Goal: Task Accomplishment & Management: Manage account settings

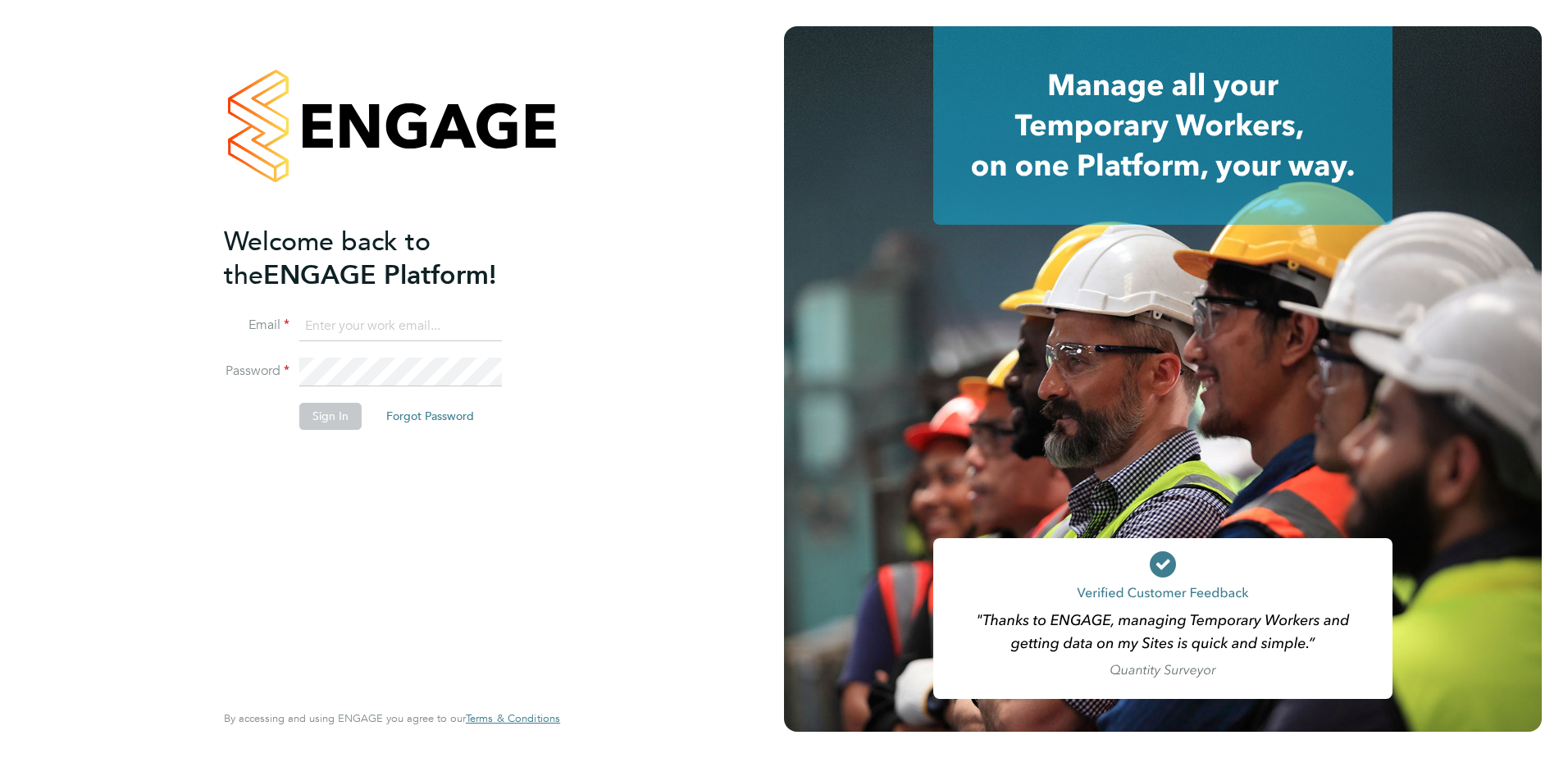
type input "[PERSON_NAME][EMAIL_ADDRESS][PERSON_NAME][DOMAIN_NAME]"
click at [318, 415] on button "Sign In" at bounding box center [330, 416] width 62 height 26
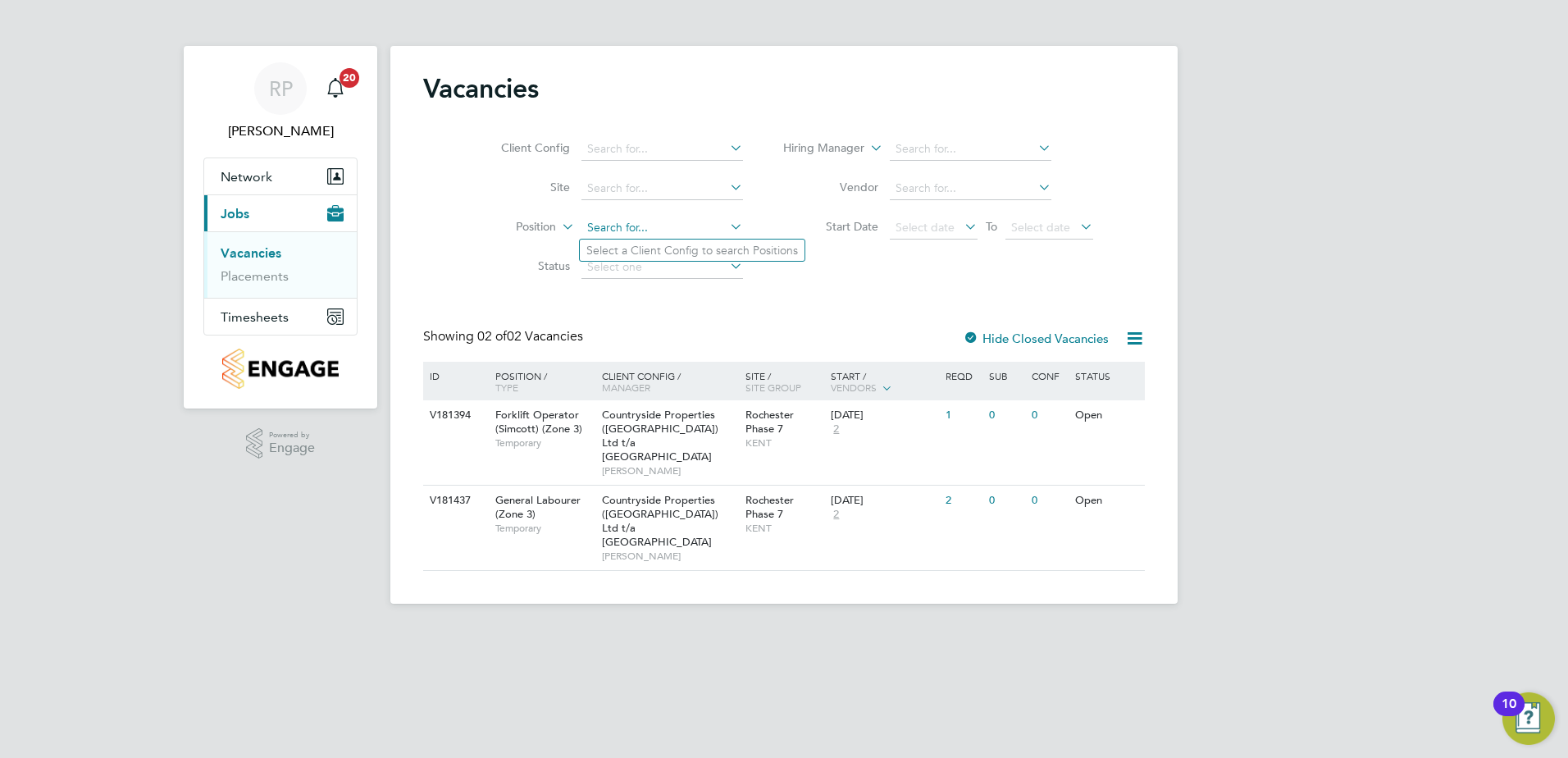
click at [594, 224] on input at bounding box center [661, 228] width 161 height 23
click at [267, 313] on span "Timesheets" at bounding box center [255, 317] width 68 height 16
click at [247, 288] on link "Timesheets" at bounding box center [255, 290] width 68 height 16
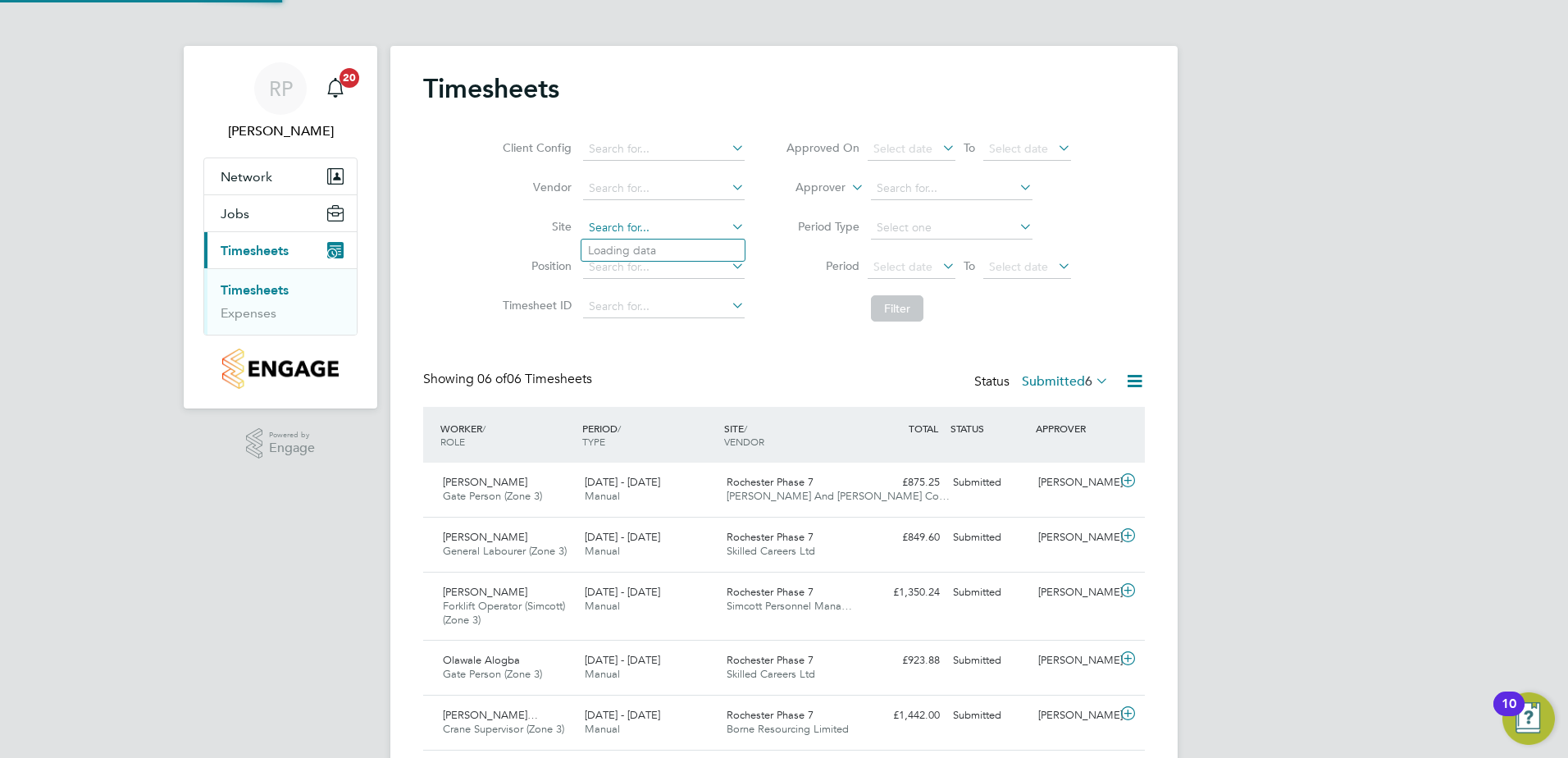
click at [613, 228] on input at bounding box center [663, 228] width 161 height 23
click at [630, 256] on b "Rochester" at bounding box center [647, 250] width 120 height 14
type input "Rochester Phase 7"
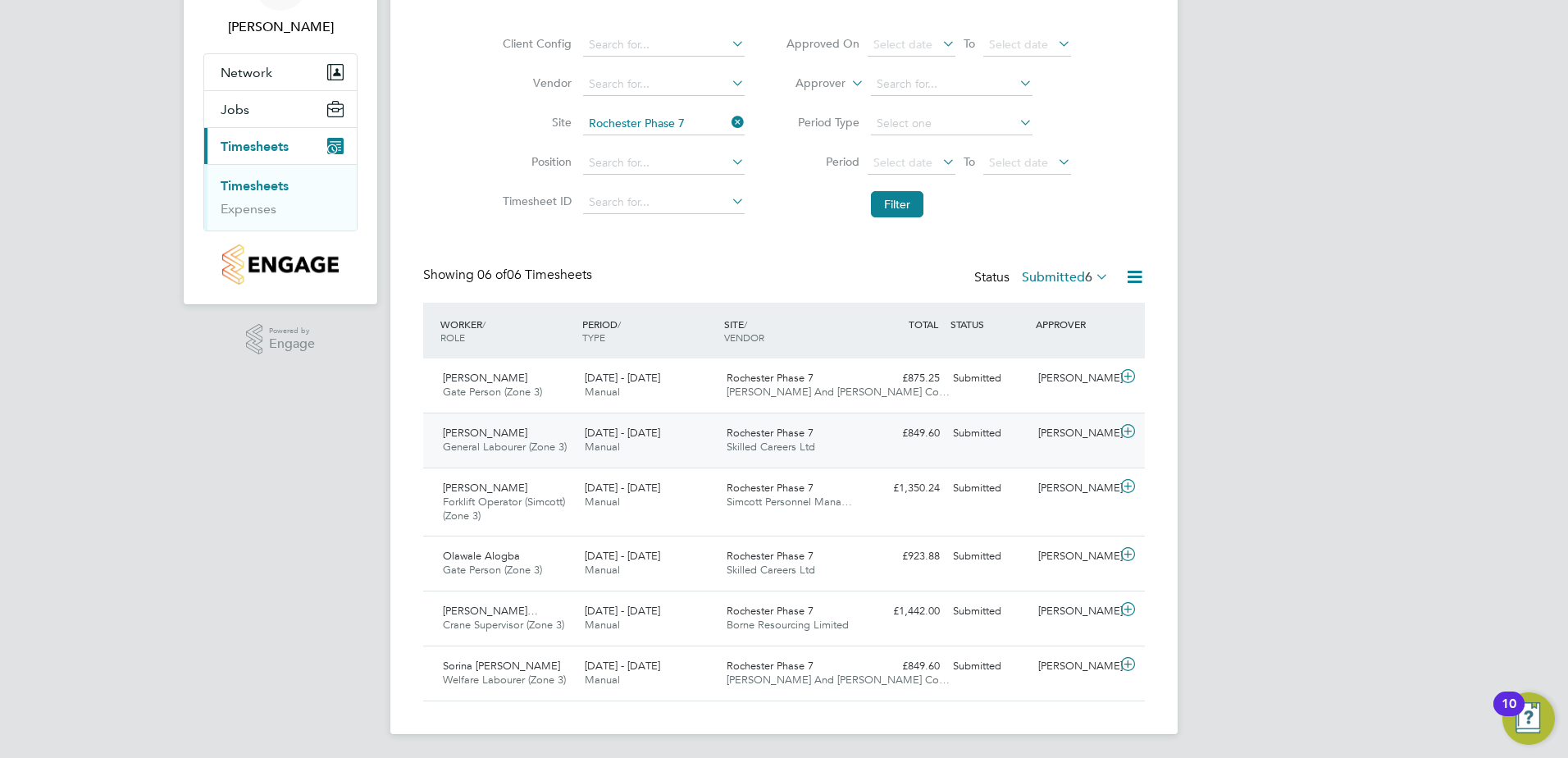
scroll to position [106, 0]
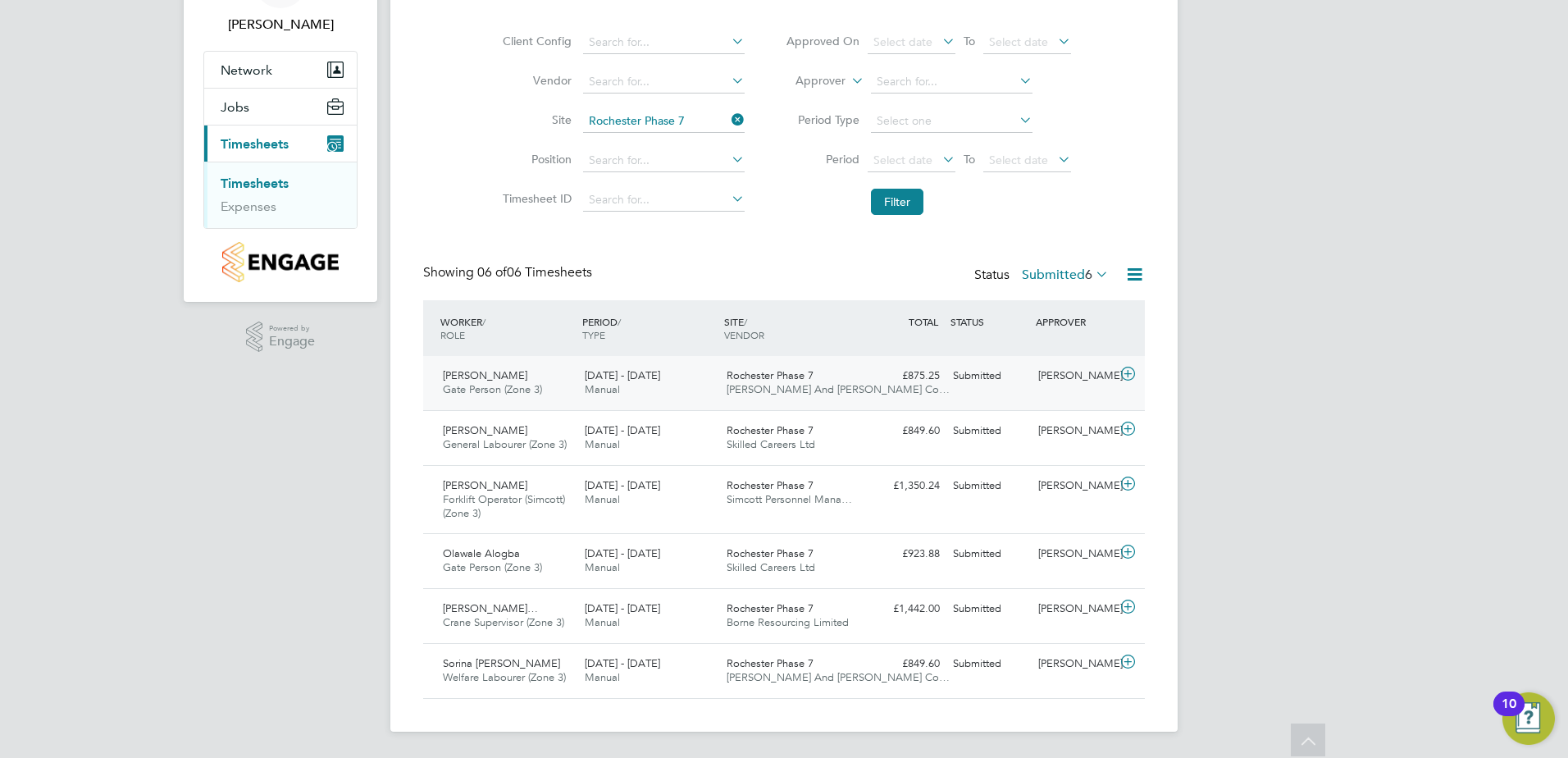
click at [777, 375] on span "Rochester Phase 7" at bounding box center [770, 375] width 87 height 14
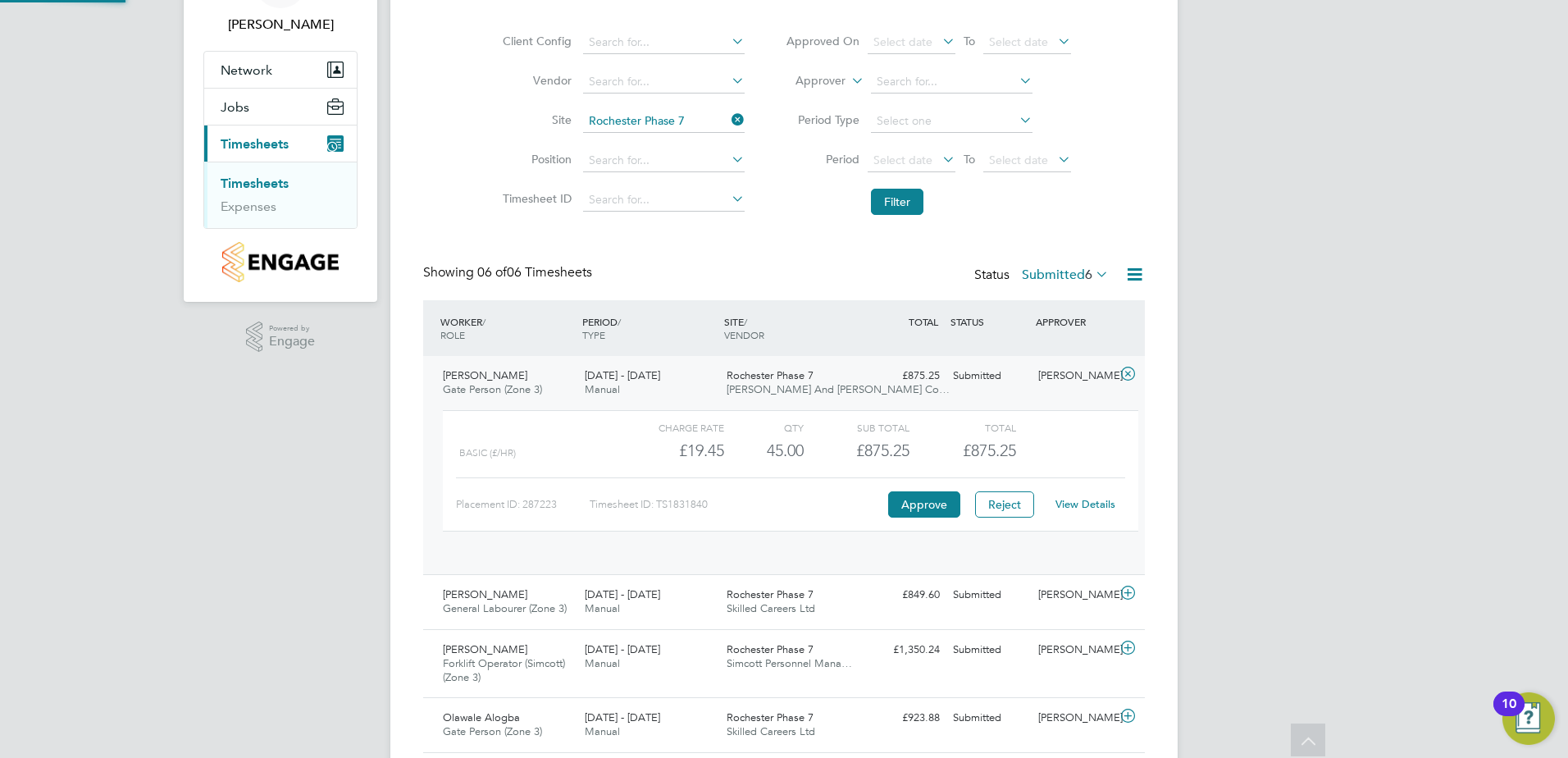
scroll to position [28, 160]
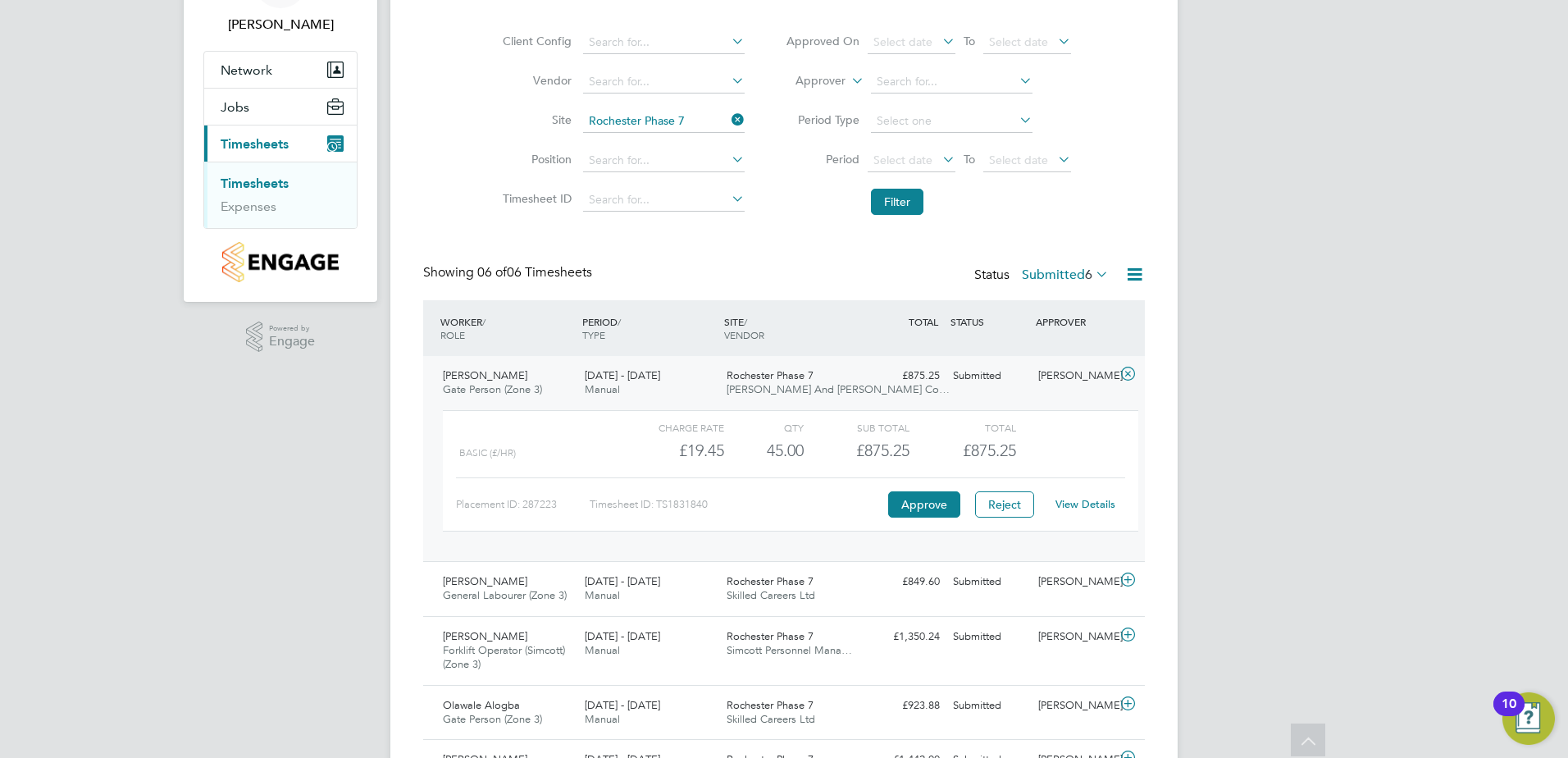
click at [1099, 503] on link "View Details" at bounding box center [1085, 504] width 60 height 14
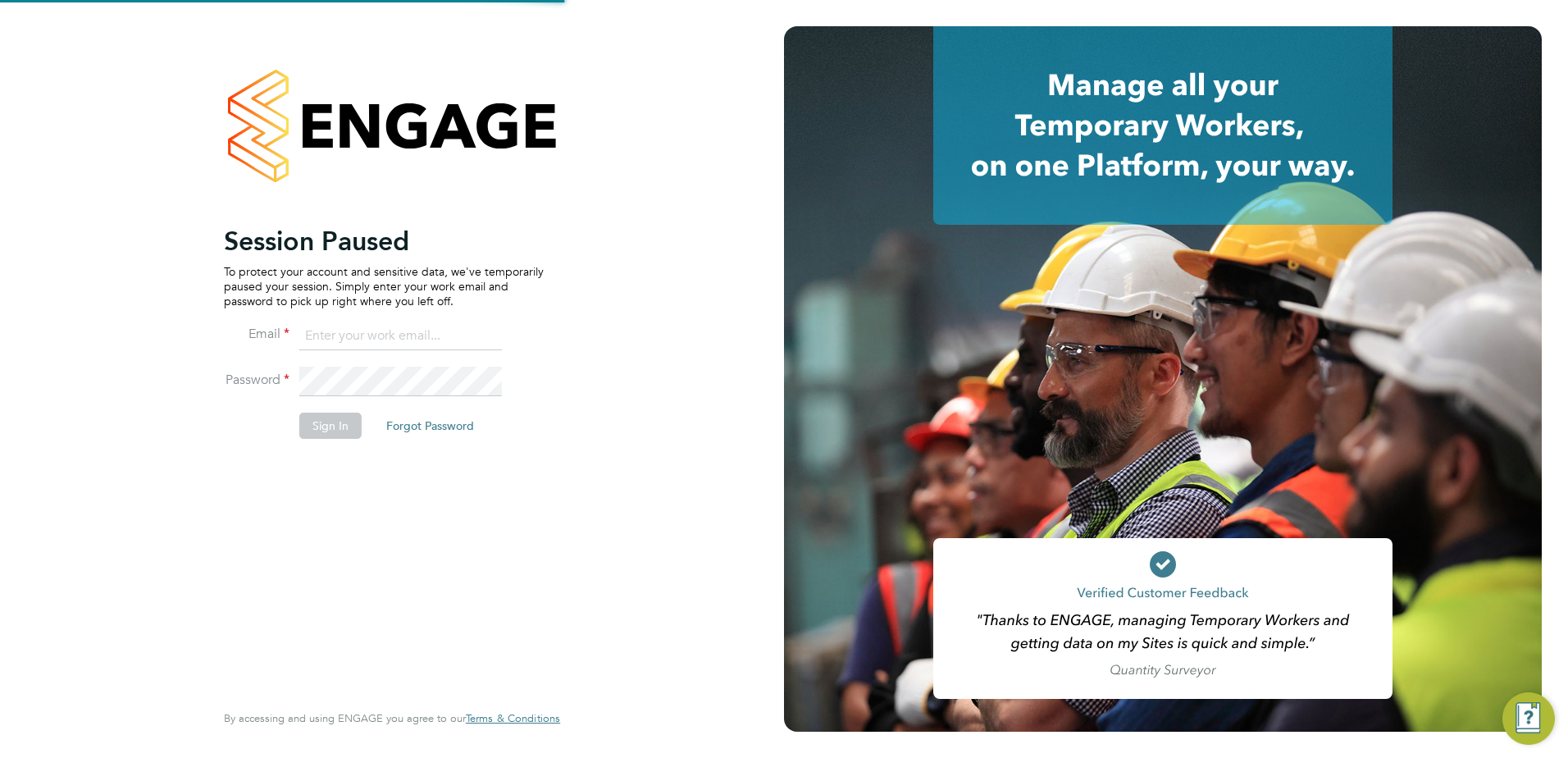
type input "[PERSON_NAME][EMAIL_ADDRESS][PERSON_NAME][DOMAIN_NAME]"
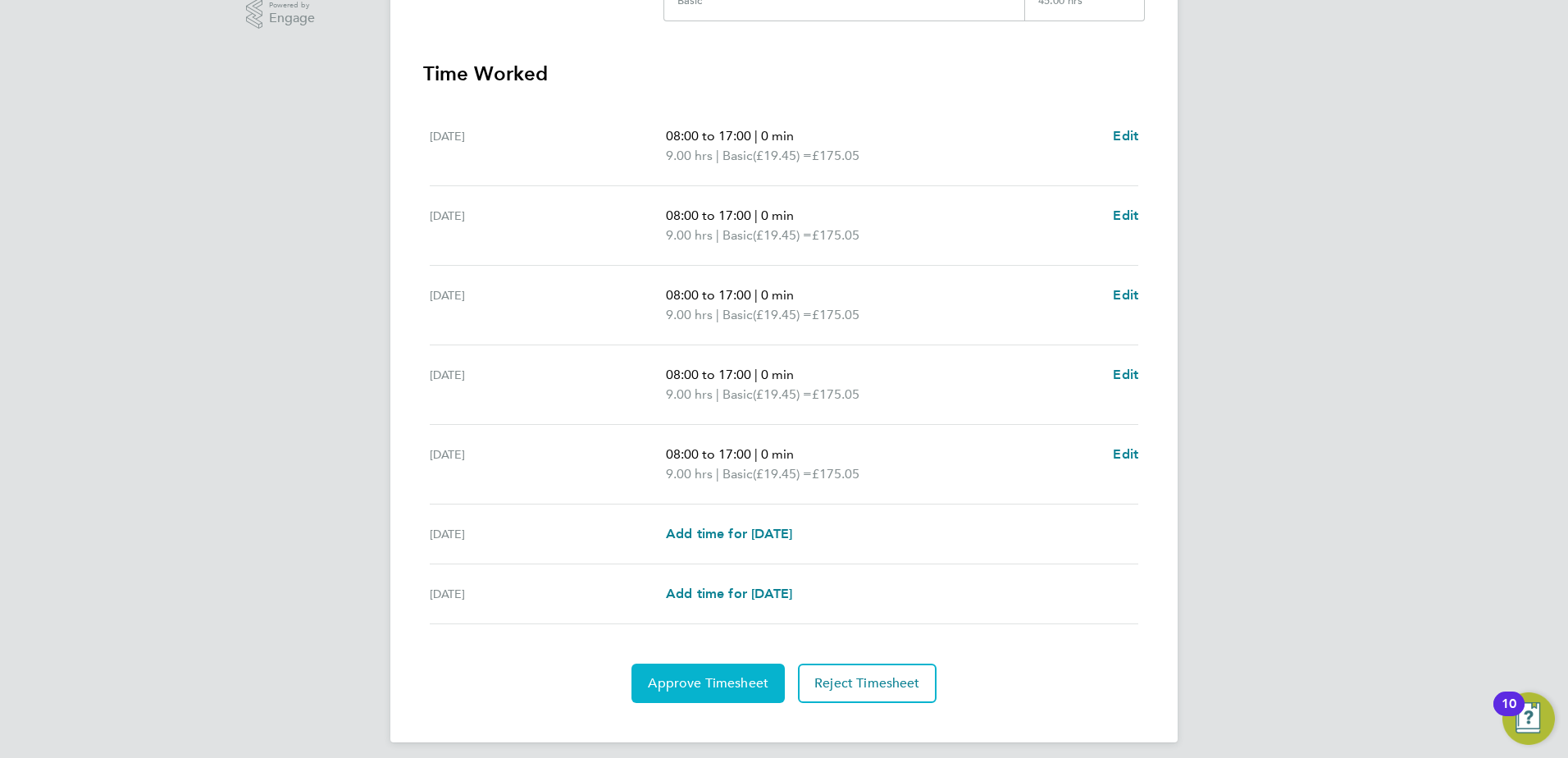
scroll to position [440, 0]
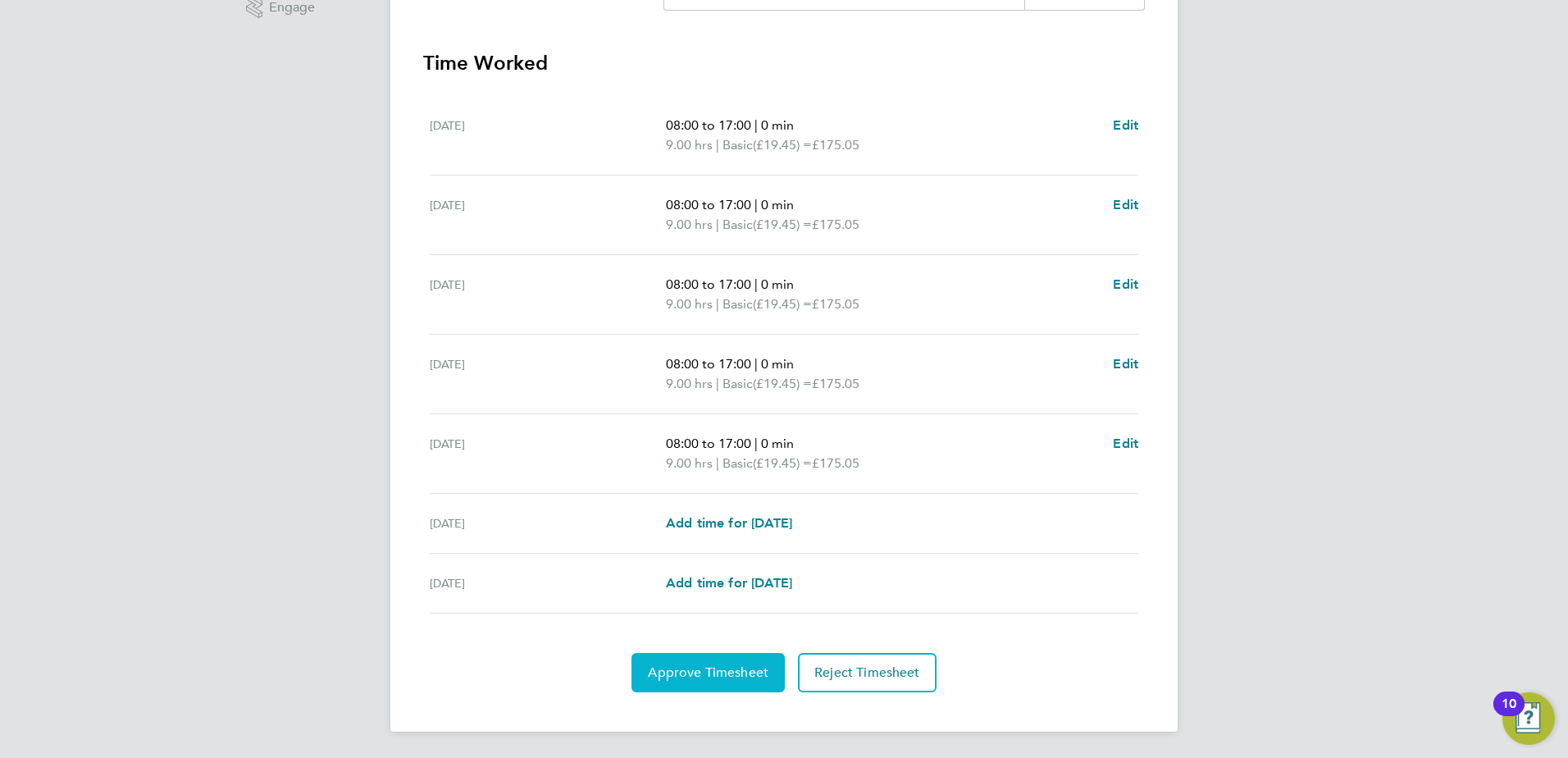
click at [720, 674] on span "Approve Timesheet" at bounding box center [709, 672] width 120 height 17
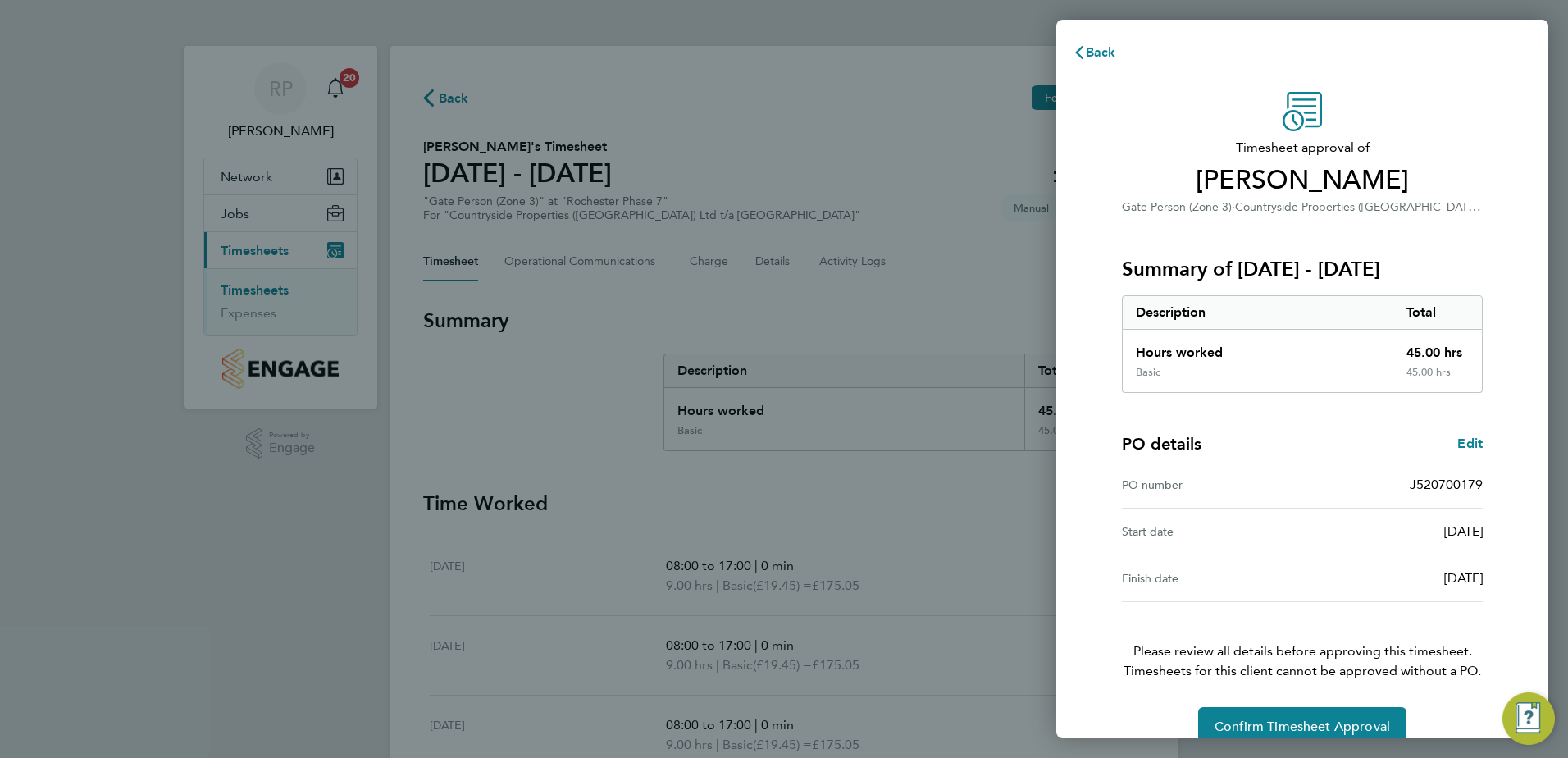
scroll to position [28, 0]
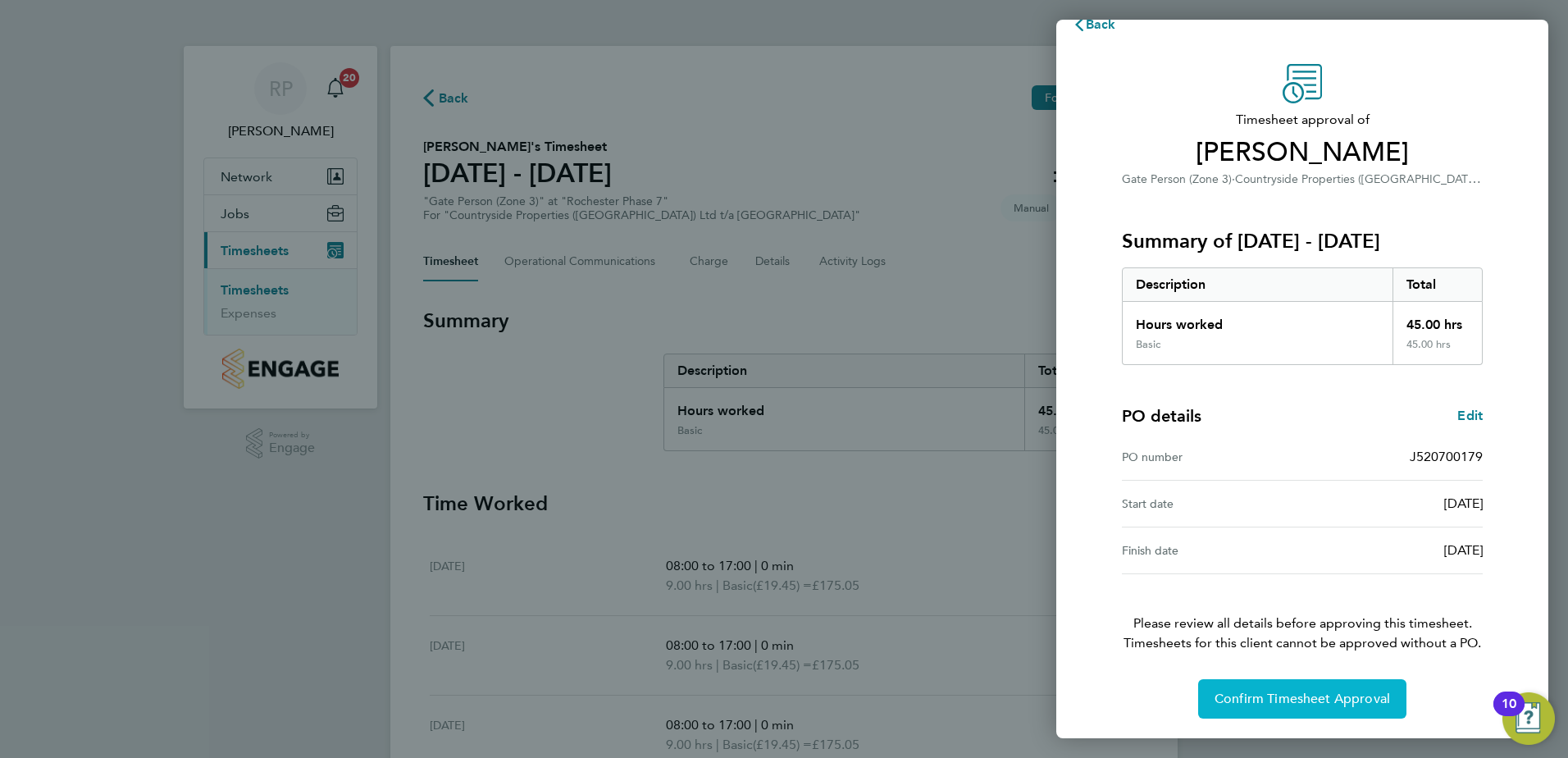
click at [1311, 707] on button "Confirm Timesheet Approval" at bounding box center [1302, 698] width 209 height 39
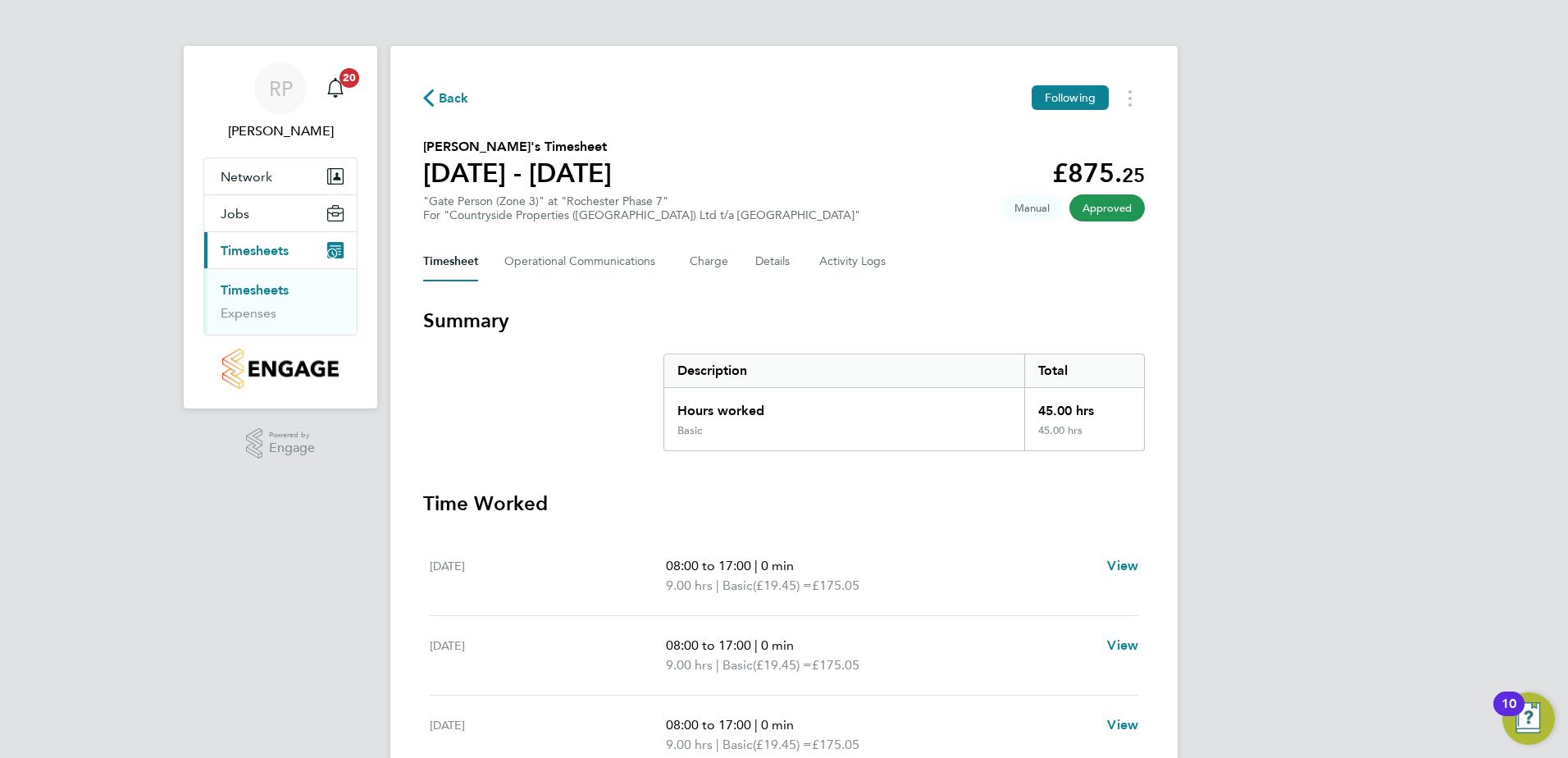
click at [432, 93] on icon "button" at bounding box center [428, 98] width 10 height 17
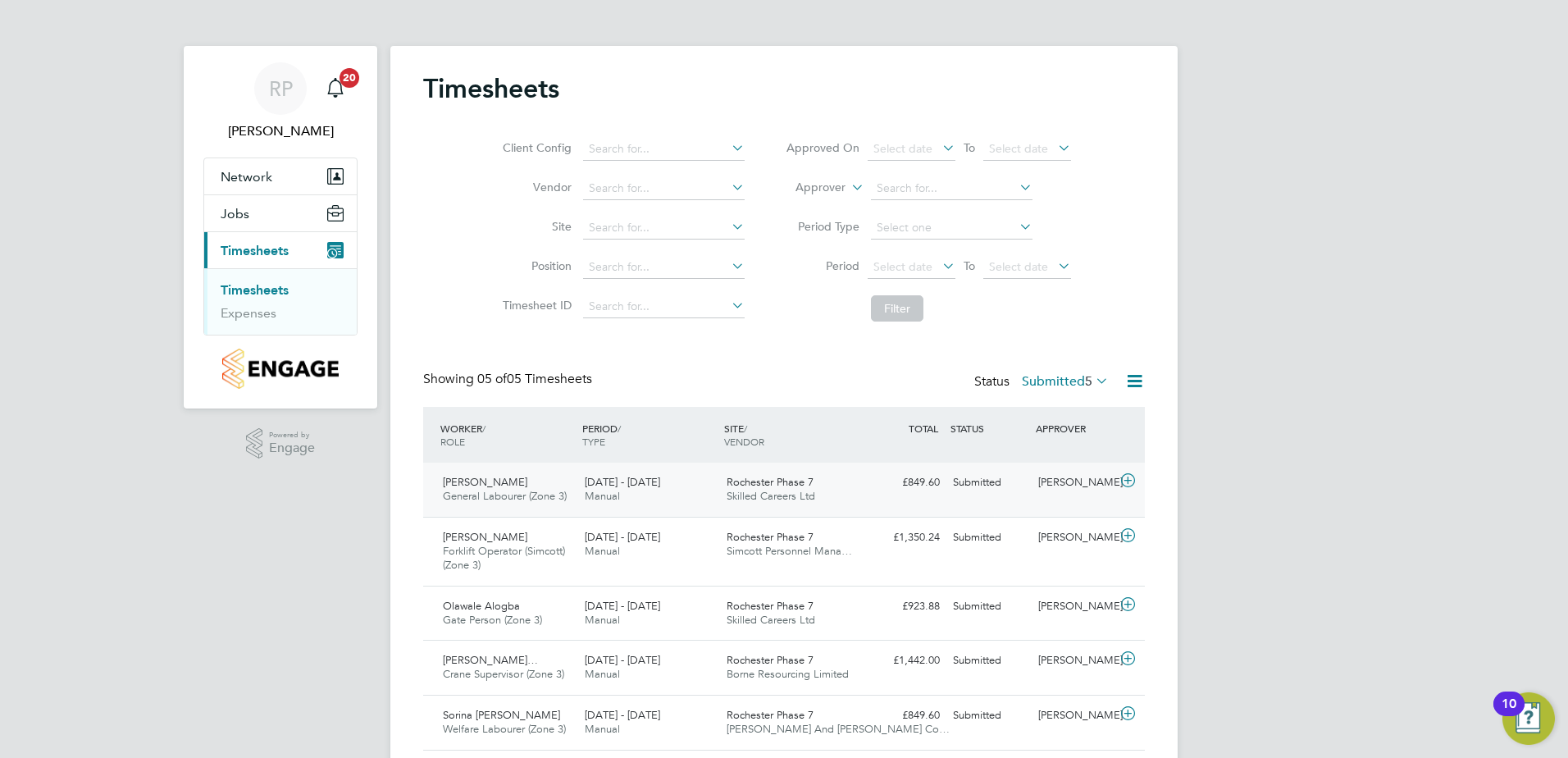
click at [758, 485] on span "Rochester Phase 7" at bounding box center [770, 481] width 87 height 14
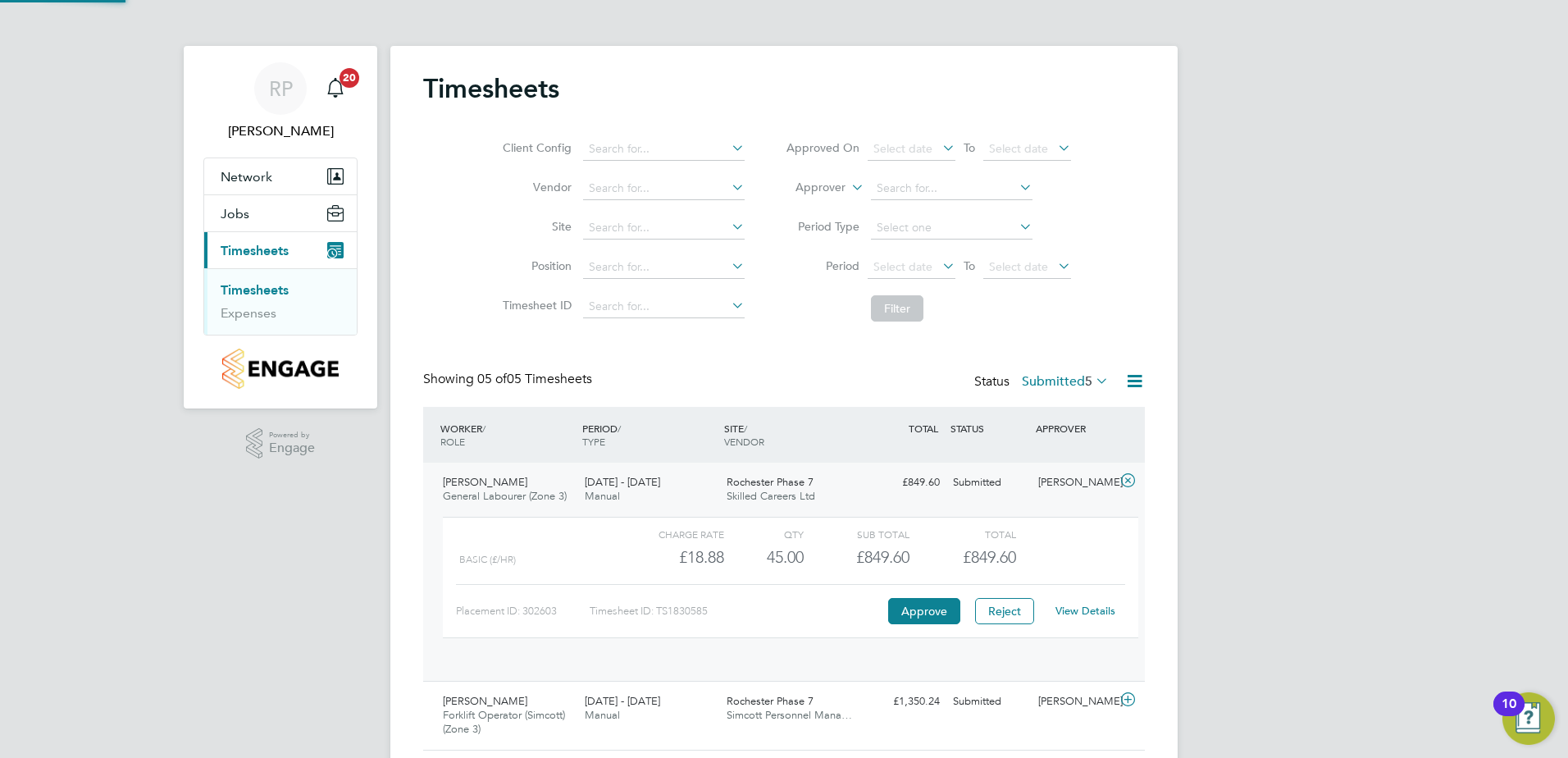
scroll to position [28, 160]
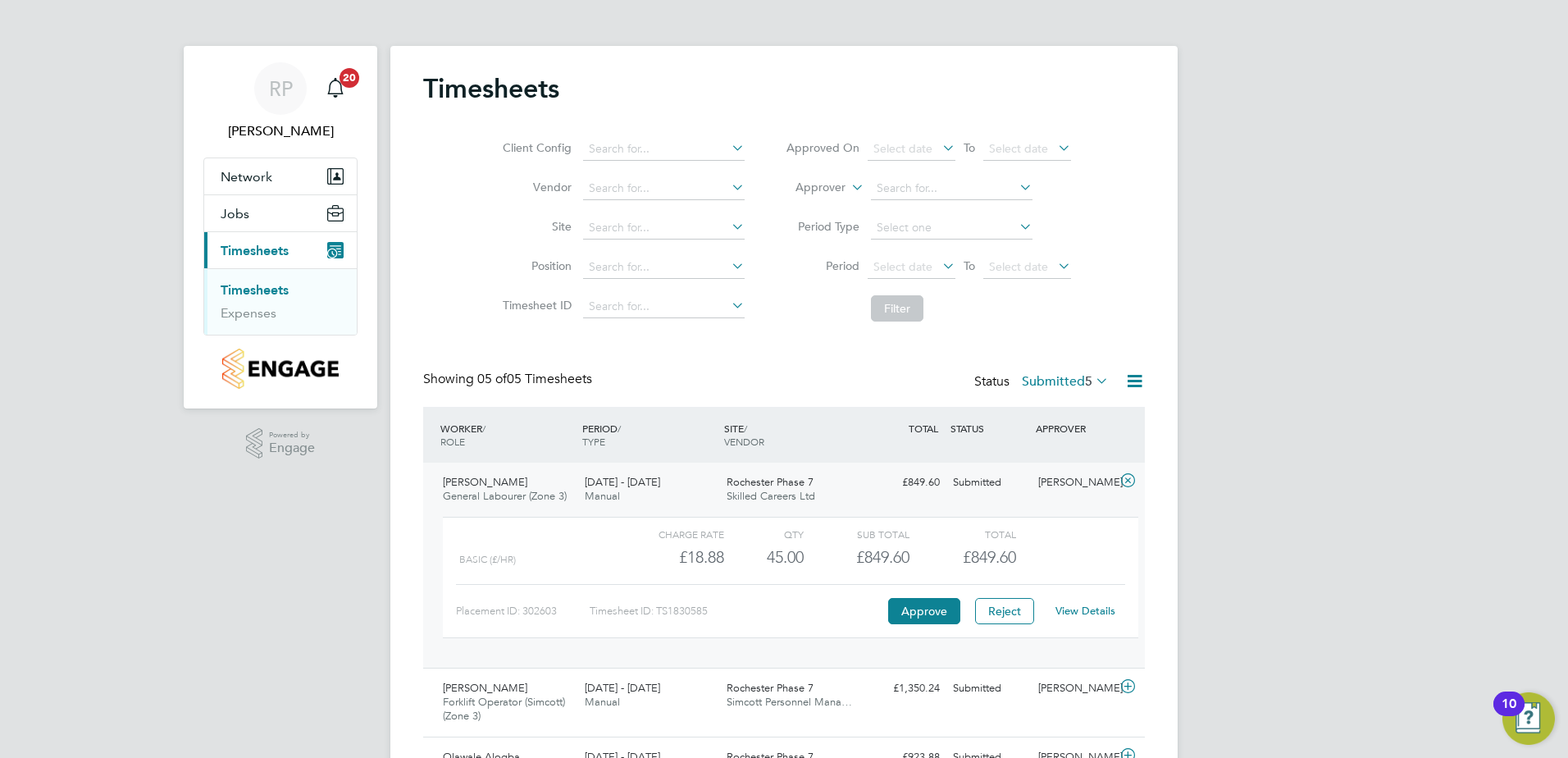
click at [1091, 608] on link "View Details" at bounding box center [1085, 611] width 60 height 14
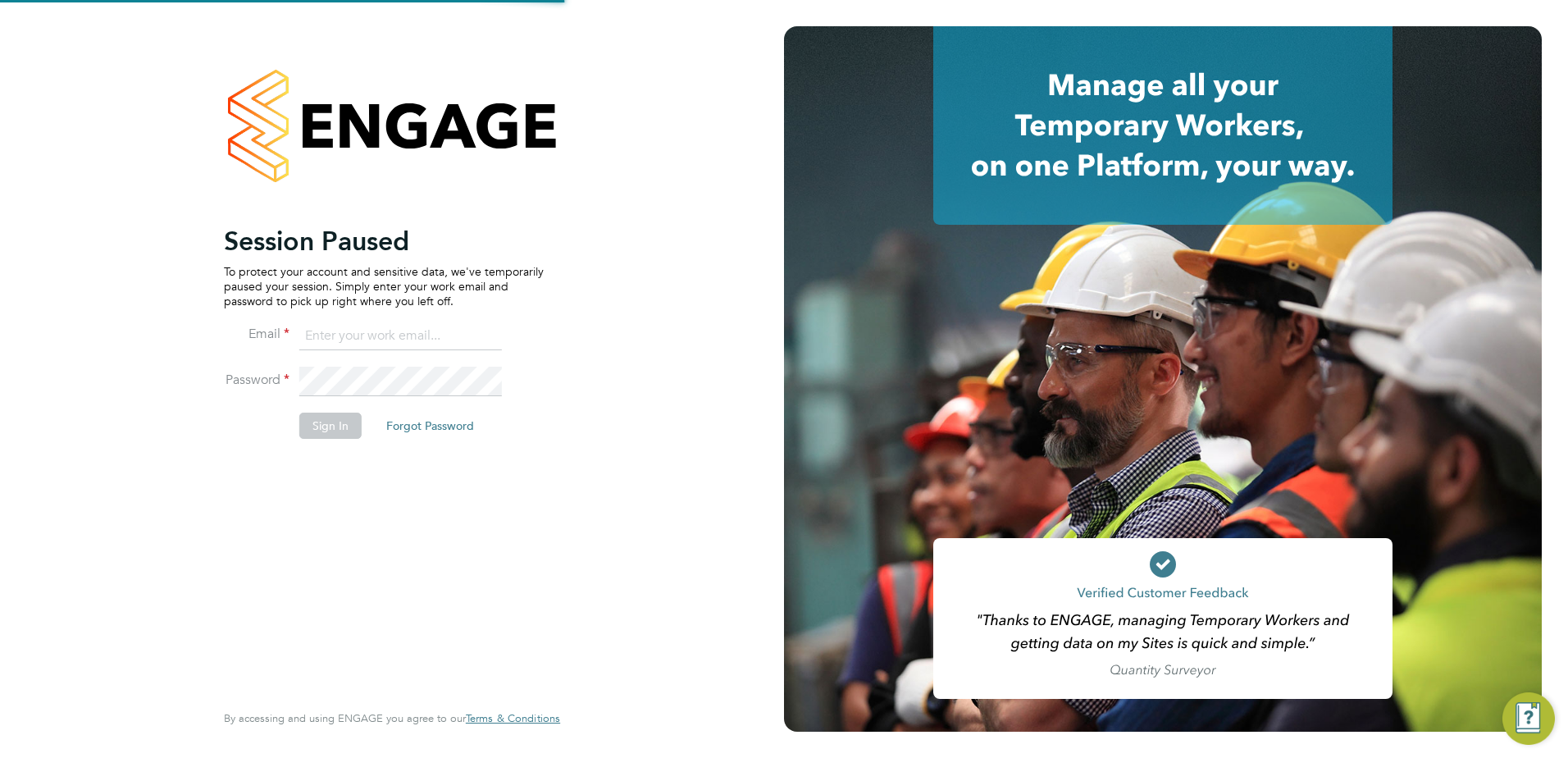
type input "[PERSON_NAME][EMAIL_ADDRESS][PERSON_NAME][DOMAIN_NAME]"
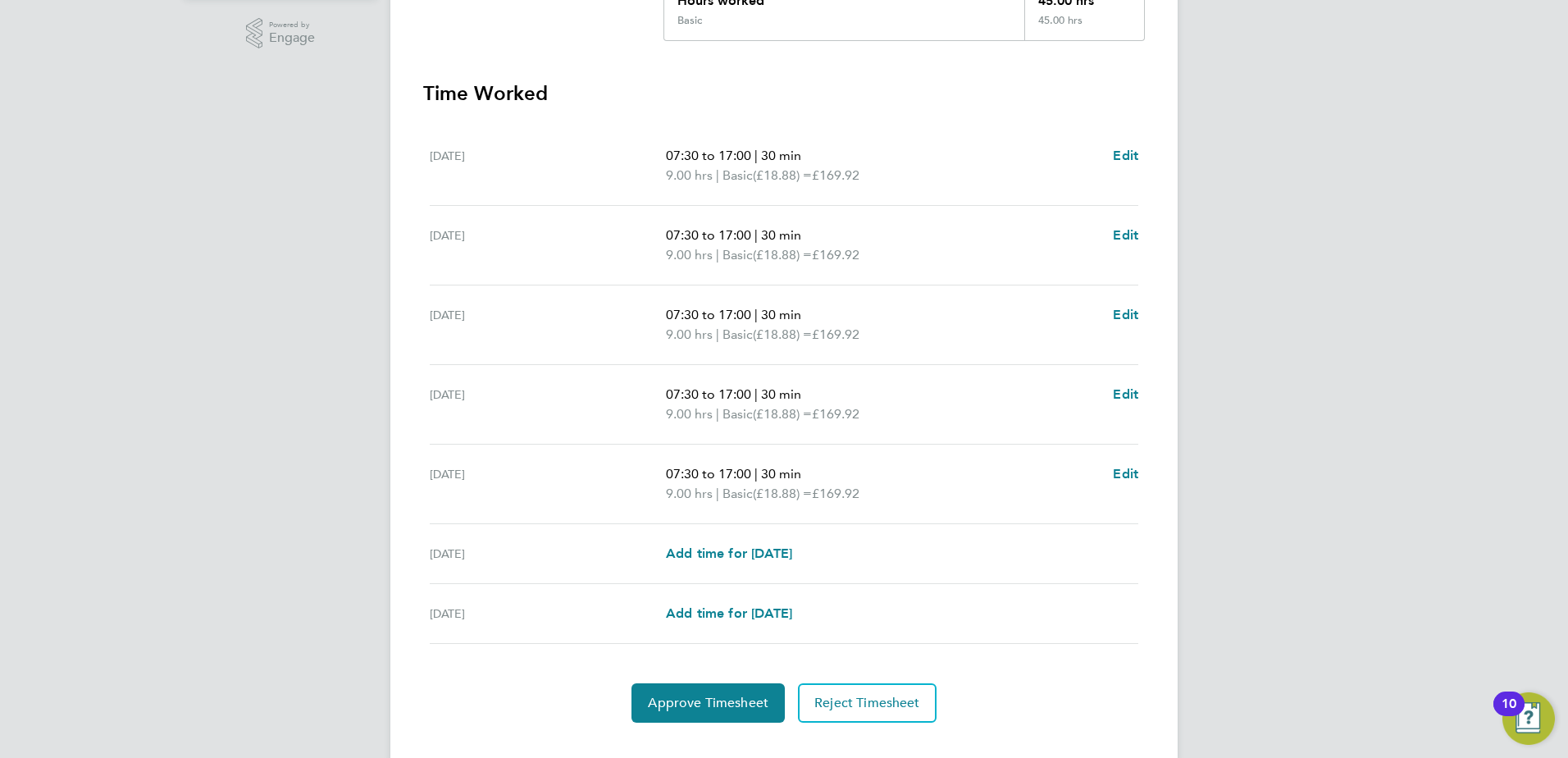
scroll to position [440, 0]
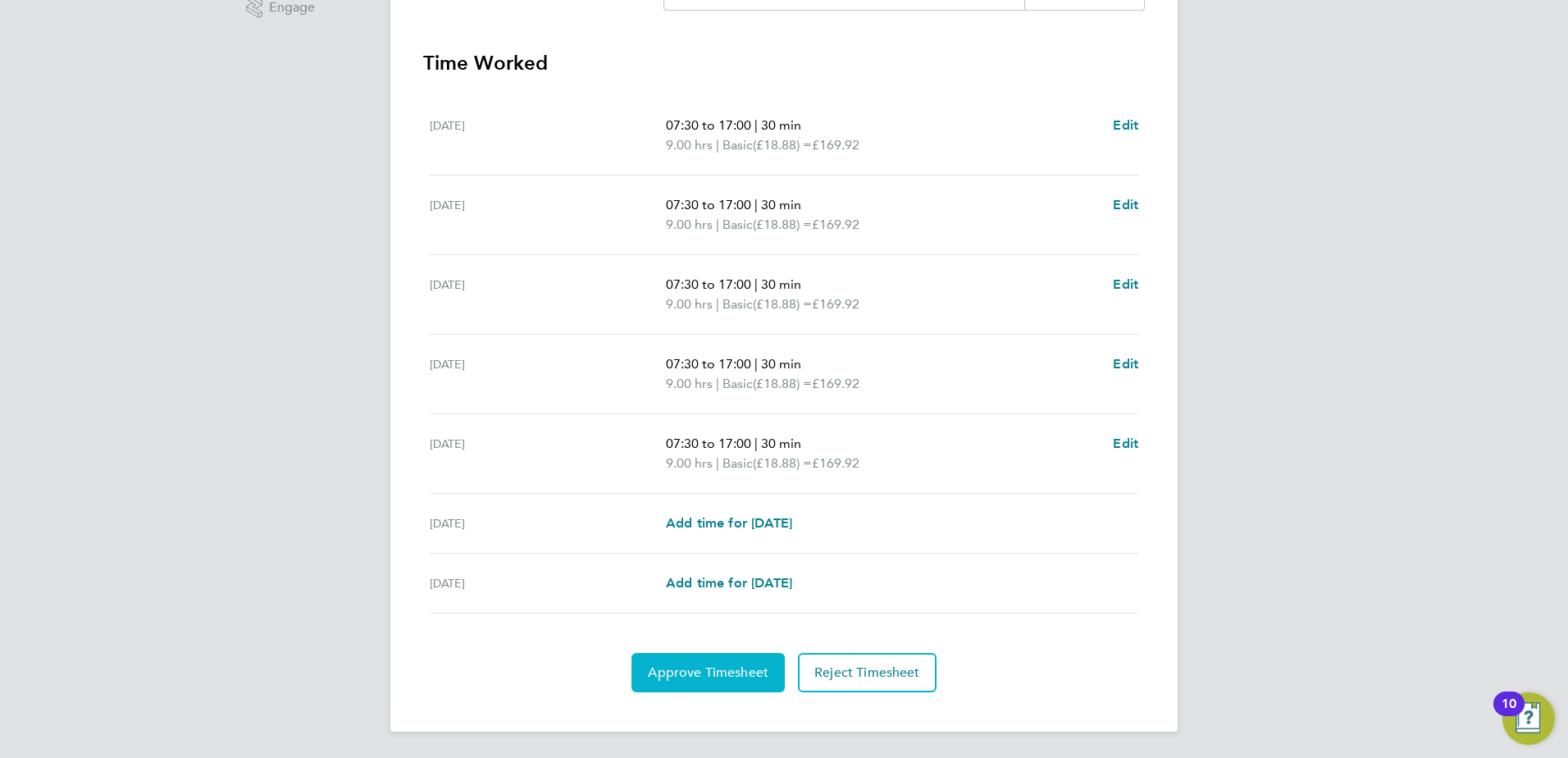
click at [730, 677] on span "Approve Timesheet" at bounding box center [709, 672] width 120 height 17
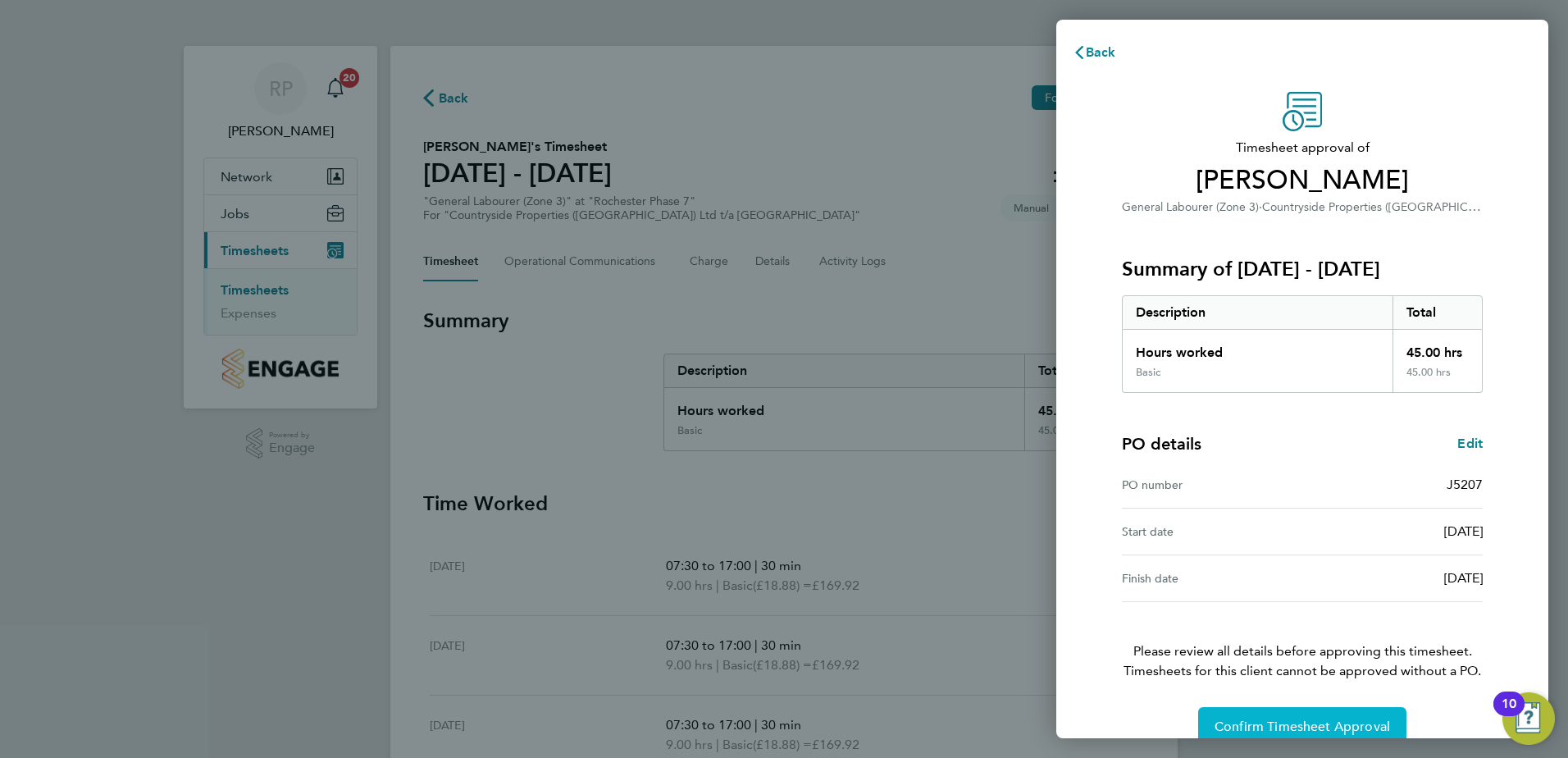
click at [1299, 731] on span "Confirm Timesheet Approval" at bounding box center [1302, 726] width 175 height 17
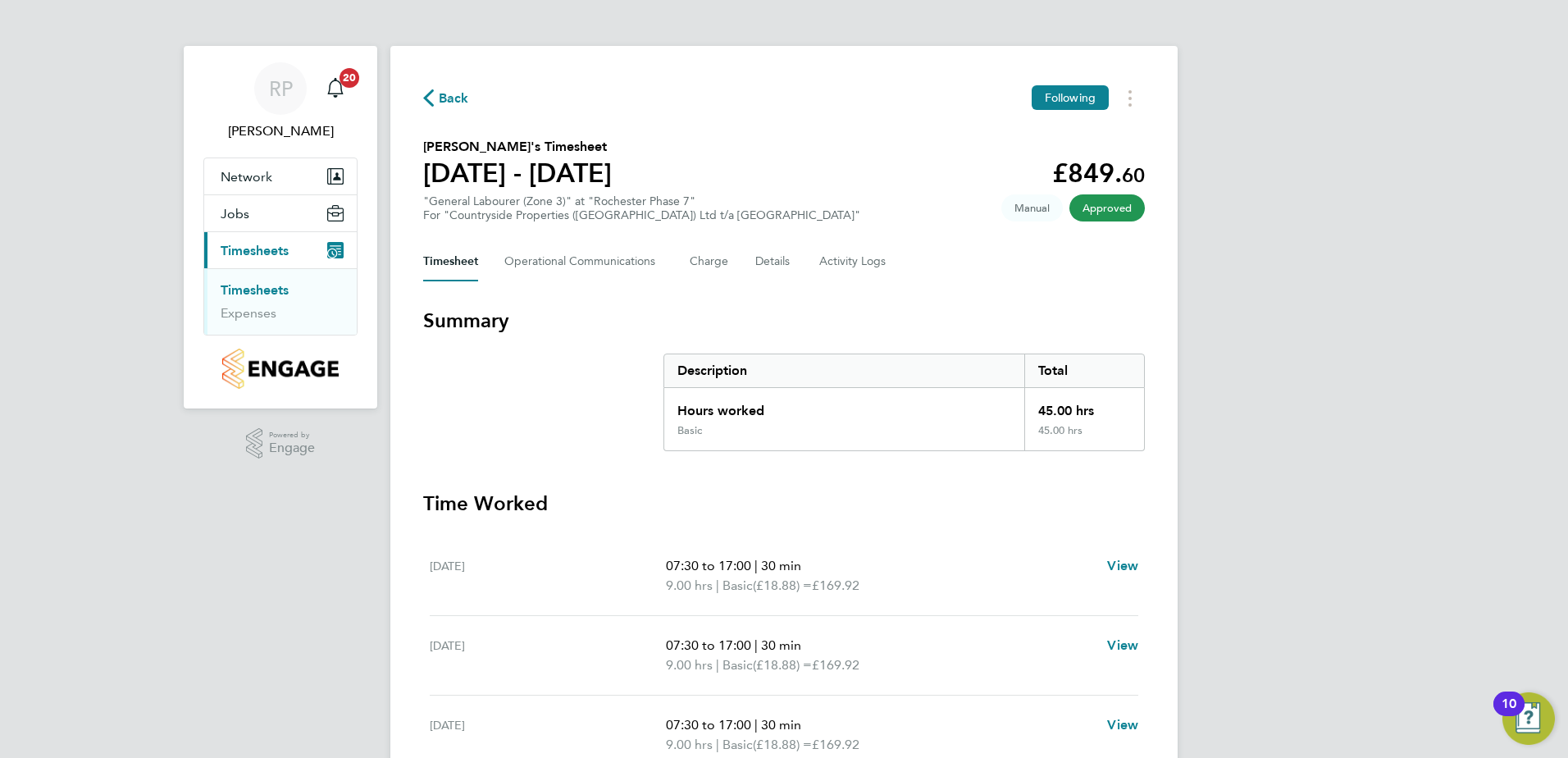
click at [448, 102] on span "Back" at bounding box center [454, 99] width 31 height 20
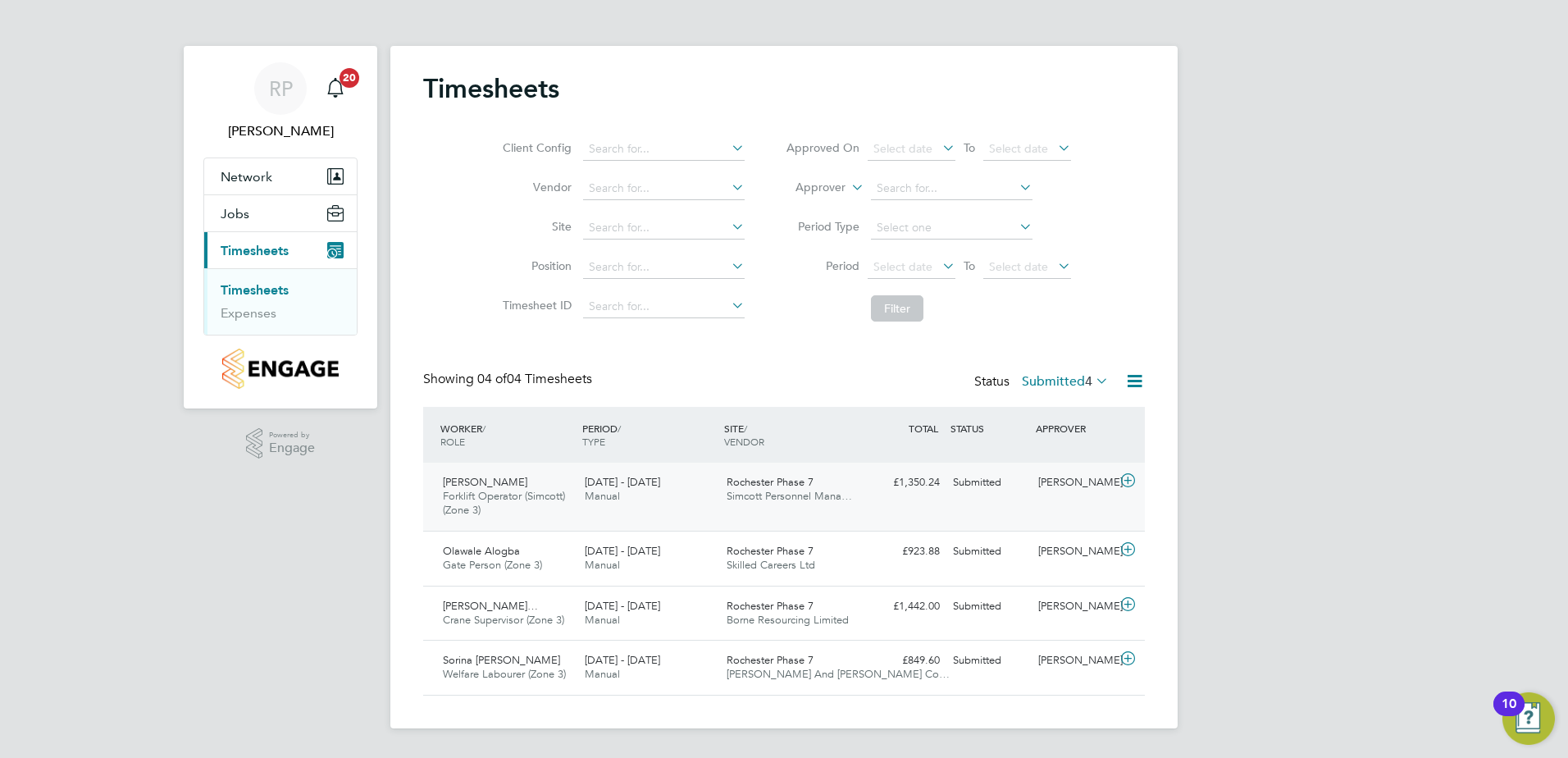
click at [763, 482] on span "Rochester Phase 7" at bounding box center [770, 481] width 87 height 14
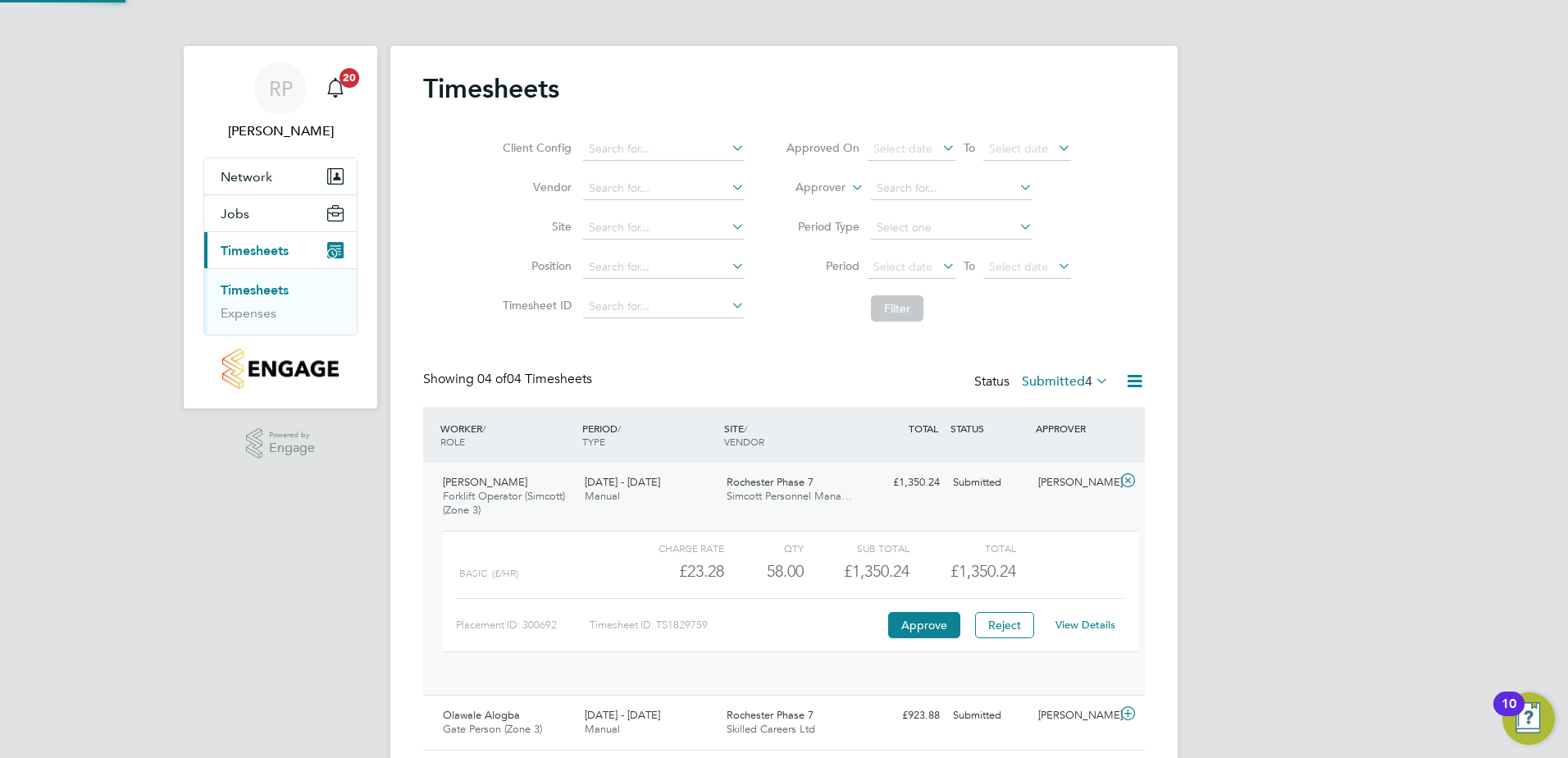
scroll to position [28, 160]
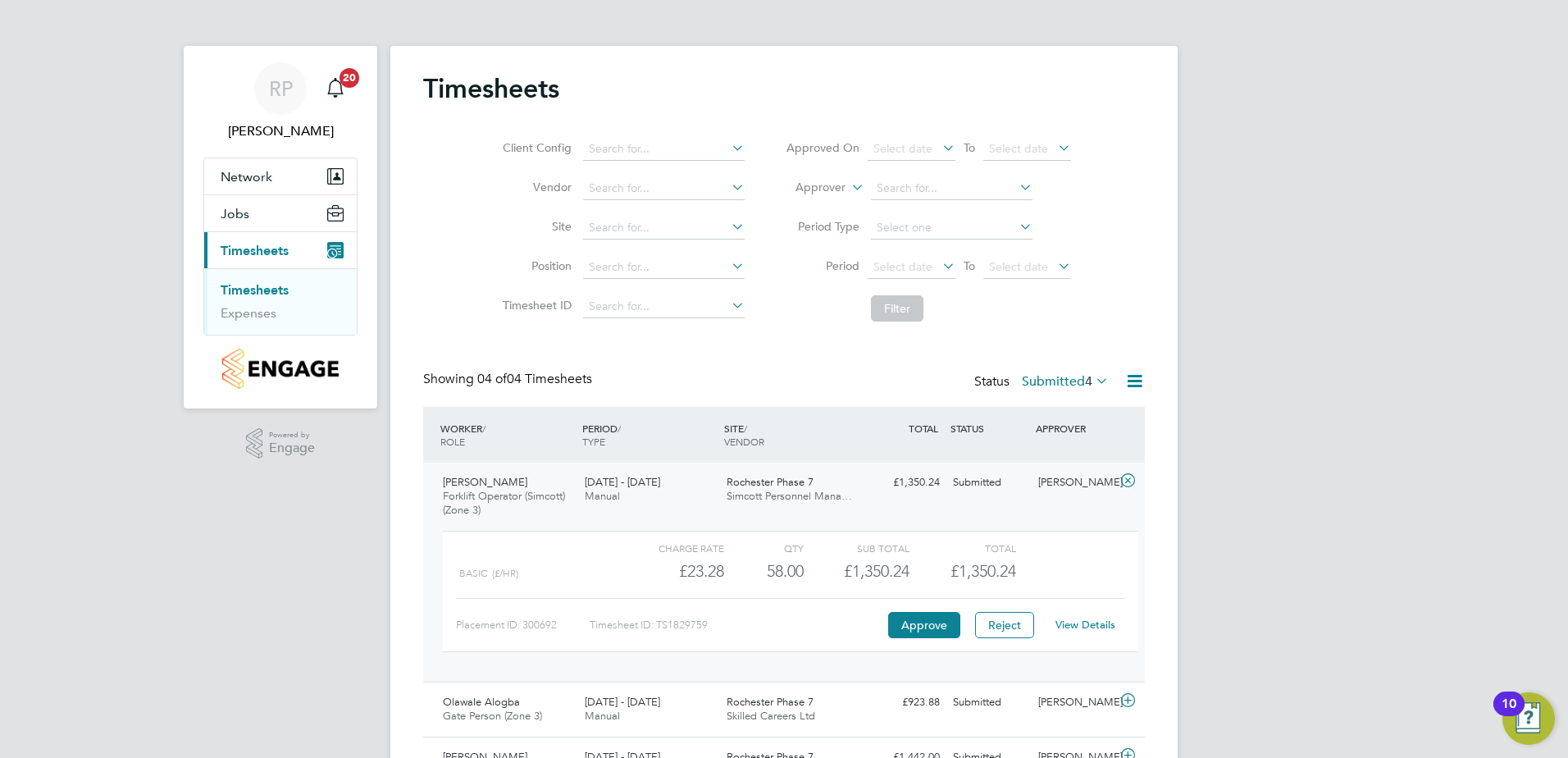
click at [1091, 622] on link "View Details" at bounding box center [1085, 625] width 60 height 14
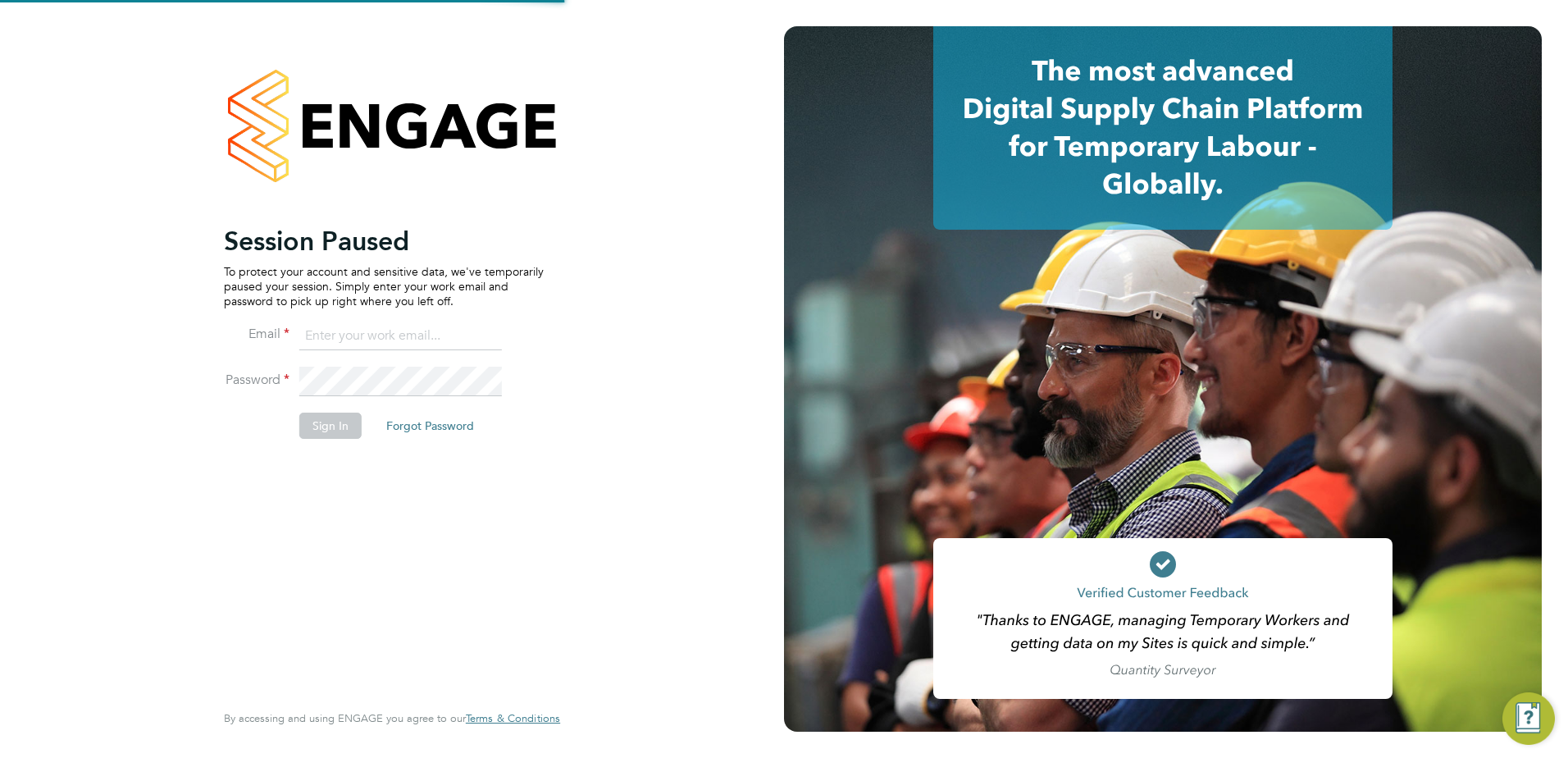
type input "[PERSON_NAME][EMAIL_ADDRESS][PERSON_NAME][DOMAIN_NAME]"
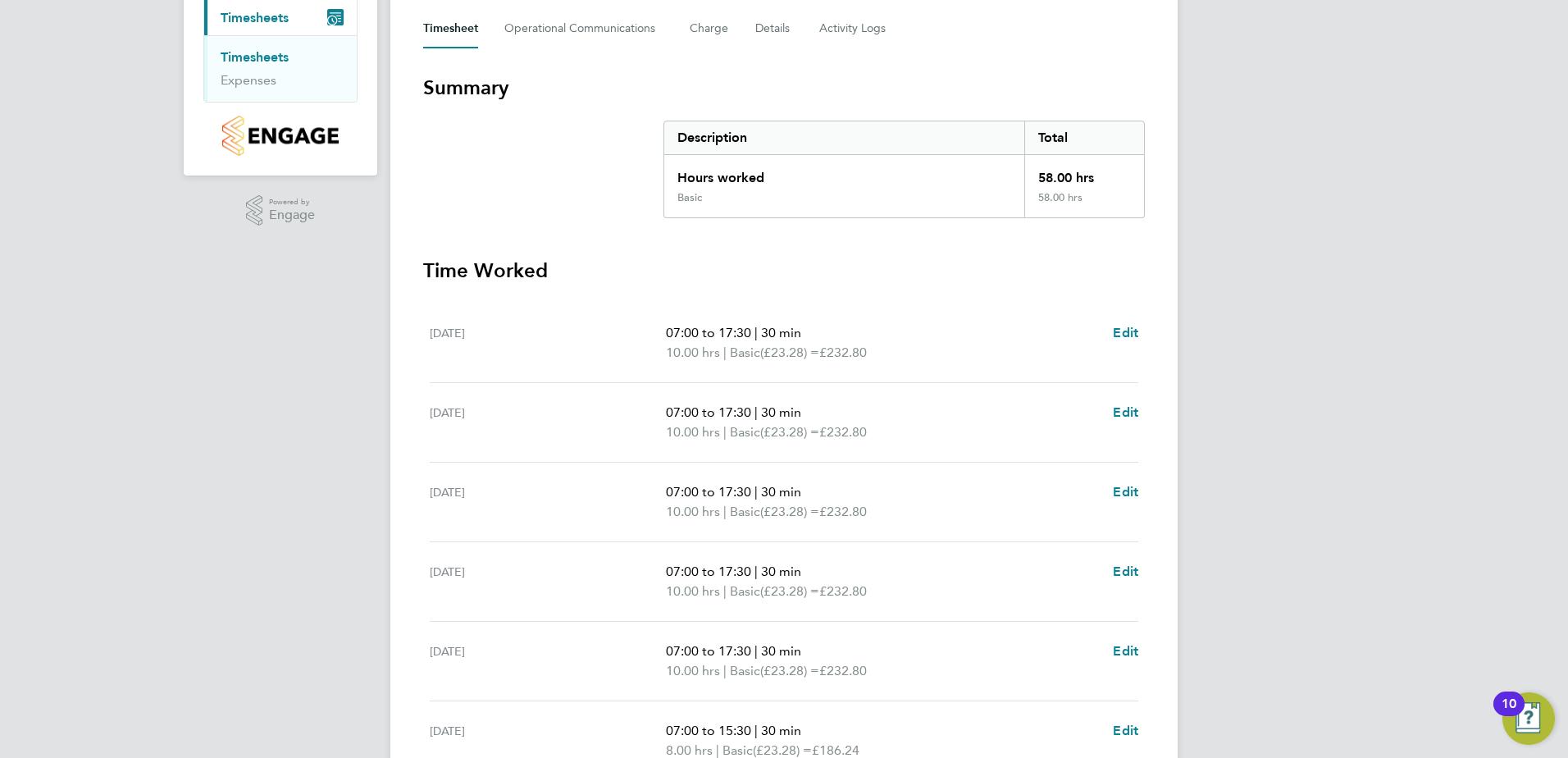
scroll to position [460, 0]
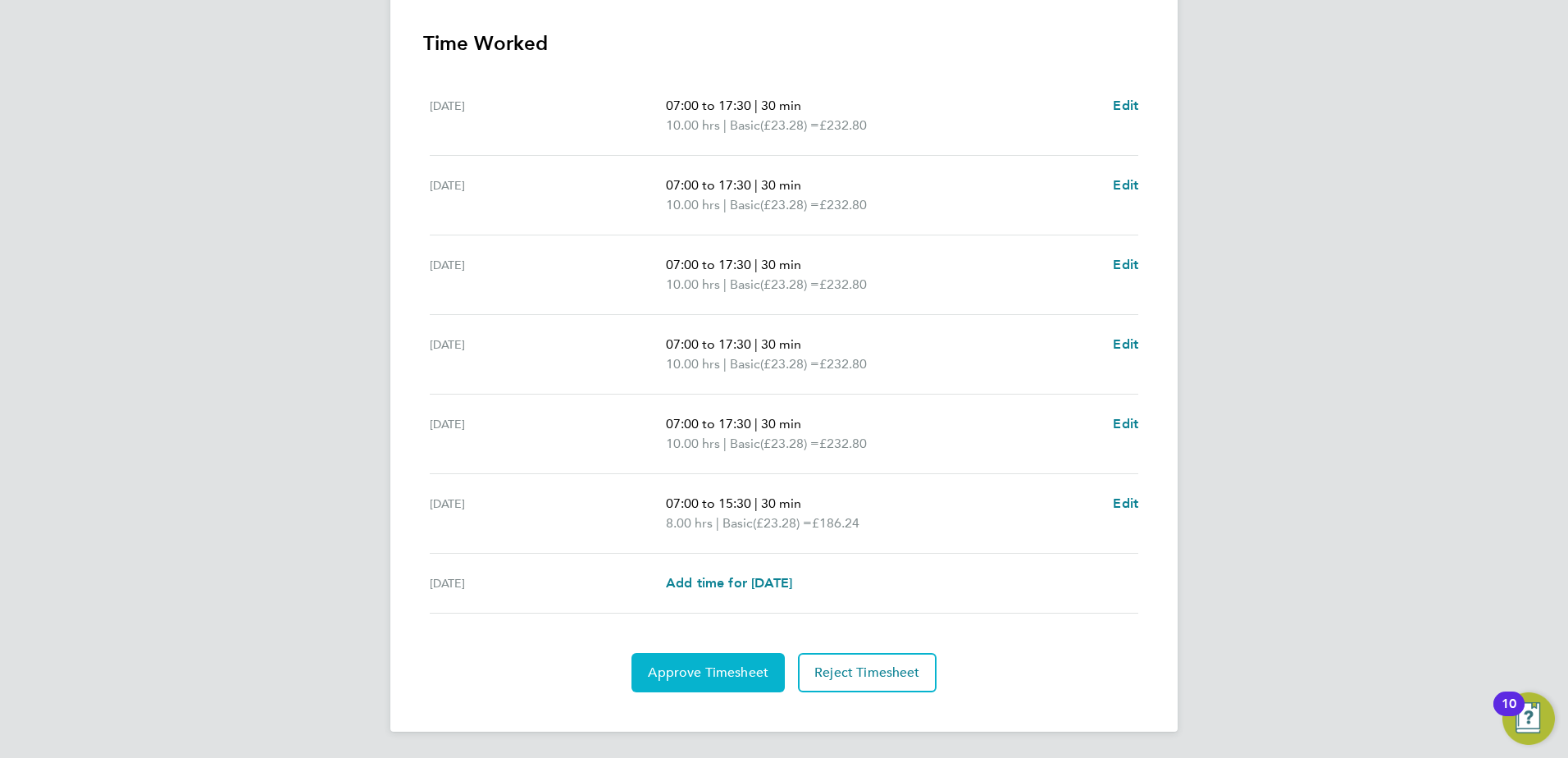
click at [697, 667] on span "Approve Timesheet" at bounding box center [709, 672] width 120 height 17
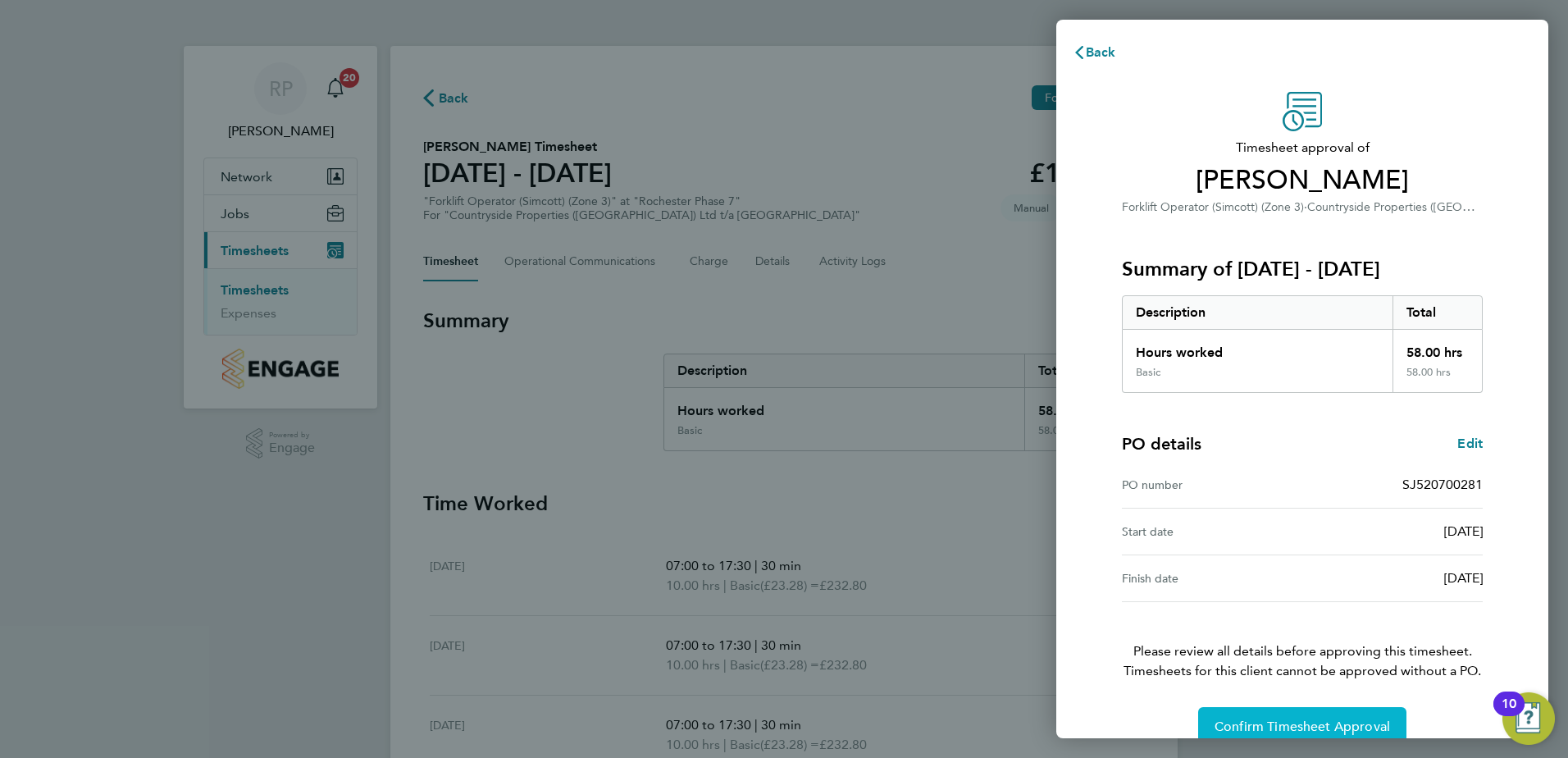
click at [1287, 724] on span "Confirm Timesheet Approval" at bounding box center [1302, 726] width 175 height 17
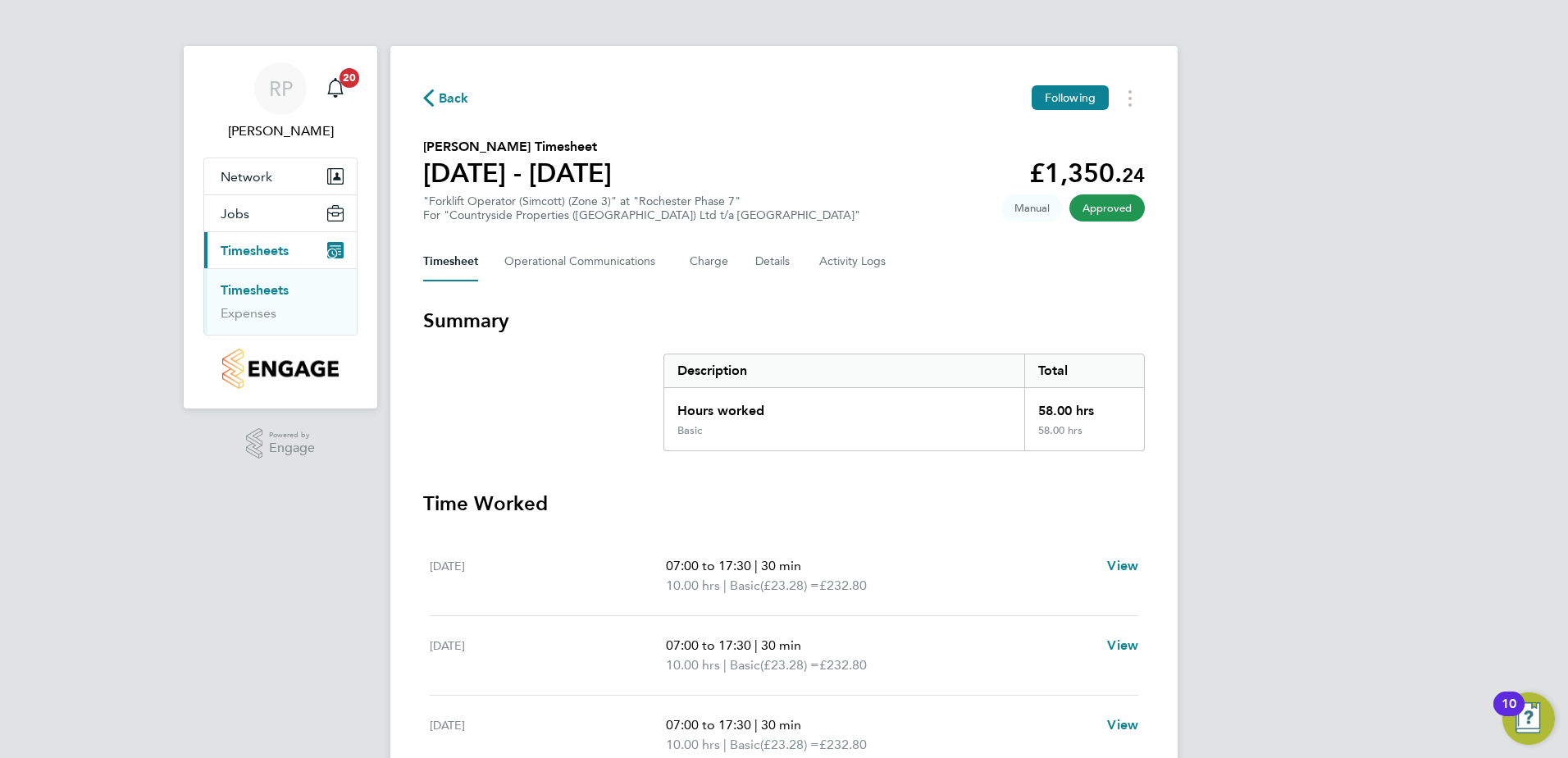
click at [471, 89] on div "Back Following" at bounding box center [784, 98] width 722 height 25
click at [449, 99] on span "Back" at bounding box center [454, 99] width 31 height 20
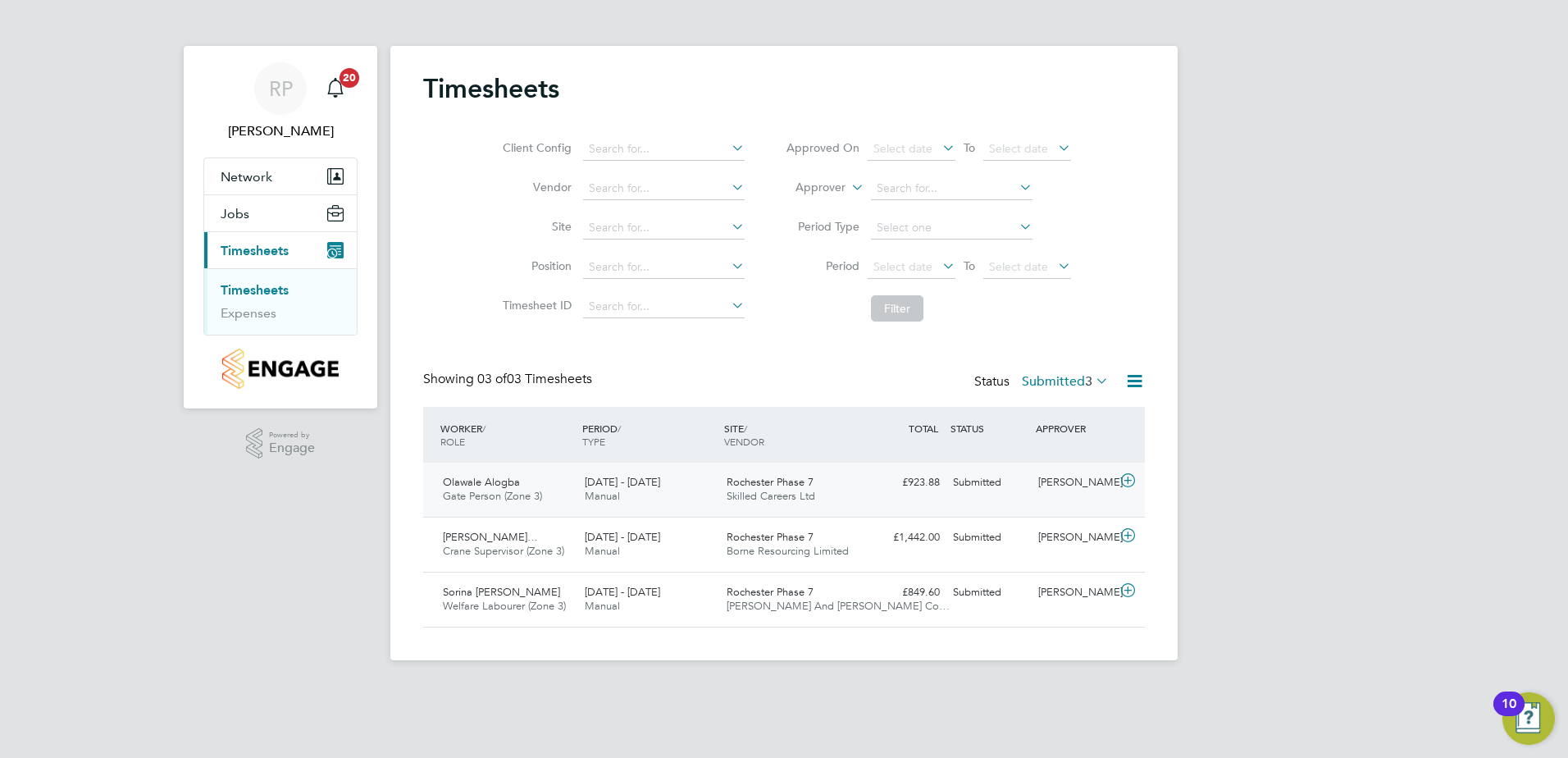
click at [748, 483] on span "Rochester Phase 7" at bounding box center [770, 481] width 87 height 14
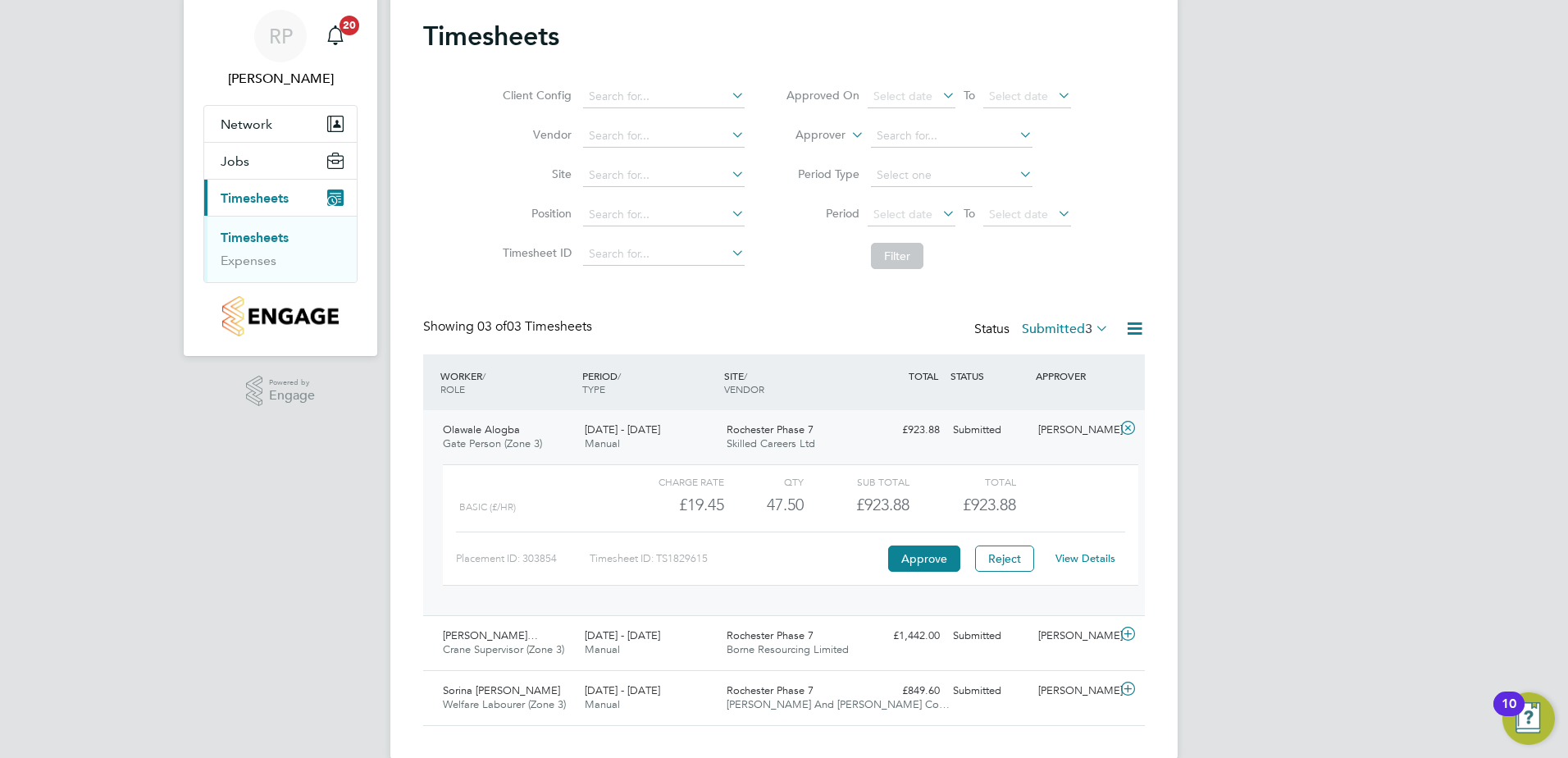
scroll to position [79, 0]
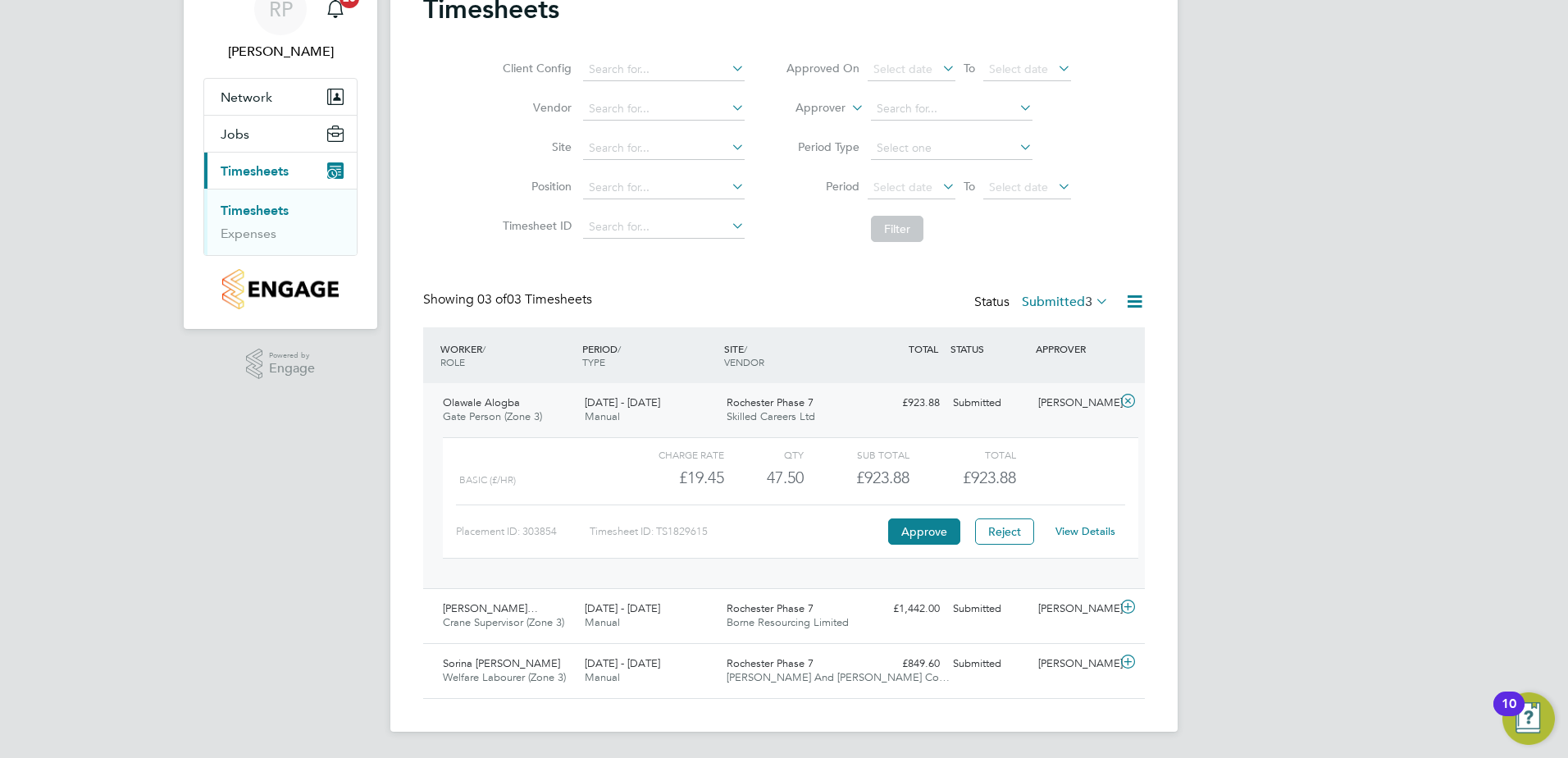
click at [1092, 531] on link "View Details" at bounding box center [1085, 531] width 60 height 14
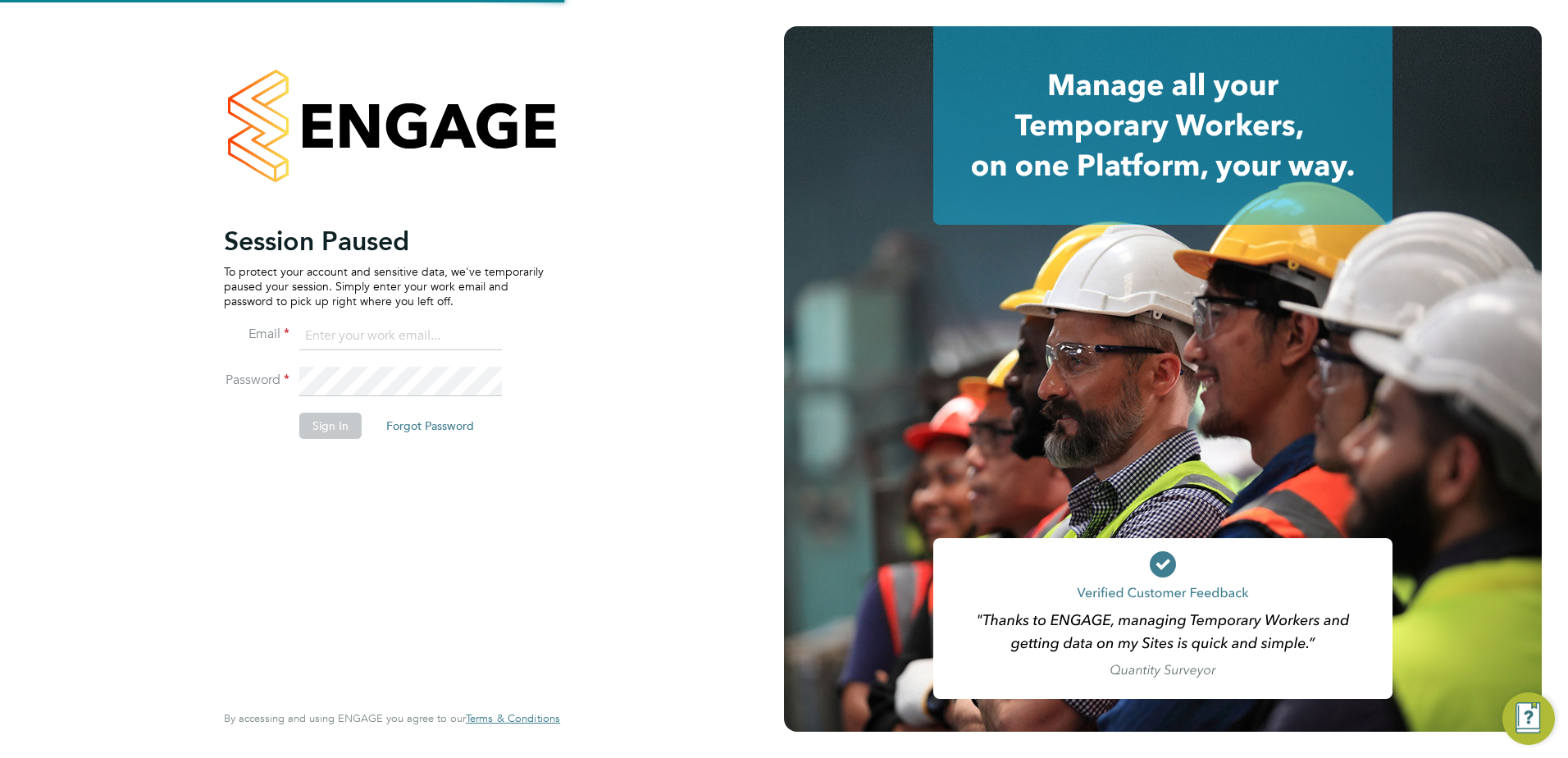
type input "[PERSON_NAME][EMAIL_ADDRESS][PERSON_NAME][DOMAIN_NAME]"
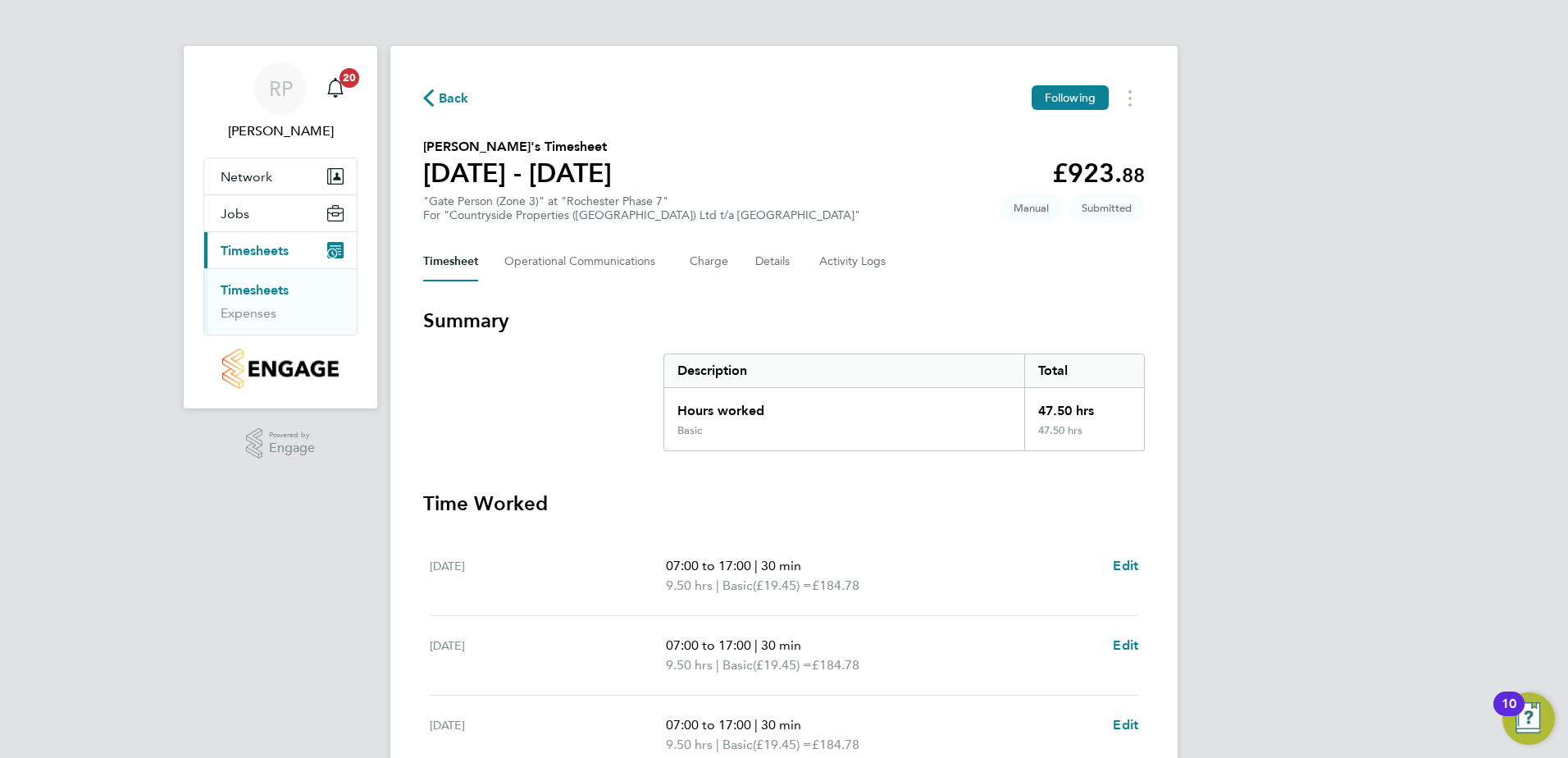
click at [446, 95] on span "Back" at bounding box center [454, 99] width 31 height 20
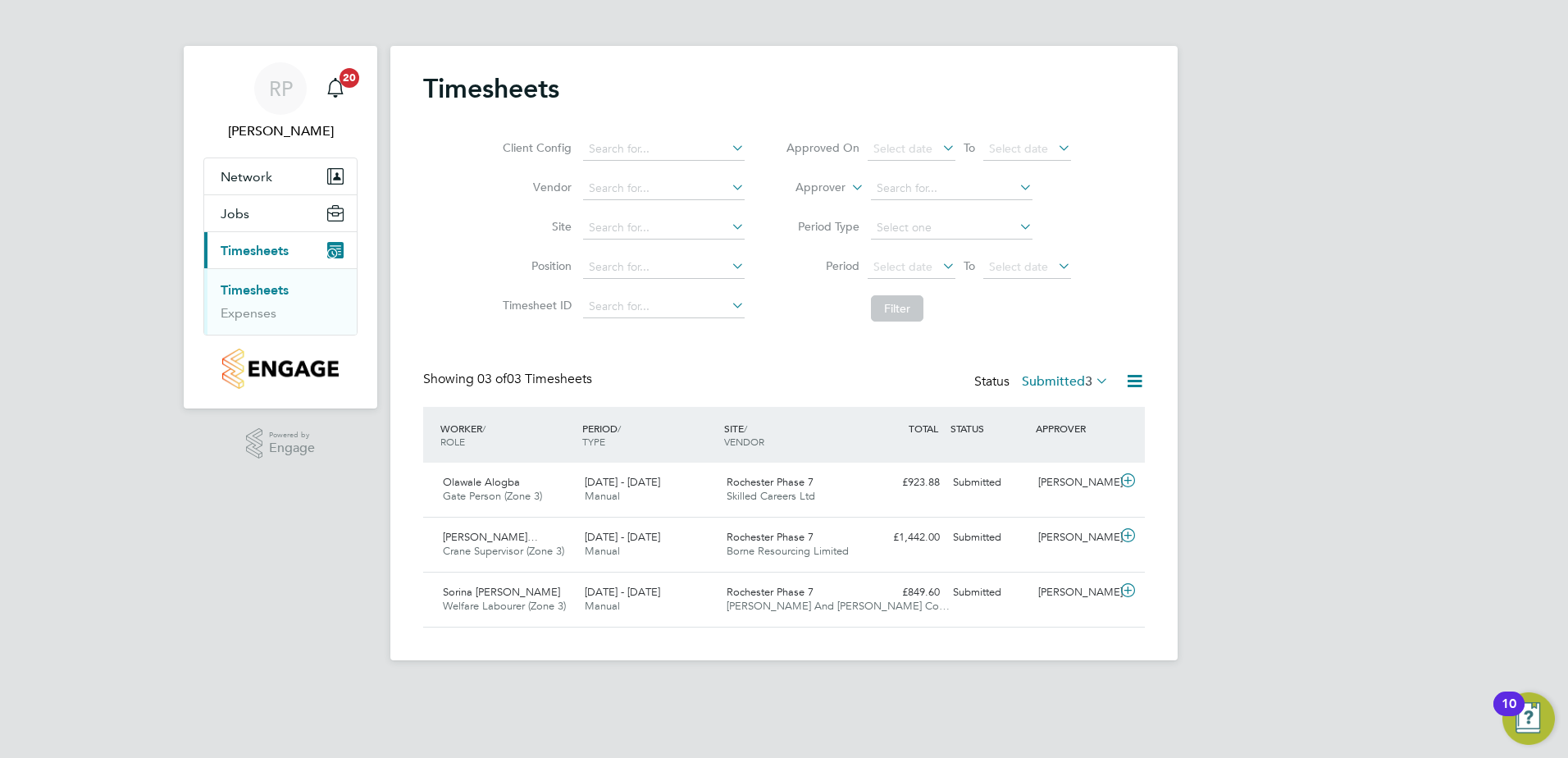
click at [1092, 379] on icon at bounding box center [1092, 380] width 0 height 23
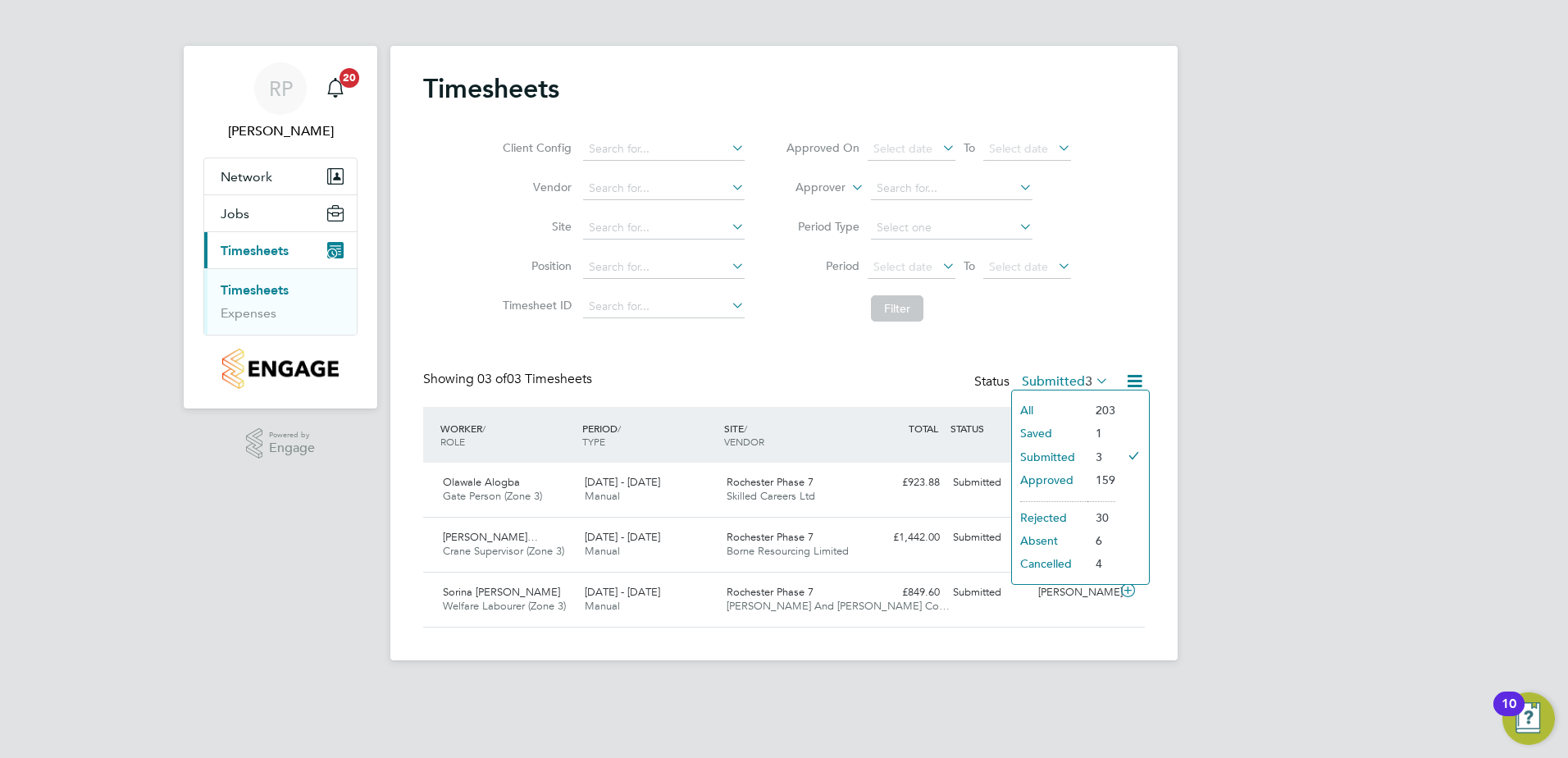
click at [1056, 474] on li "Approved" at bounding box center [1050, 480] width 75 height 23
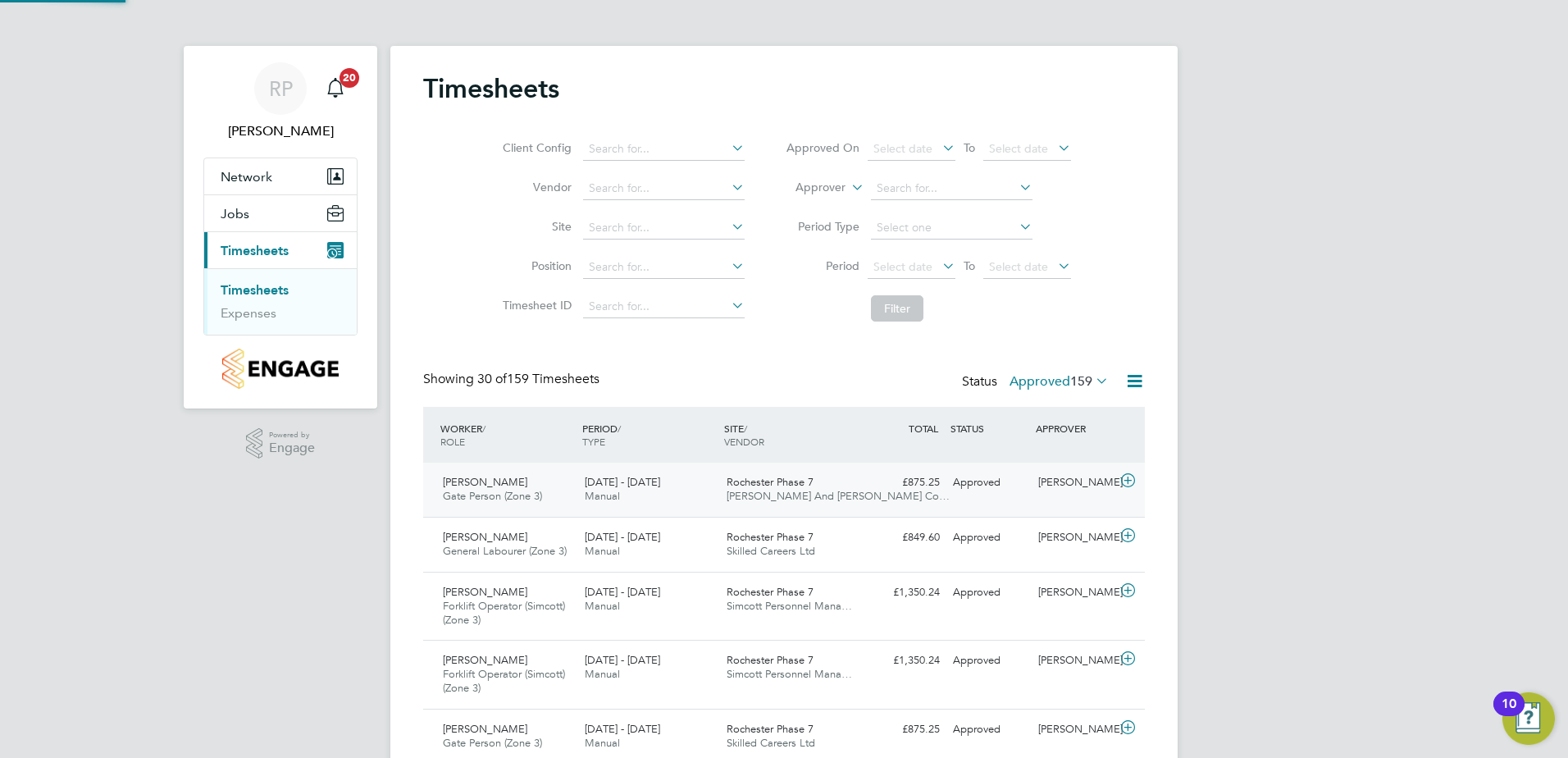
scroll to position [55, 143]
click at [1092, 380] on icon at bounding box center [1092, 380] width 0 height 23
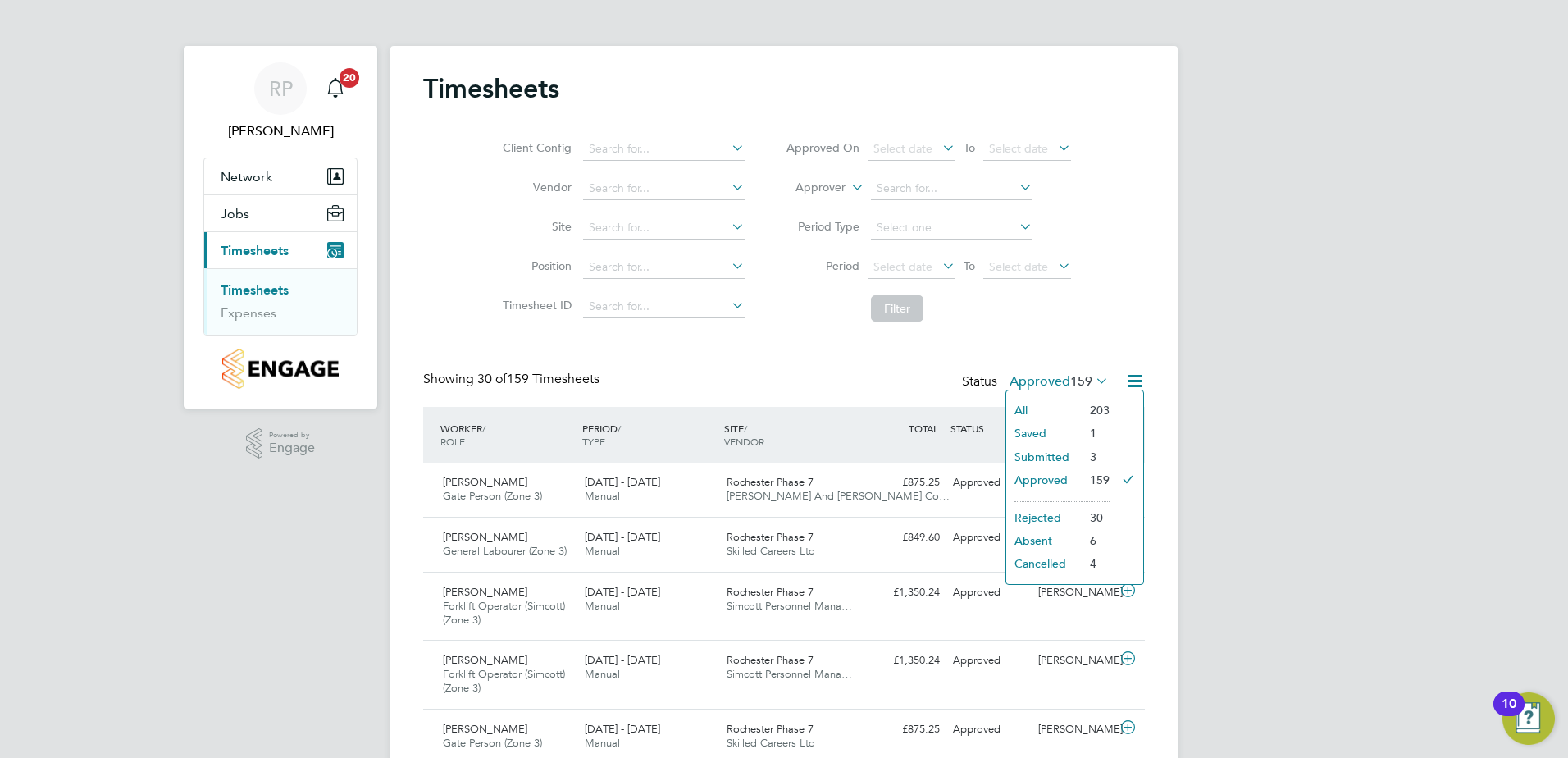
click at [1037, 456] on li "Submitted" at bounding box center [1044, 456] width 75 height 23
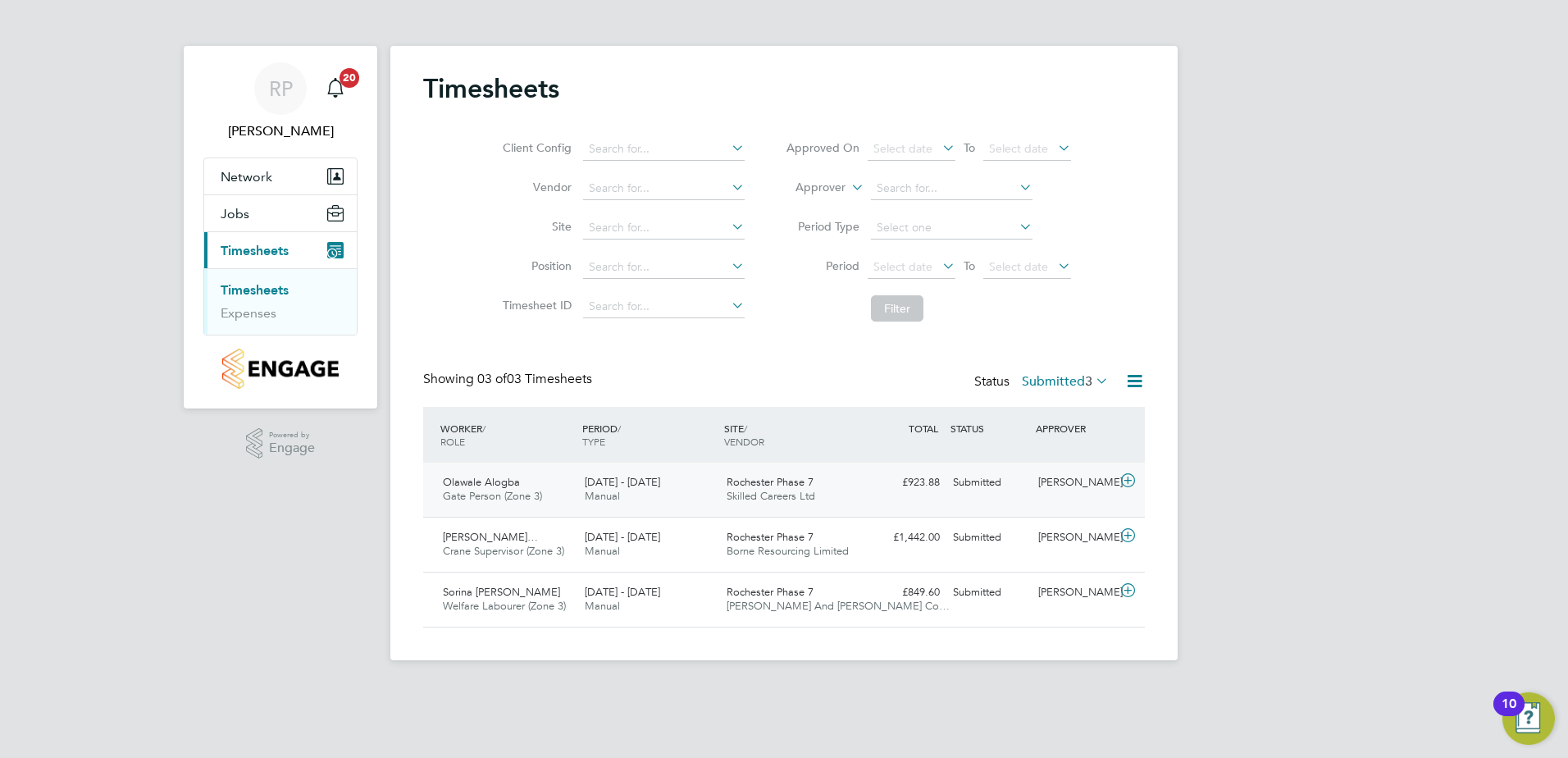
click at [766, 481] on span "Rochester Phase 7" at bounding box center [770, 481] width 87 height 14
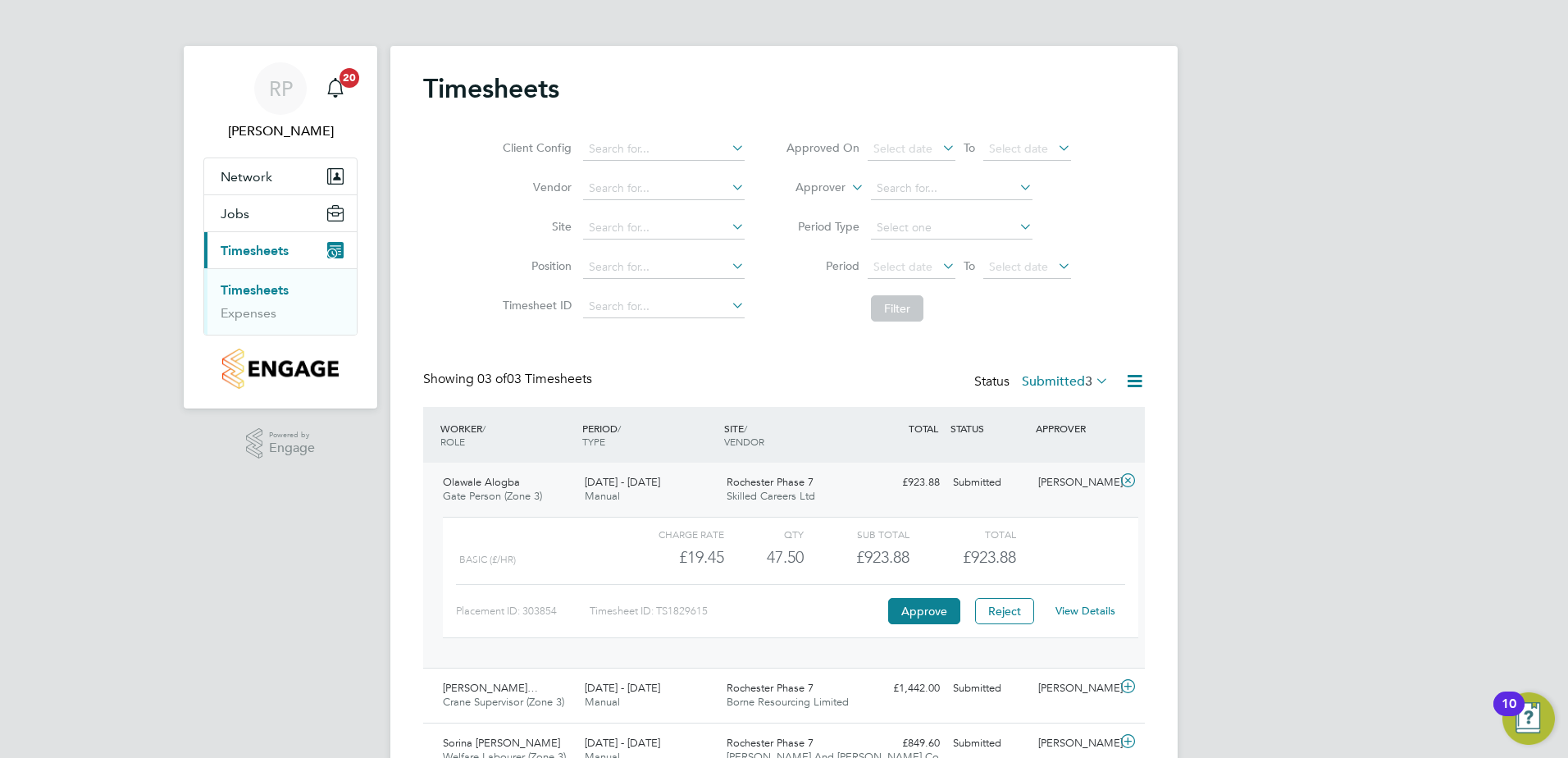
click at [1099, 611] on link "View Details" at bounding box center [1085, 611] width 60 height 14
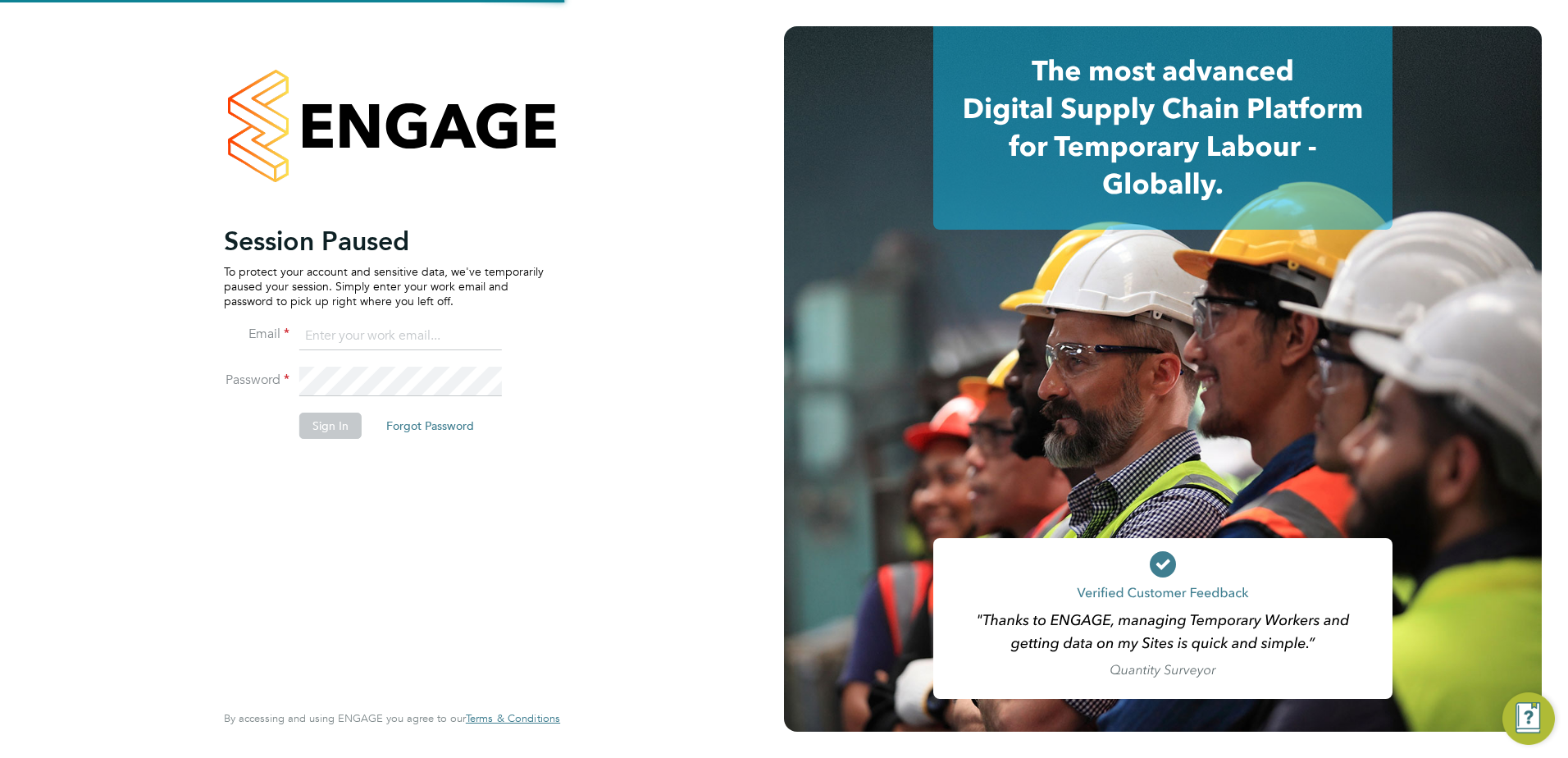
type input "[PERSON_NAME][EMAIL_ADDRESS][PERSON_NAME][DOMAIN_NAME]"
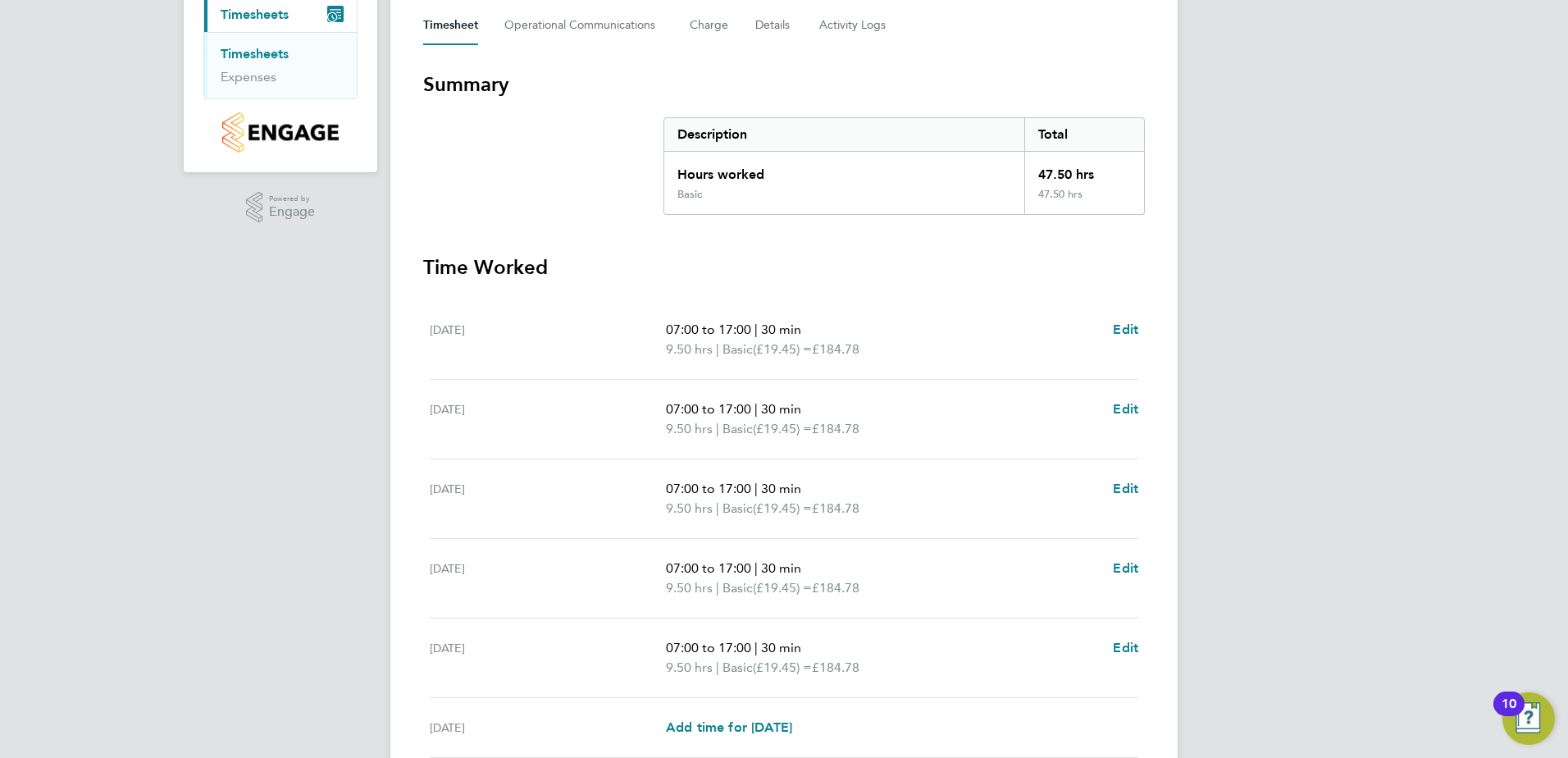
scroll to position [246, 0]
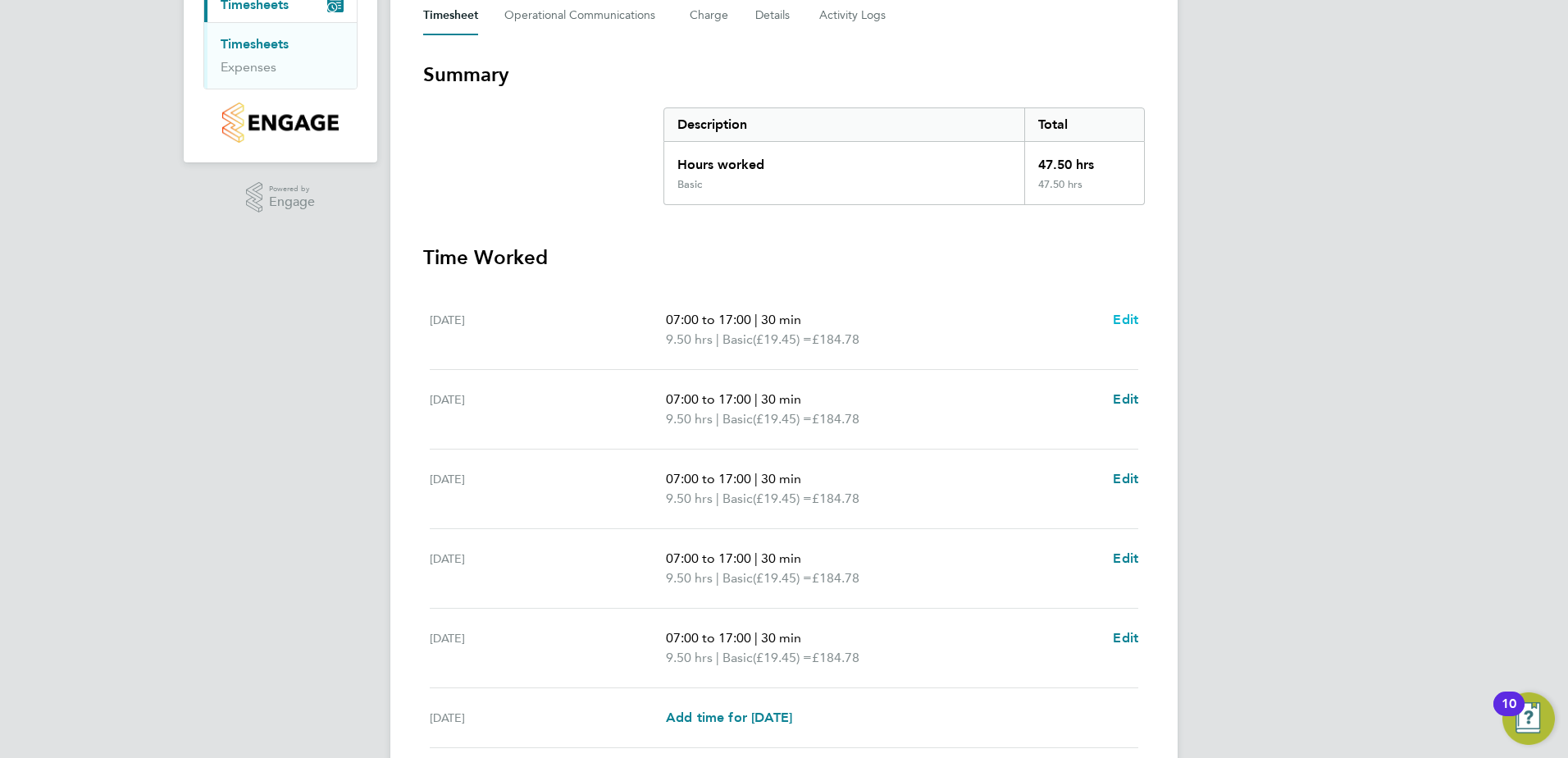
click at [1126, 317] on span "Edit" at bounding box center [1125, 319] width 25 height 16
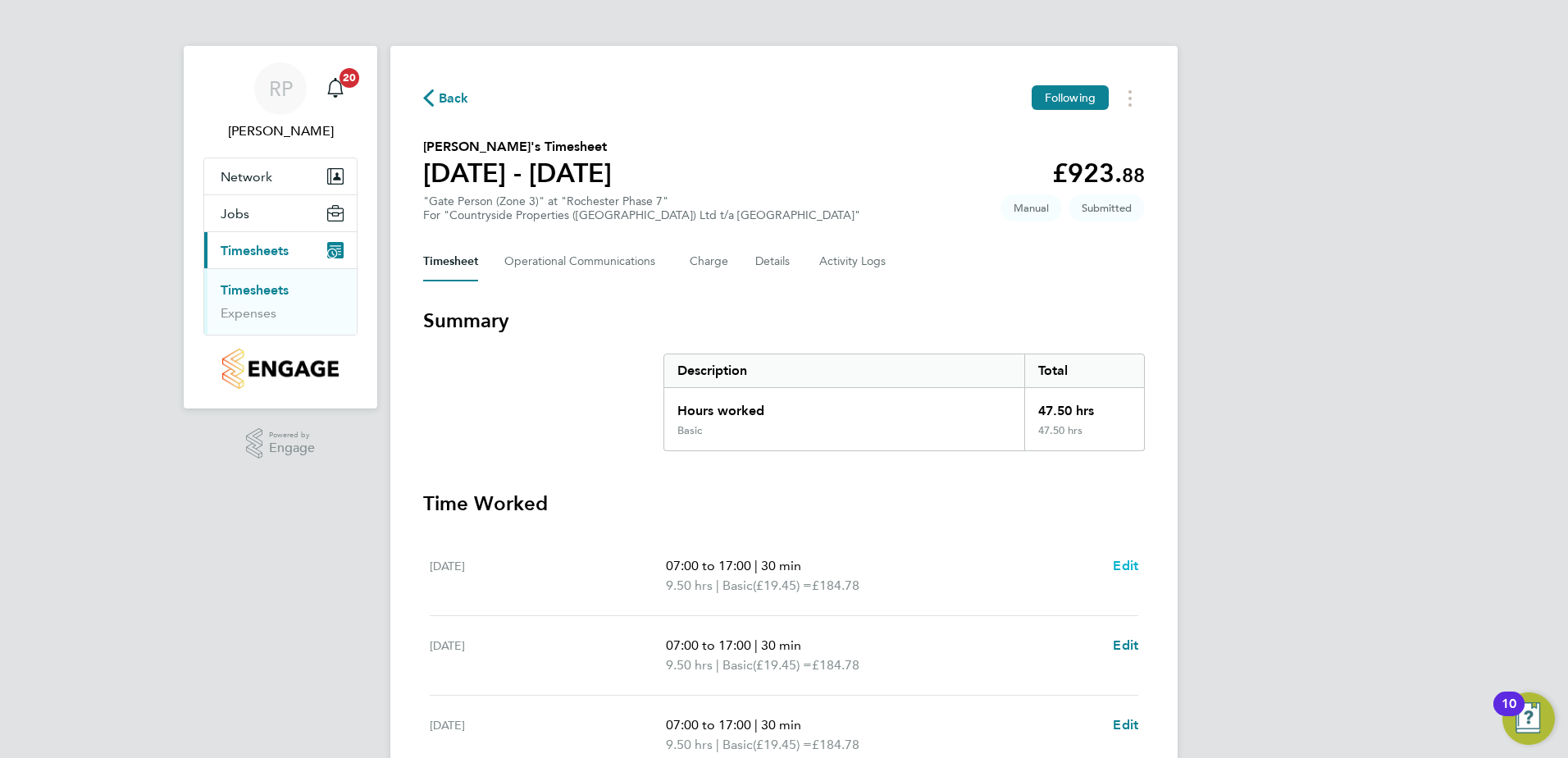
select select "30"
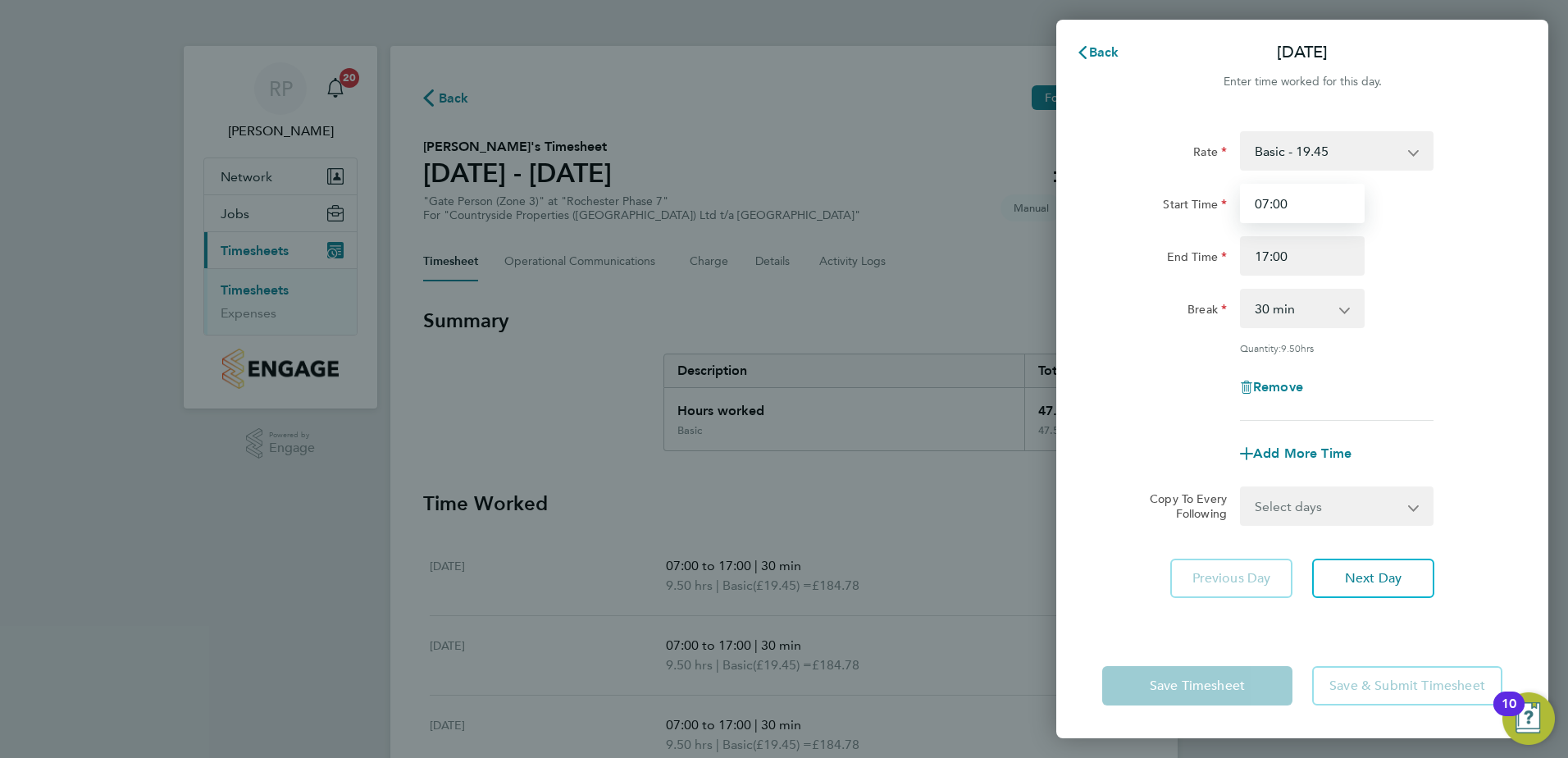
click at [1277, 202] on input "07:00" at bounding box center [1302, 203] width 125 height 39
type input "07:30"
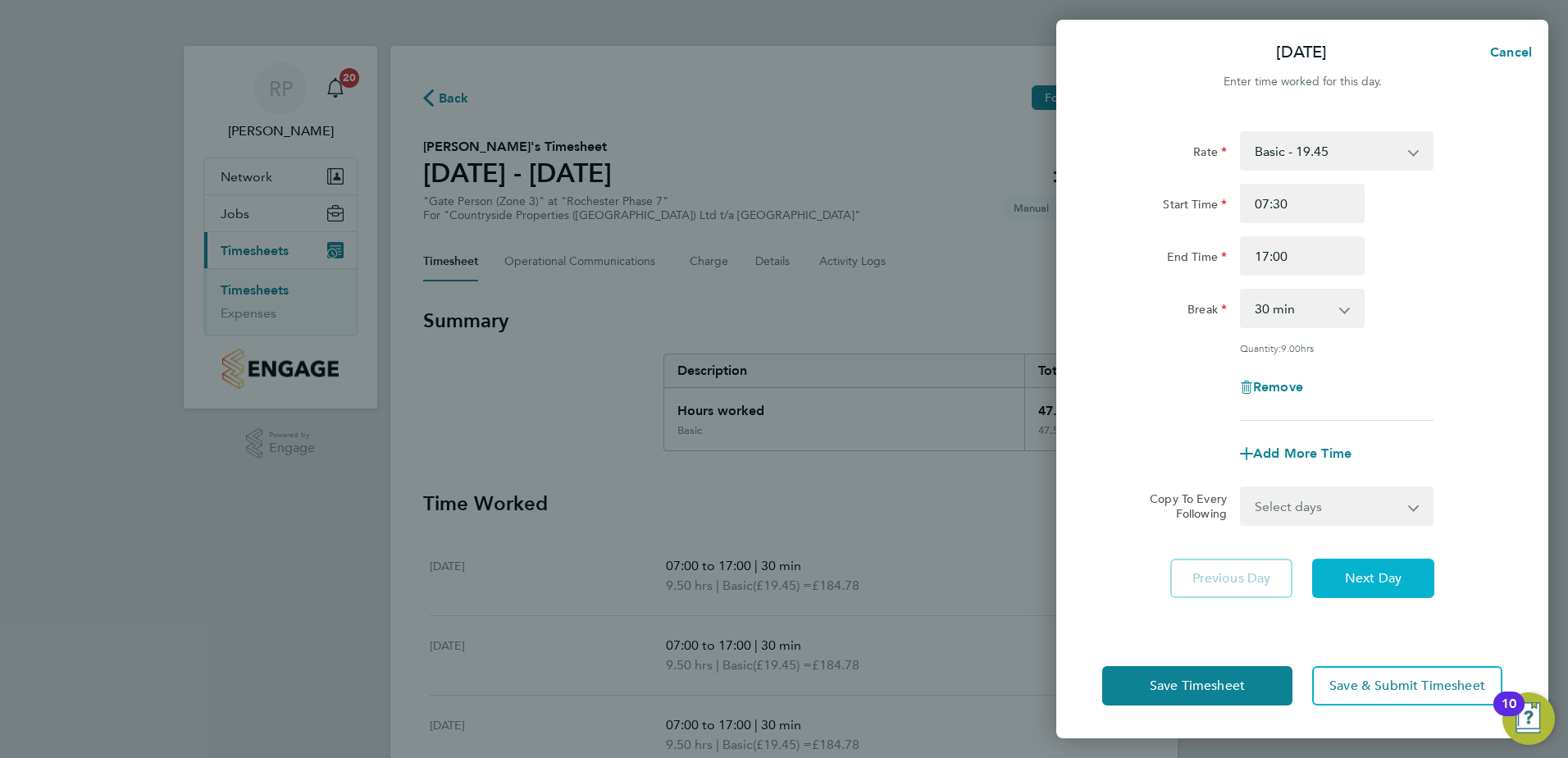
click at [1370, 575] on span "Next Day" at bounding box center [1373, 577] width 57 height 17
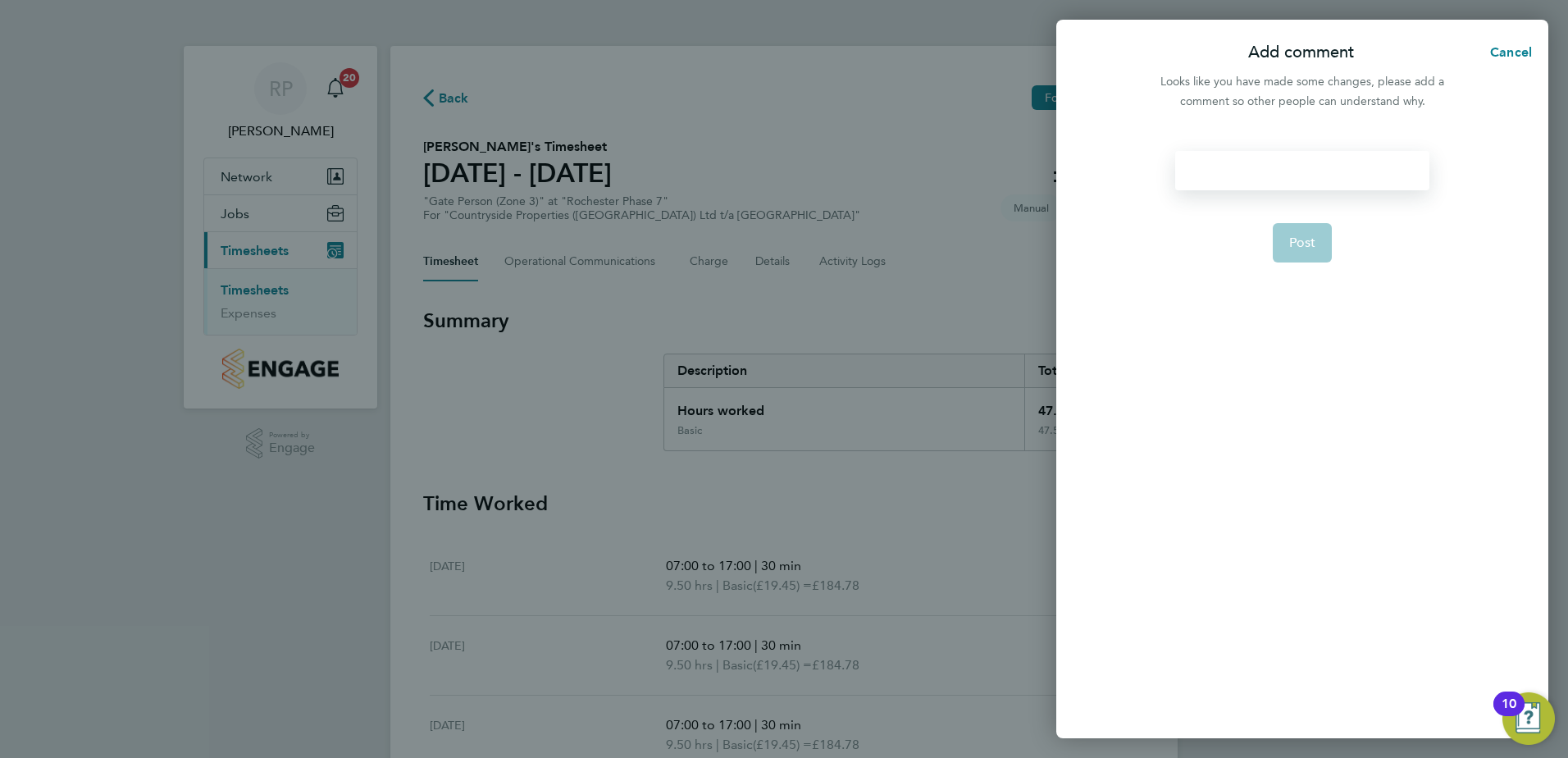
click at [1280, 160] on div at bounding box center [1302, 170] width 253 height 39
click at [1288, 168] on div at bounding box center [1302, 170] width 253 height 39
click at [1503, 51] on span "Cancel" at bounding box center [1509, 52] width 47 height 16
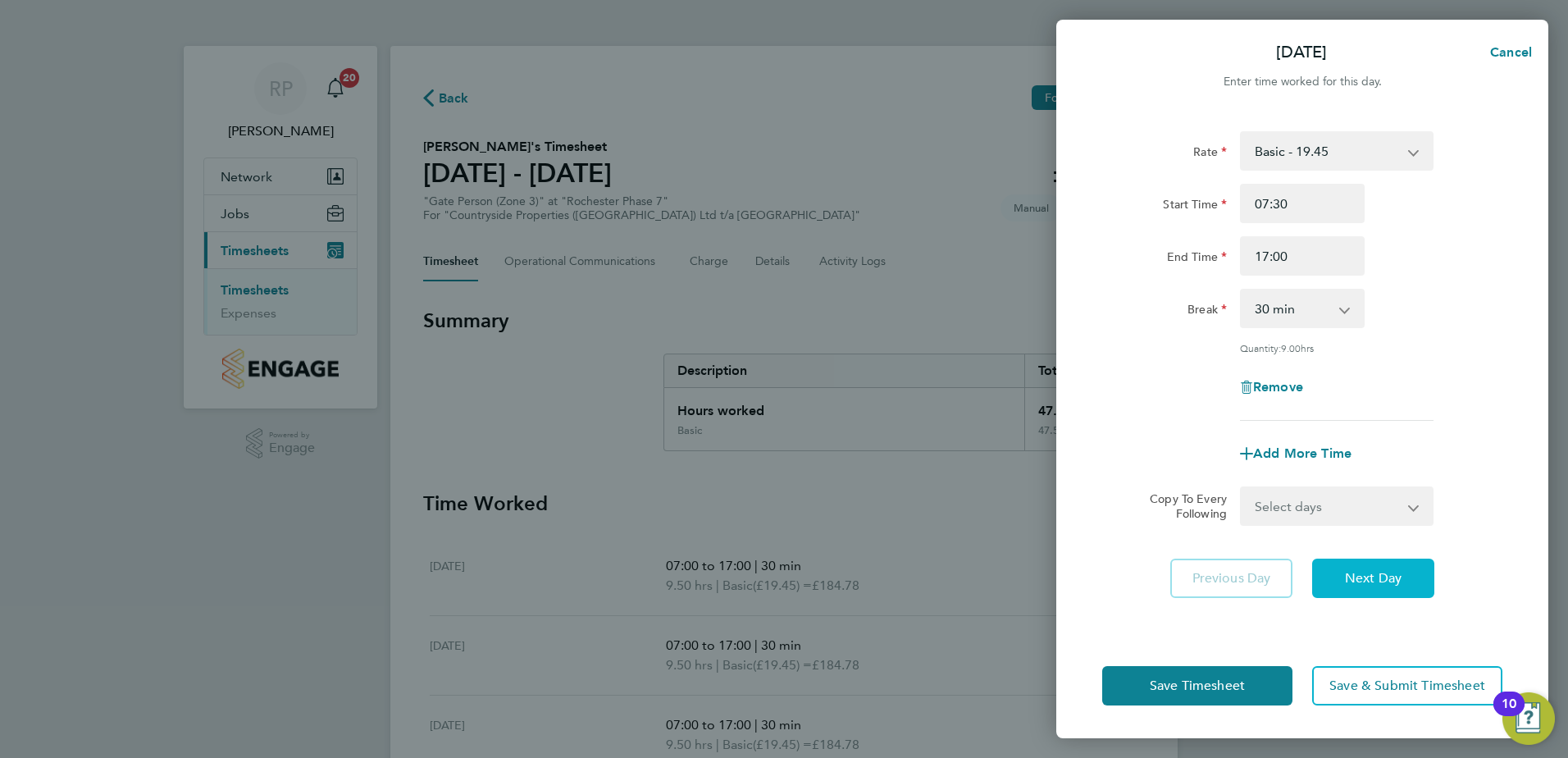
click at [1373, 578] on span "Next Day" at bounding box center [1373, 577] width 57 height 17
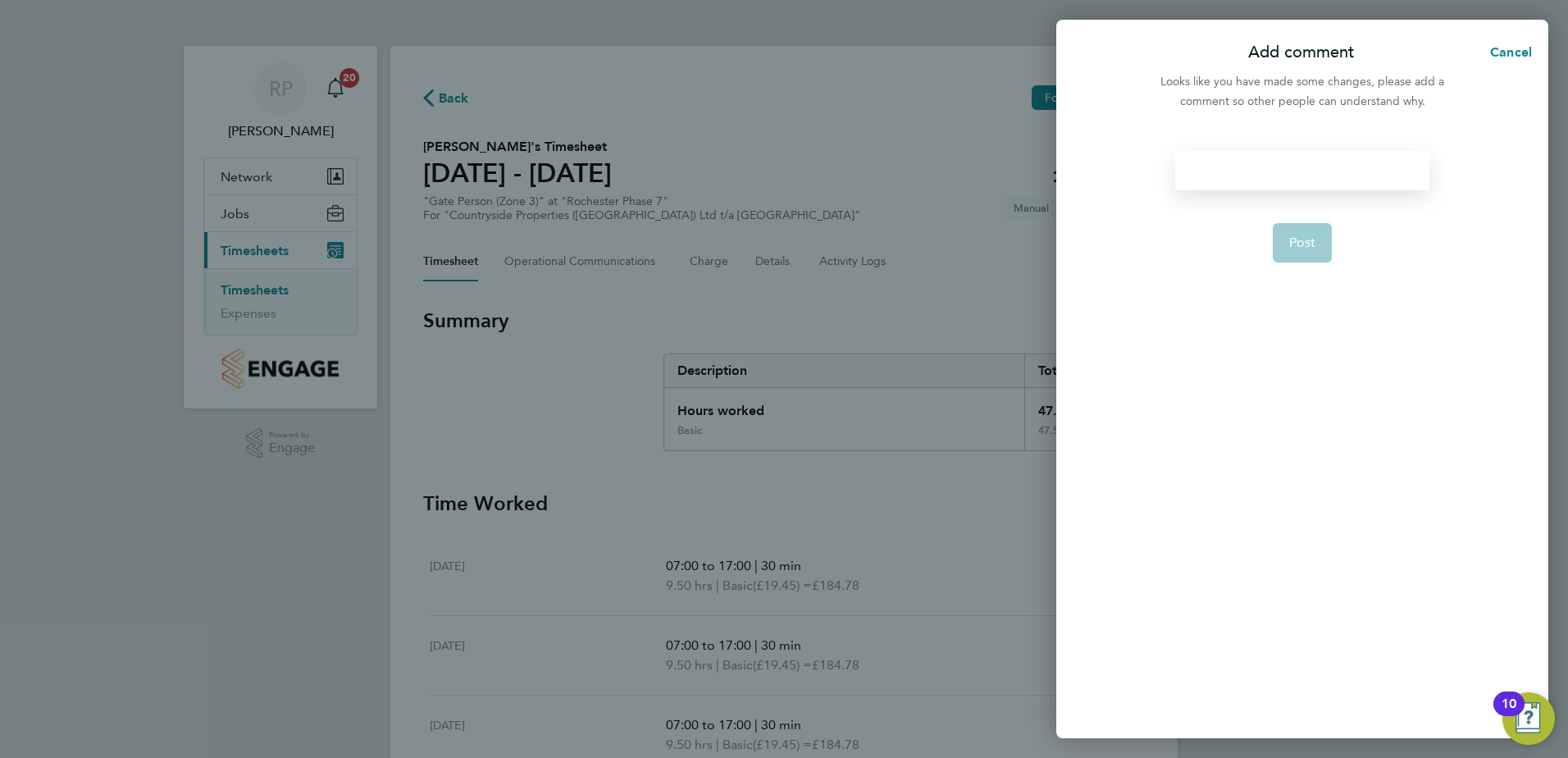
click at [1281, 173] on div at bounding box center [1302, 170] width 253 height 39
click at [1262, 161] on div at bounding box center [1302, 170] width 253 height 39
click at [1247, 167] on div "Incorrect hours applied for" at bounding box center [1302, 170] width 253 height 39
click at [1380, 174] on div "Working hours applied for" at bounding box center [1302, 170] width 253 height 39
click at [1302, 255] on button "Post" at bounding box center [1303, 242] width 60 height 39
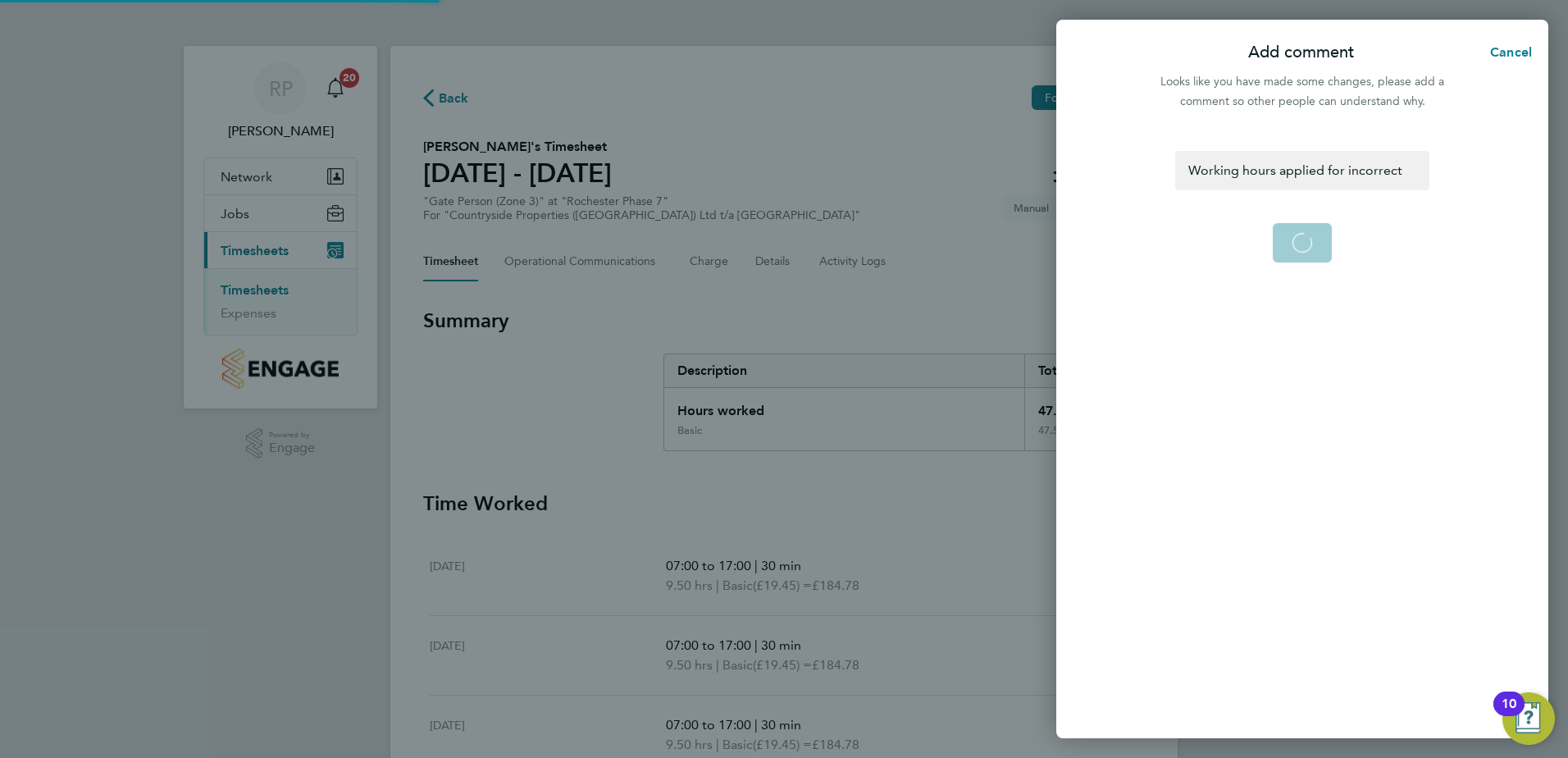
select select "30"
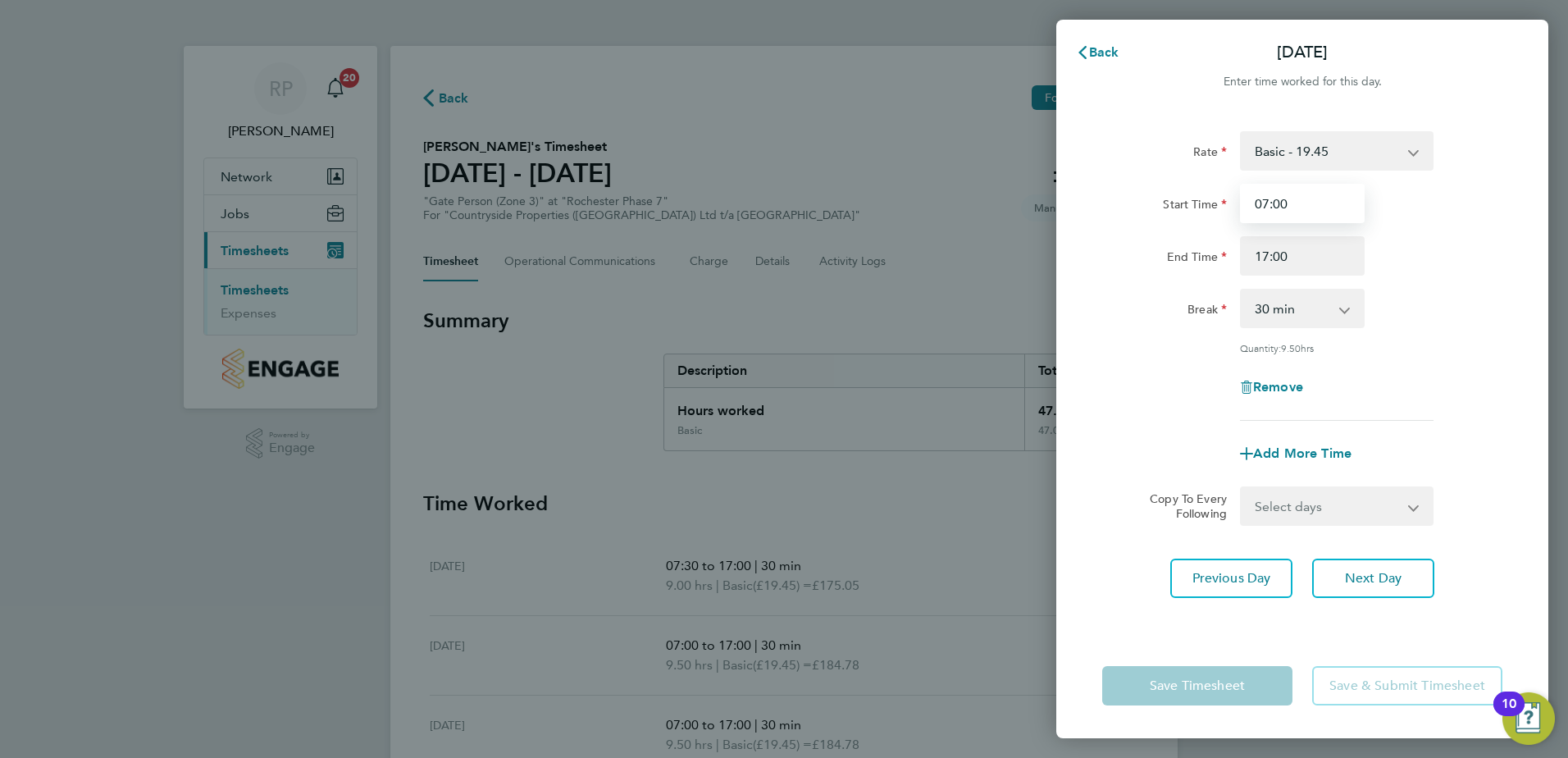
drag, startPoint x: 1284, startPoint y: 204, endPoint x: 1284, endPoint y: 227, distance: 23.0
click at [1284, 207] on input "07:00" at bounding box center [1302, 203] width 125 height 39
type input "07:30"
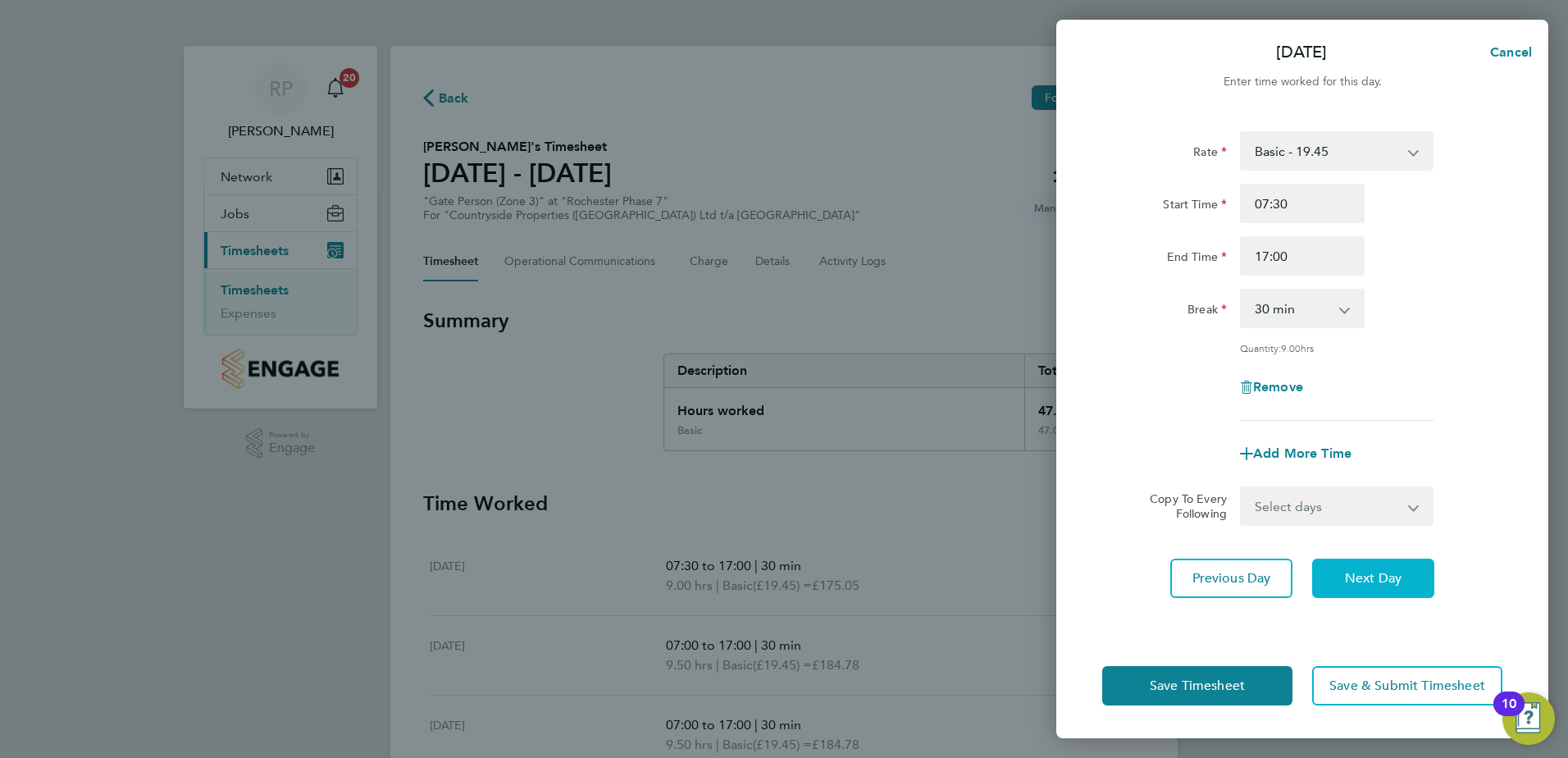
click at [1374, 574] on span "Next Day" at bounding box center [1373, 577] width 57 height 17
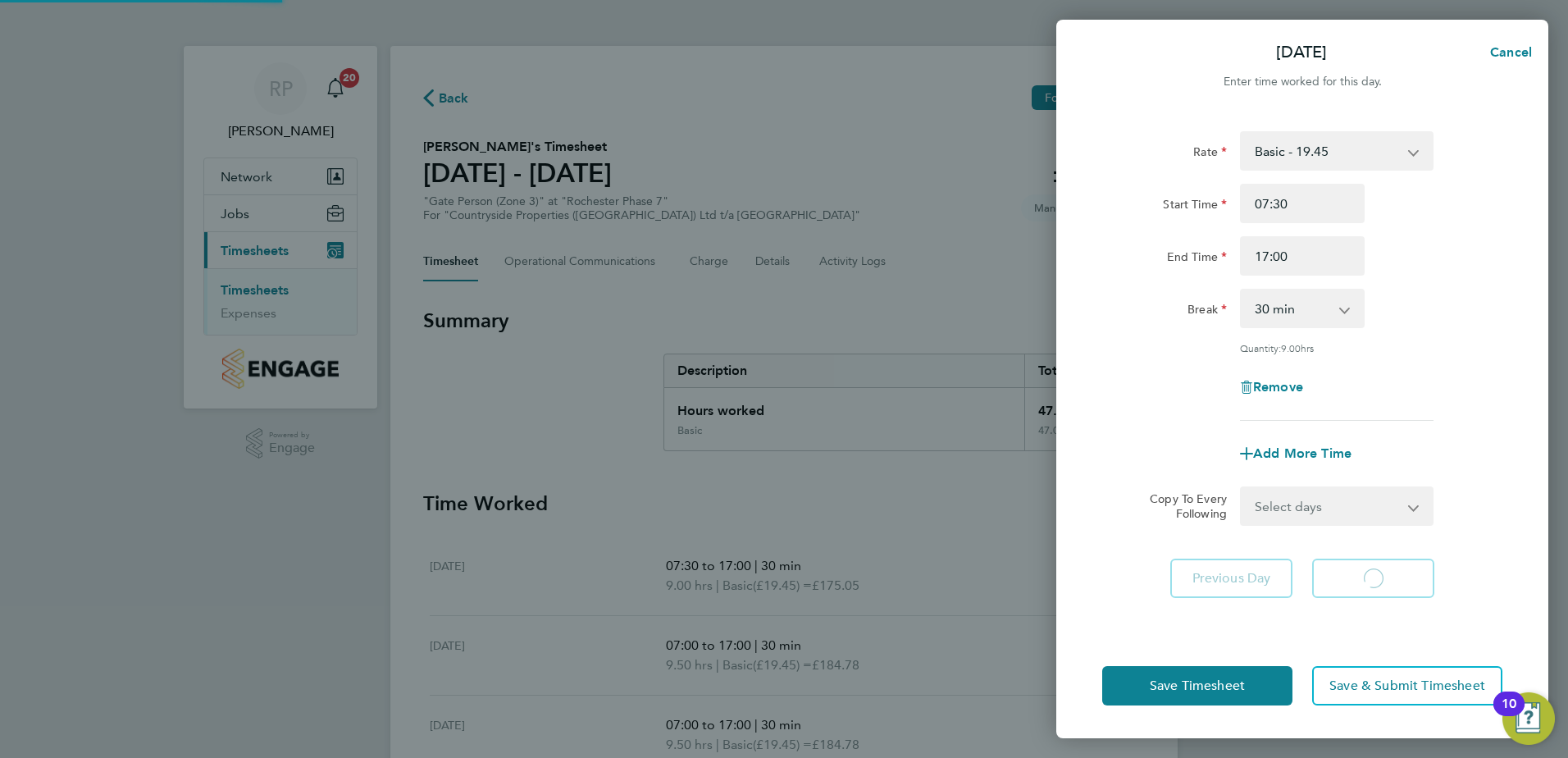
select select "30"
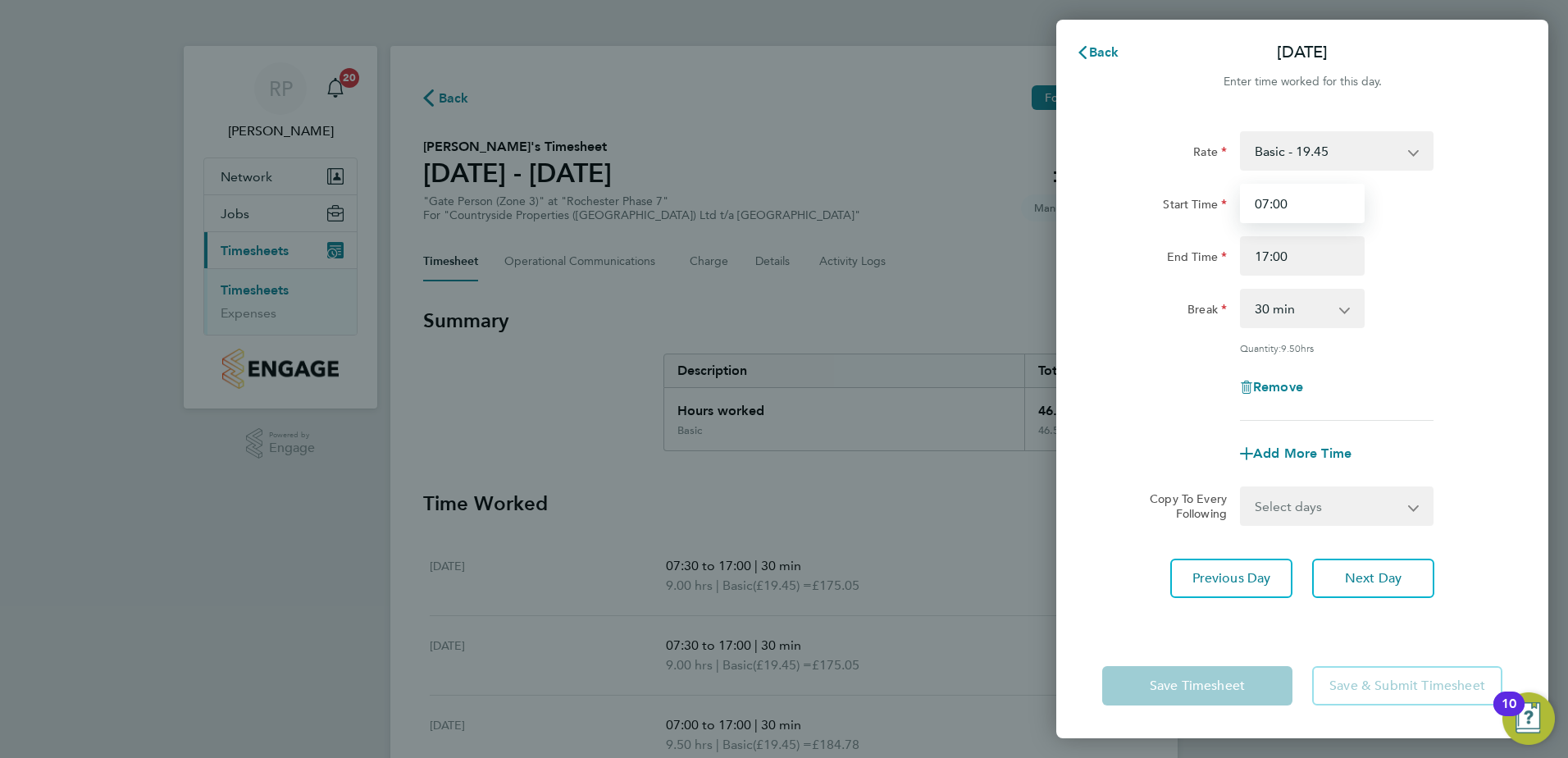
click at [1281, 203] on input "07:00" at bounding box center [1302, 203] width 125 height 39
type input "07:30"
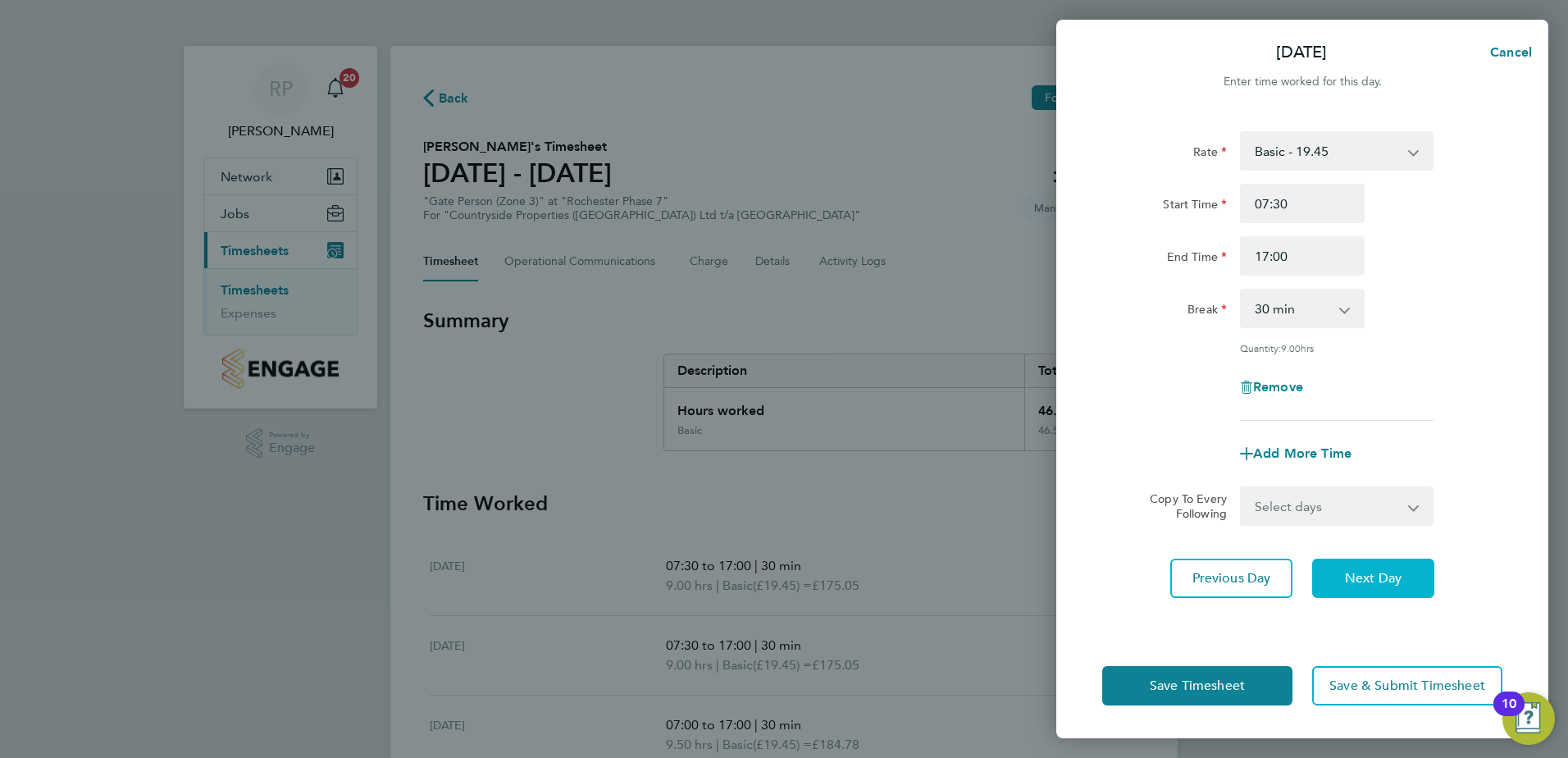
drag, startPoint x: 1376, startPoint y: 590, endPoint x: 1382, endPoint y: 554, distance: 36.5
click at [1377, 589] on button "Next Day" at bounding box center [1373, 577] width 122 height 39
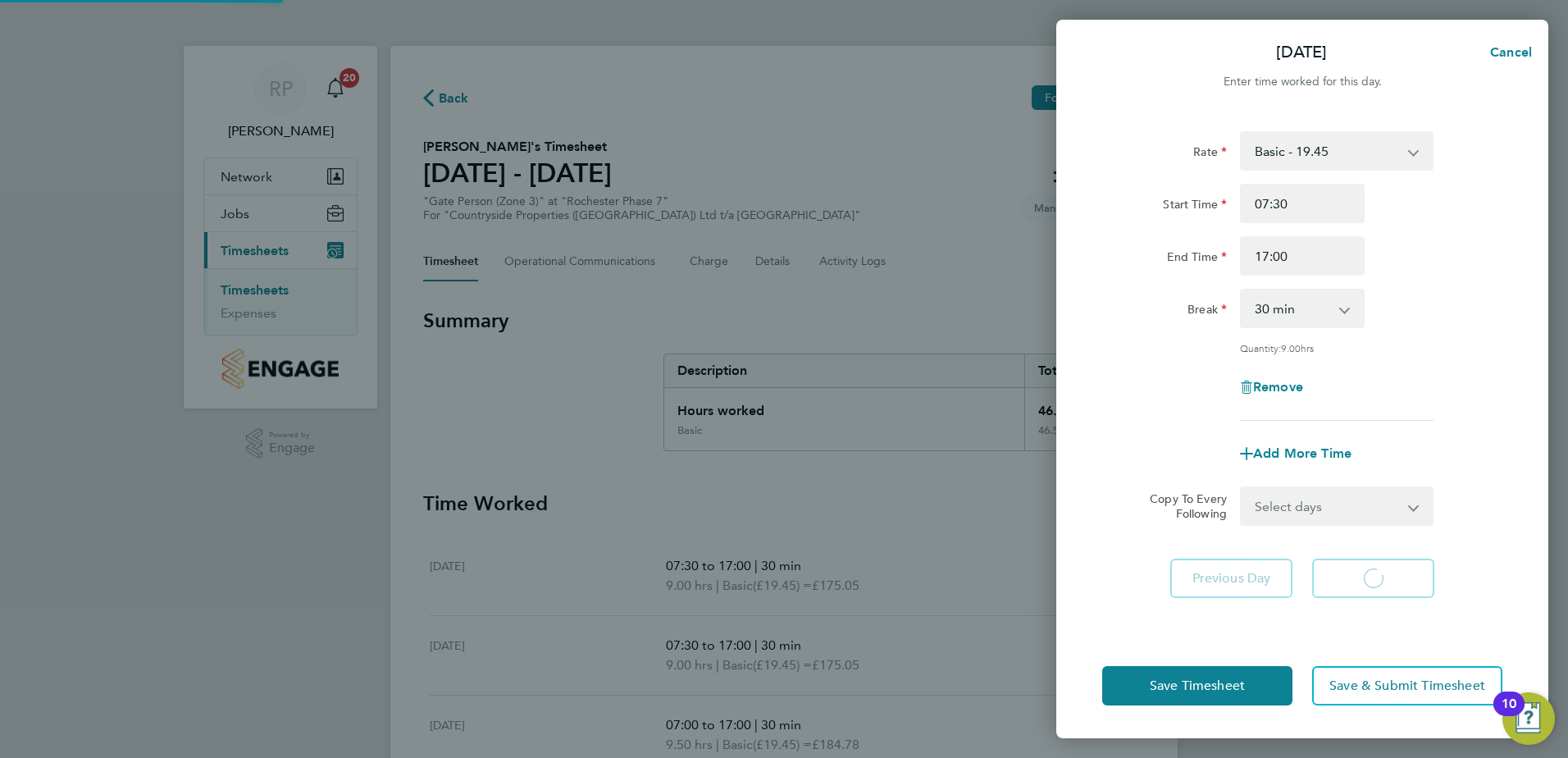
select select "30"
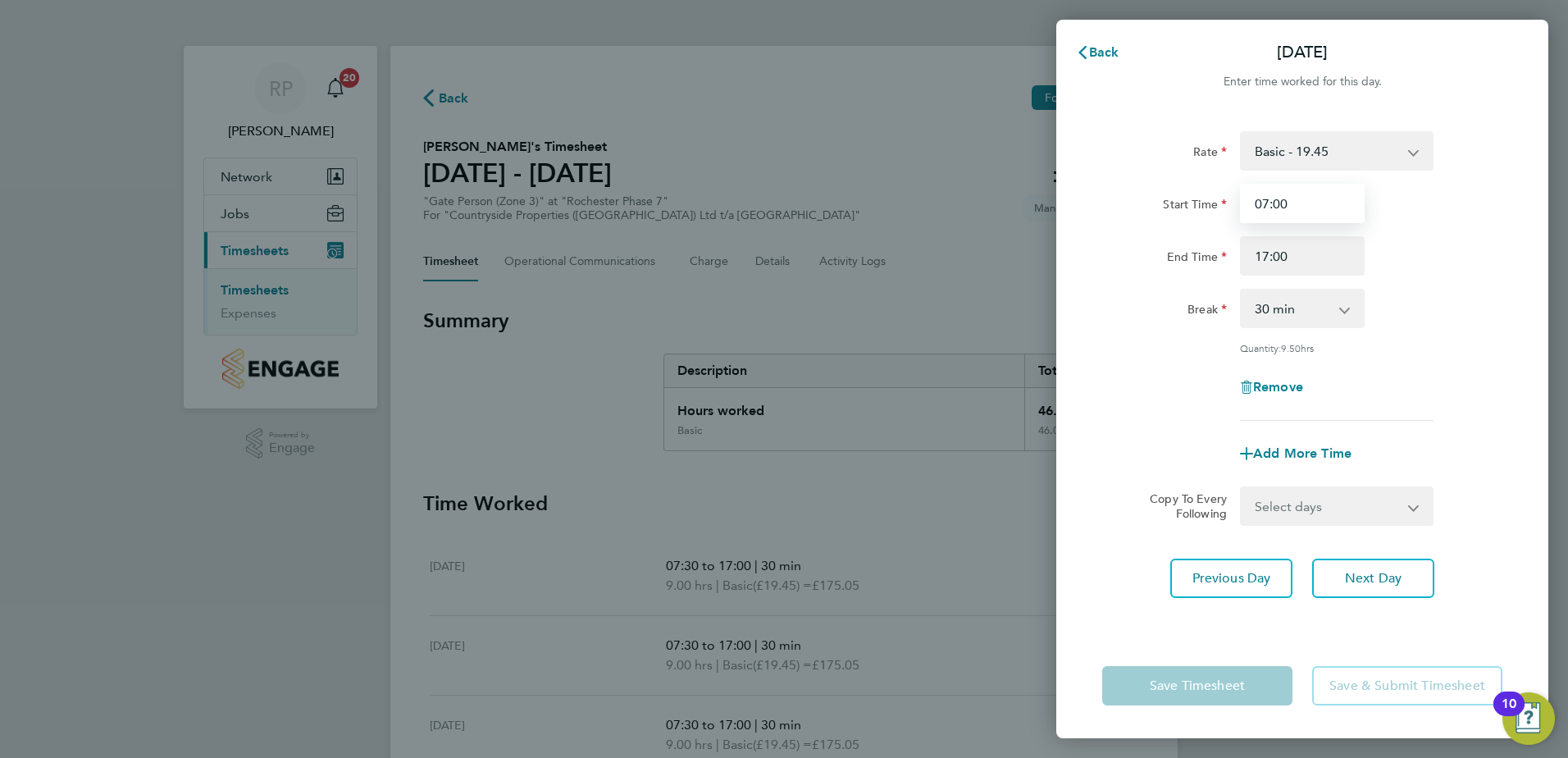
click at [1279, 201] on input "07:00" at bounding box center [1302, 203] width 125 height 39
type input "07:30"
drag, startPoint x: 1373, startPoint y: 577, endPoint x: 1406, endPoint y: 502, distance: 81.9
click at [1373, 577] on span "Next Day" at bounding box center [1373, 577] width 57 height 17
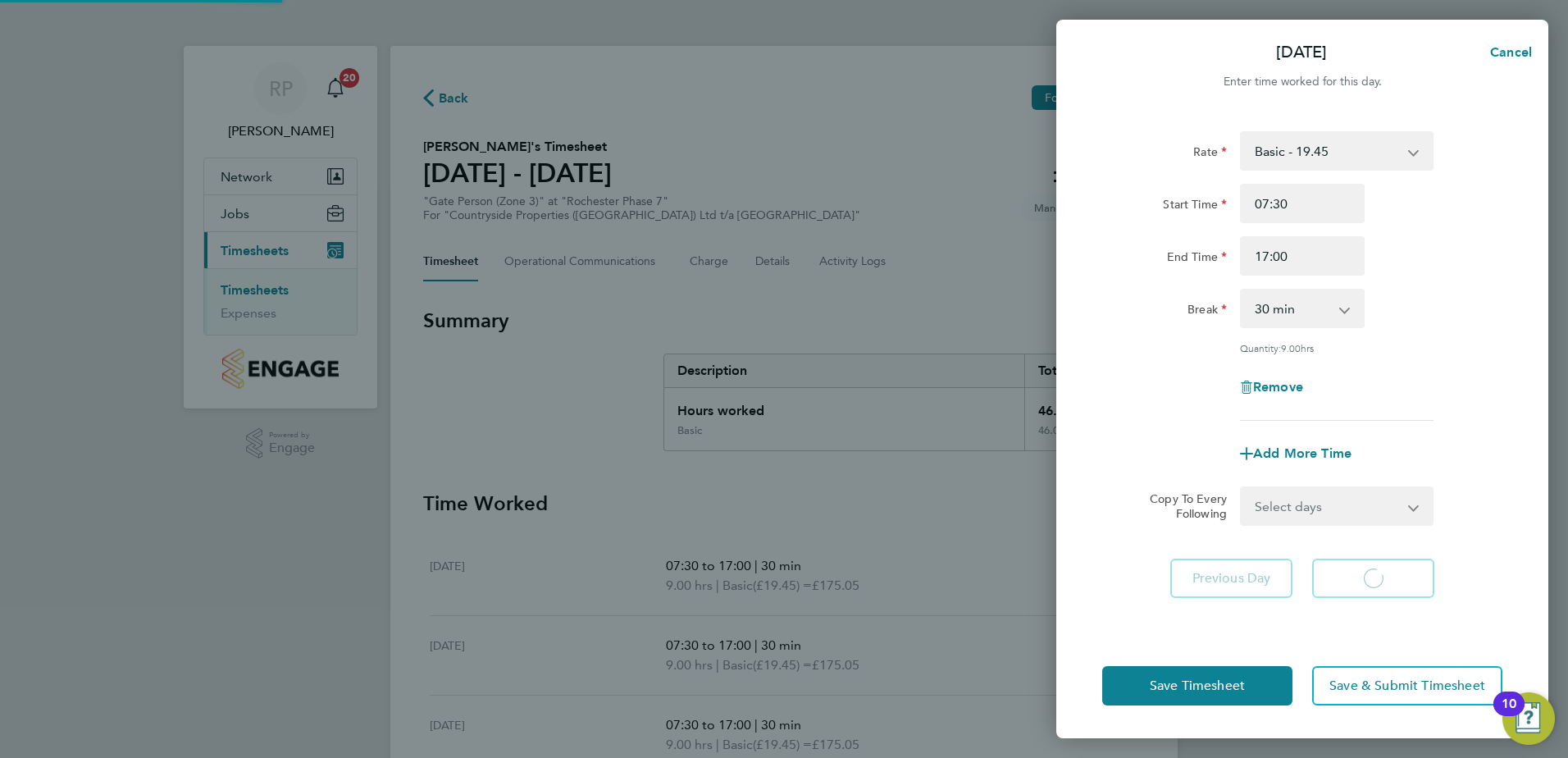
select select "30"
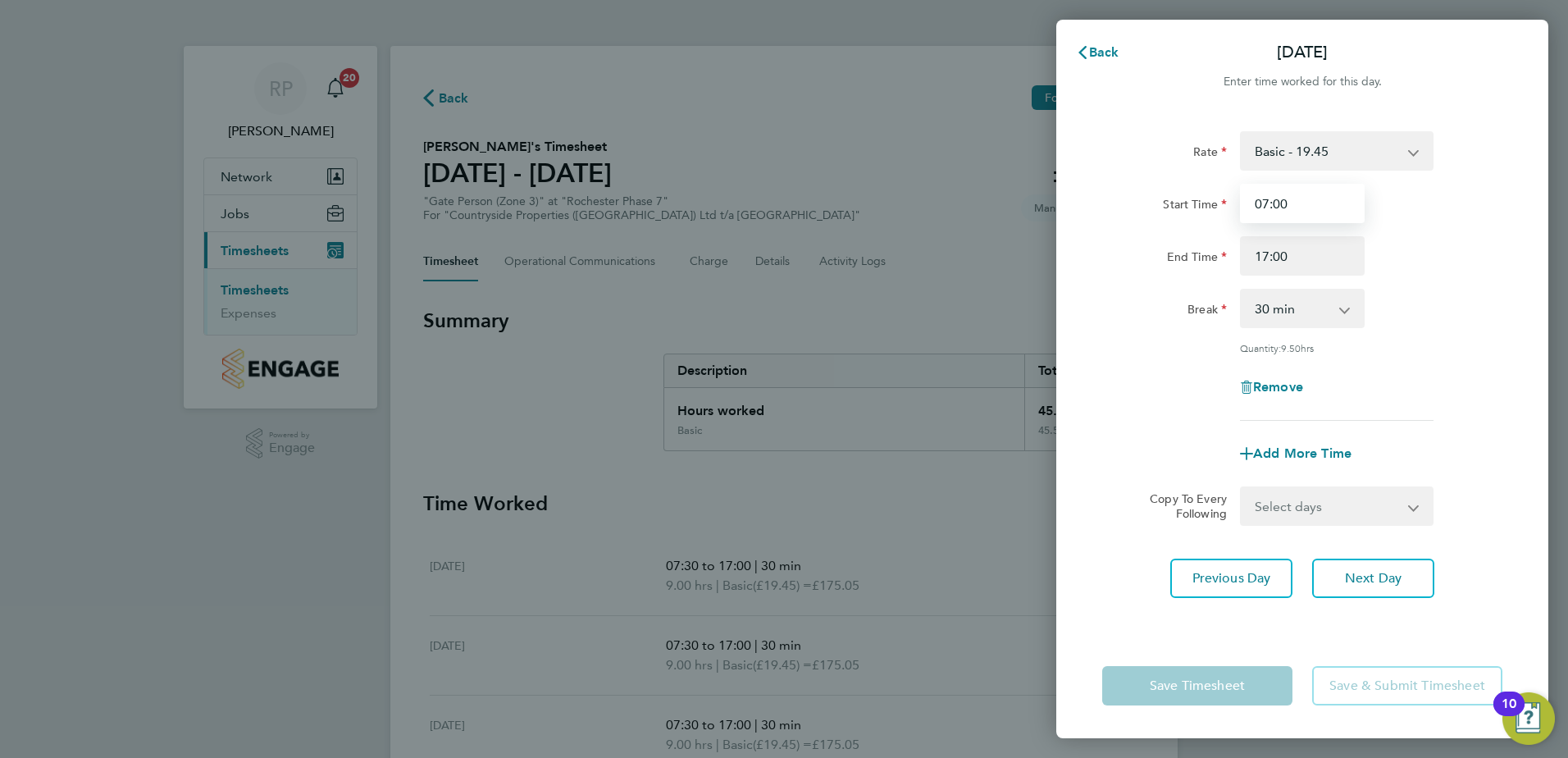
click at [1278, 202] on input "07:00" at bounding box center [1302, 203] width 125 height 39
type input "07:30"
click at [1385, 577] on span "Next Day" at bounding box center [1373, 577] width 57 height 17
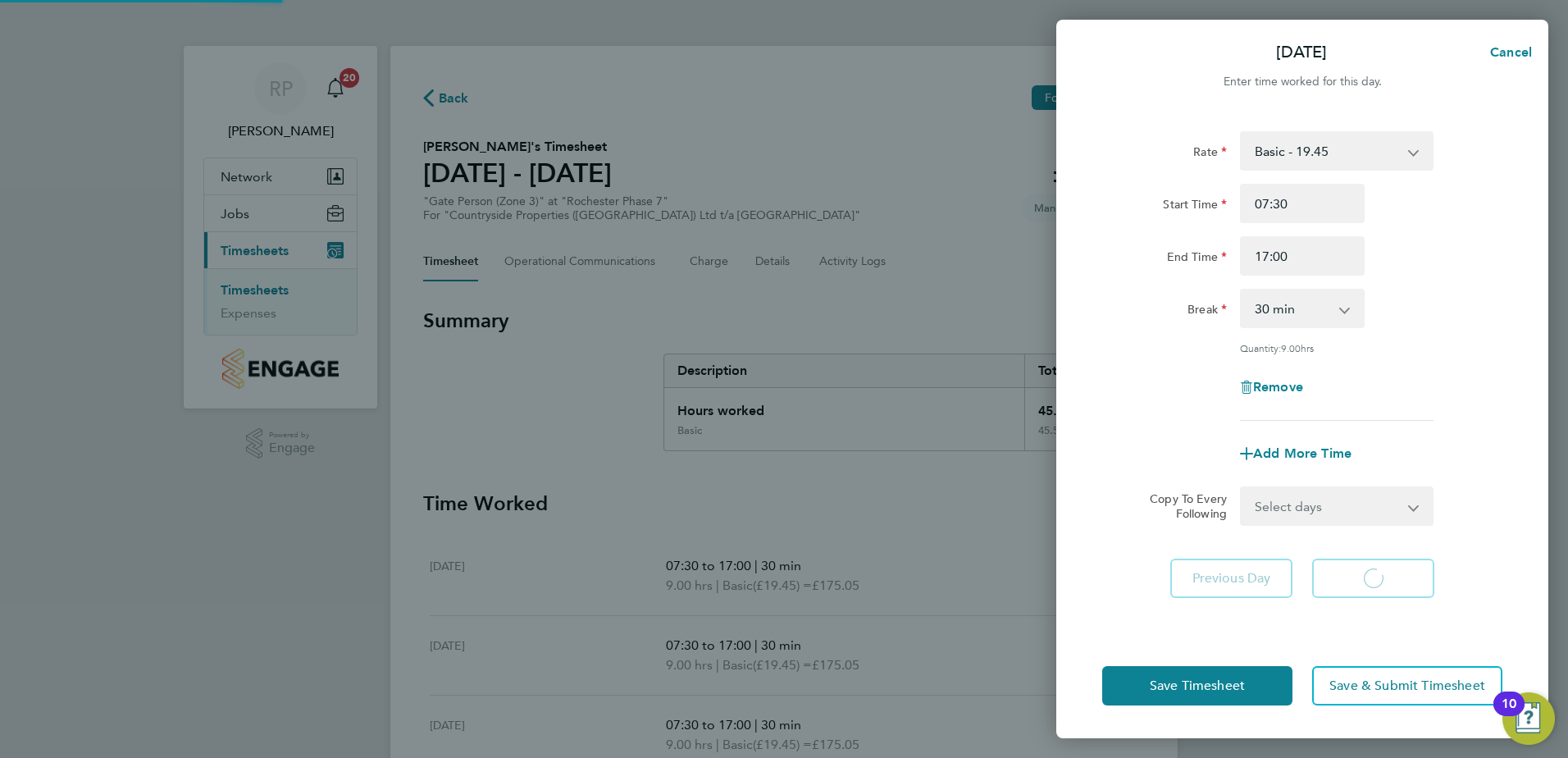
select select "30"
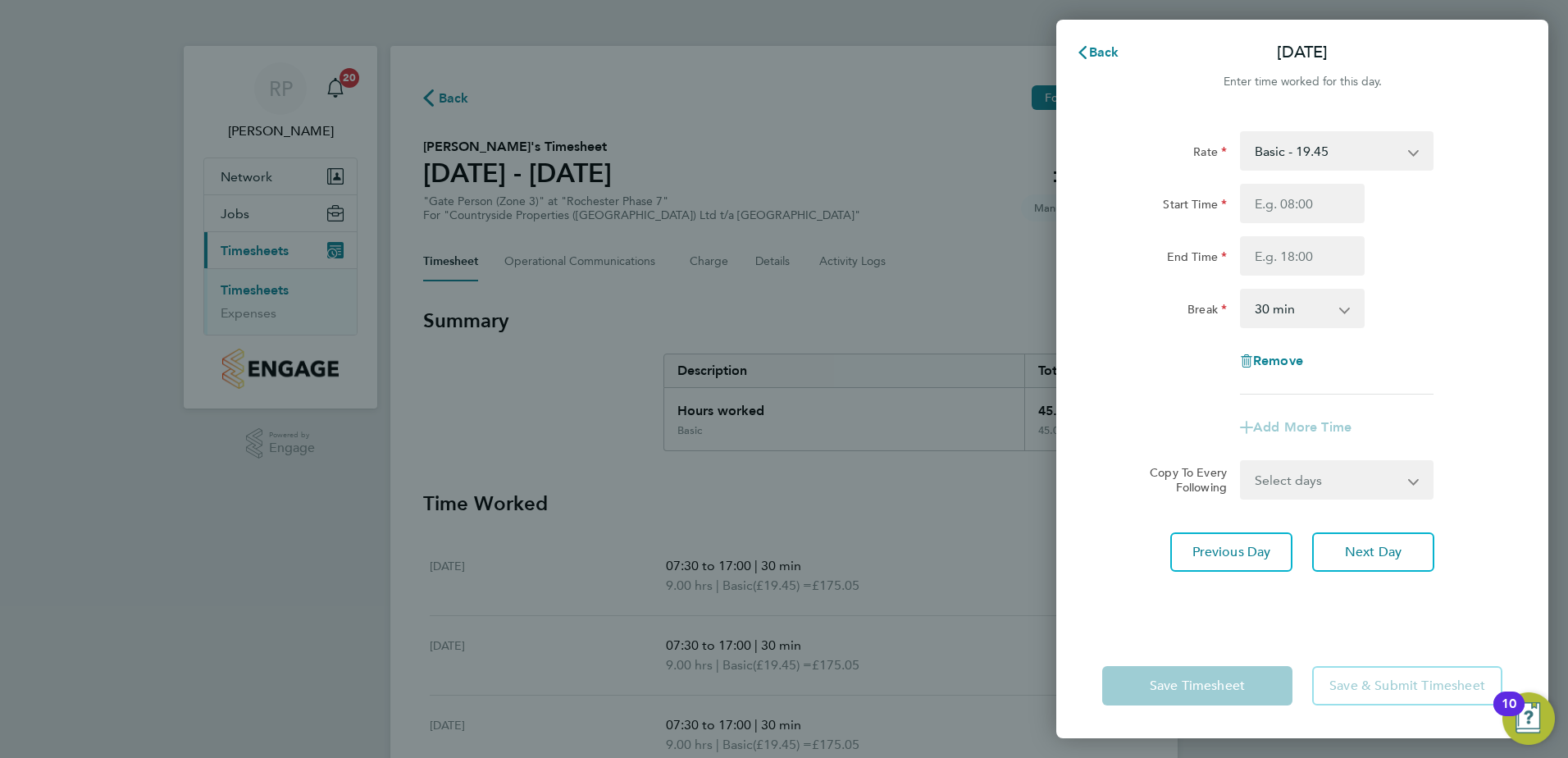
click at [1336, 625] on div "Rate Basic - 19.45 Start Time End Time Break 0 min 15 min 30 min 45 min 60 min …" at bounding box center [1303, 372] width 492 height 522
drag, startPoint x: 1410, startPoint y: 557, endPoint x: 1400, endPoint y: 565, distance: 12.8
click at [1409, 557] on button "Next Day" at bounding box center [1373, 551] width 122 height 39
select select "30"
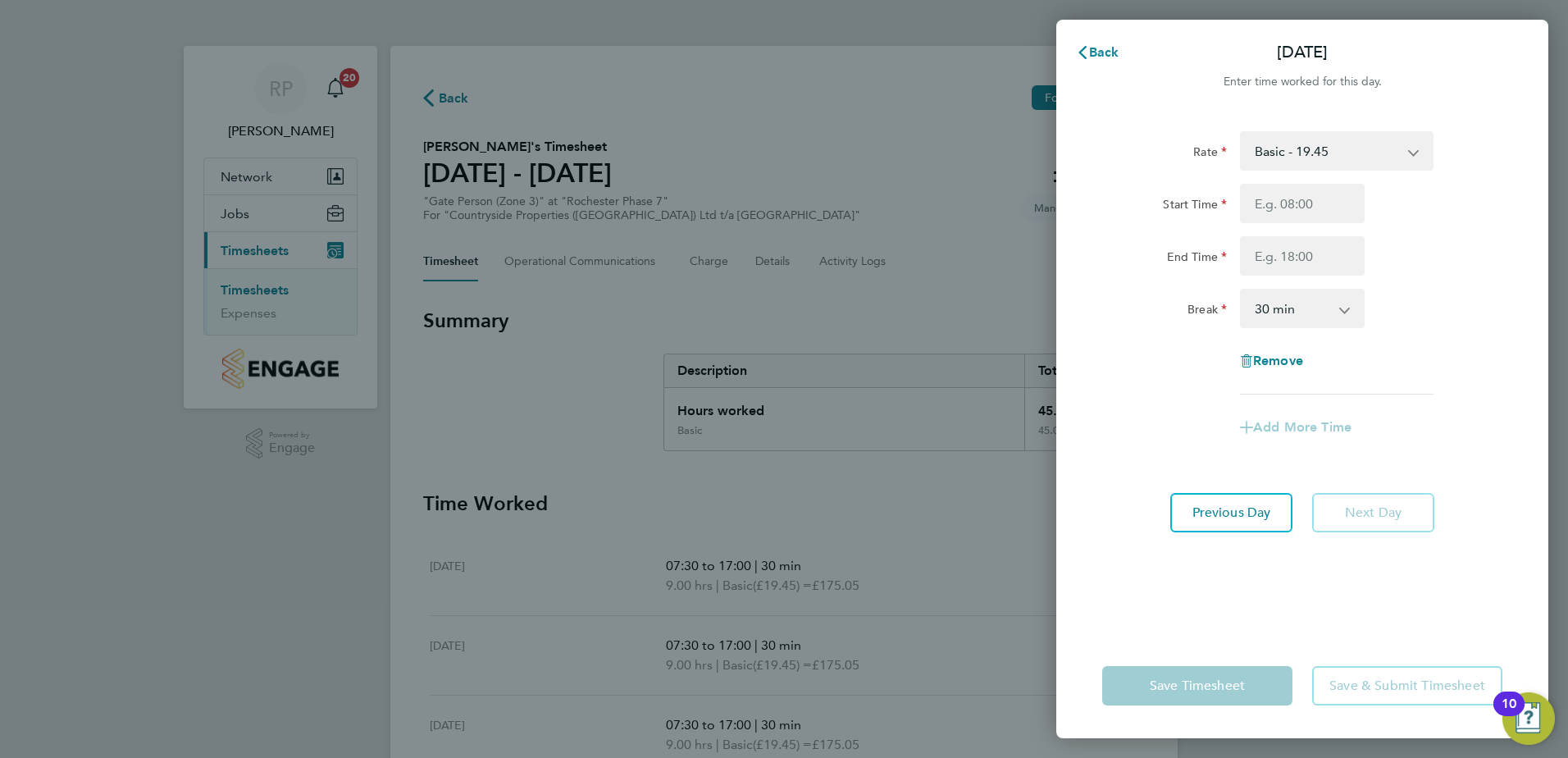
click at [1379, 512] on app-form-button "Next Day" at bounding box center [1368, 512] width 132 height 39
click at [1094, 53] on span "Back" at bounding box center [1104, 52] width 31 height 16
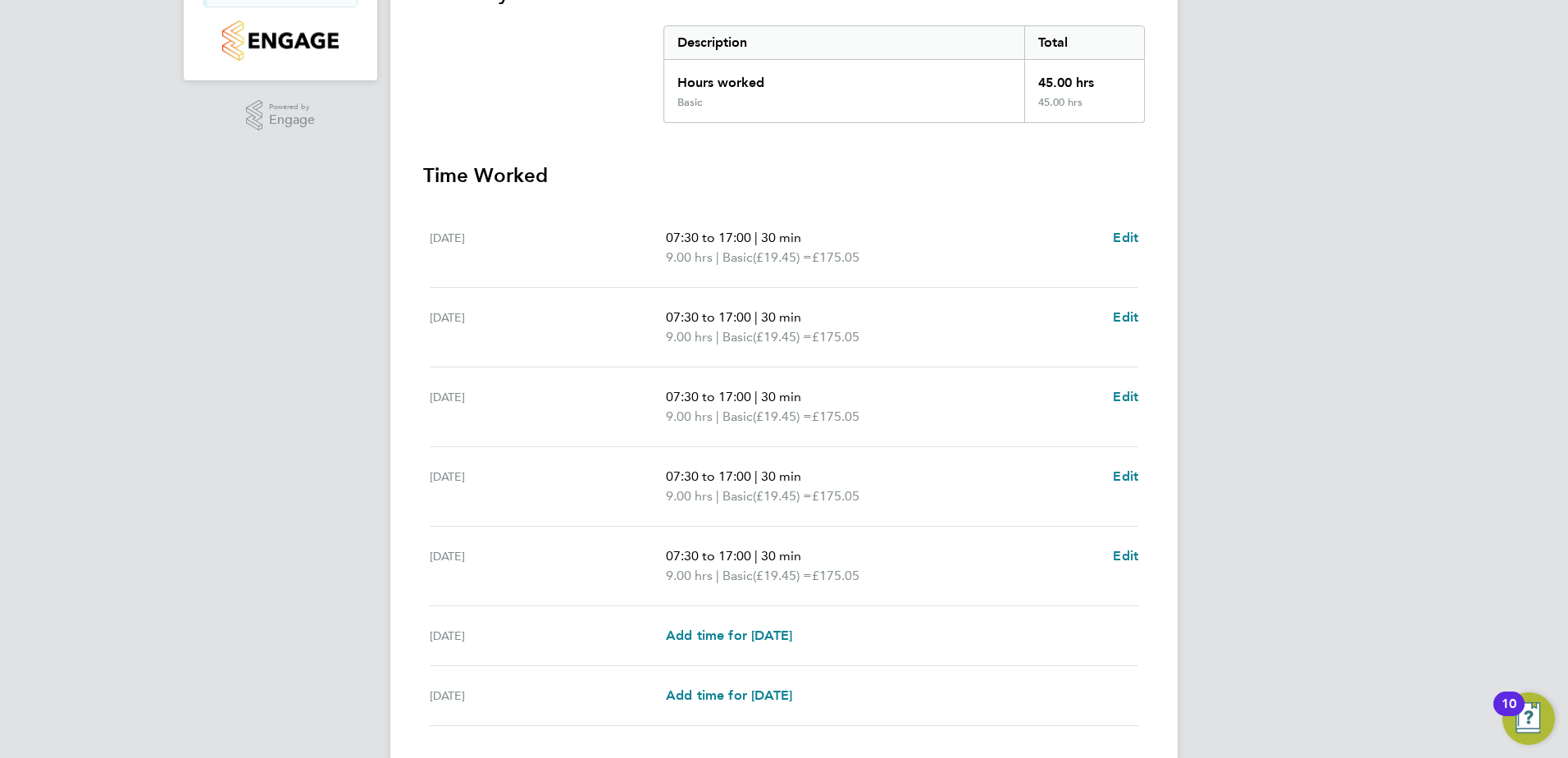
scroll to position [440, 0]
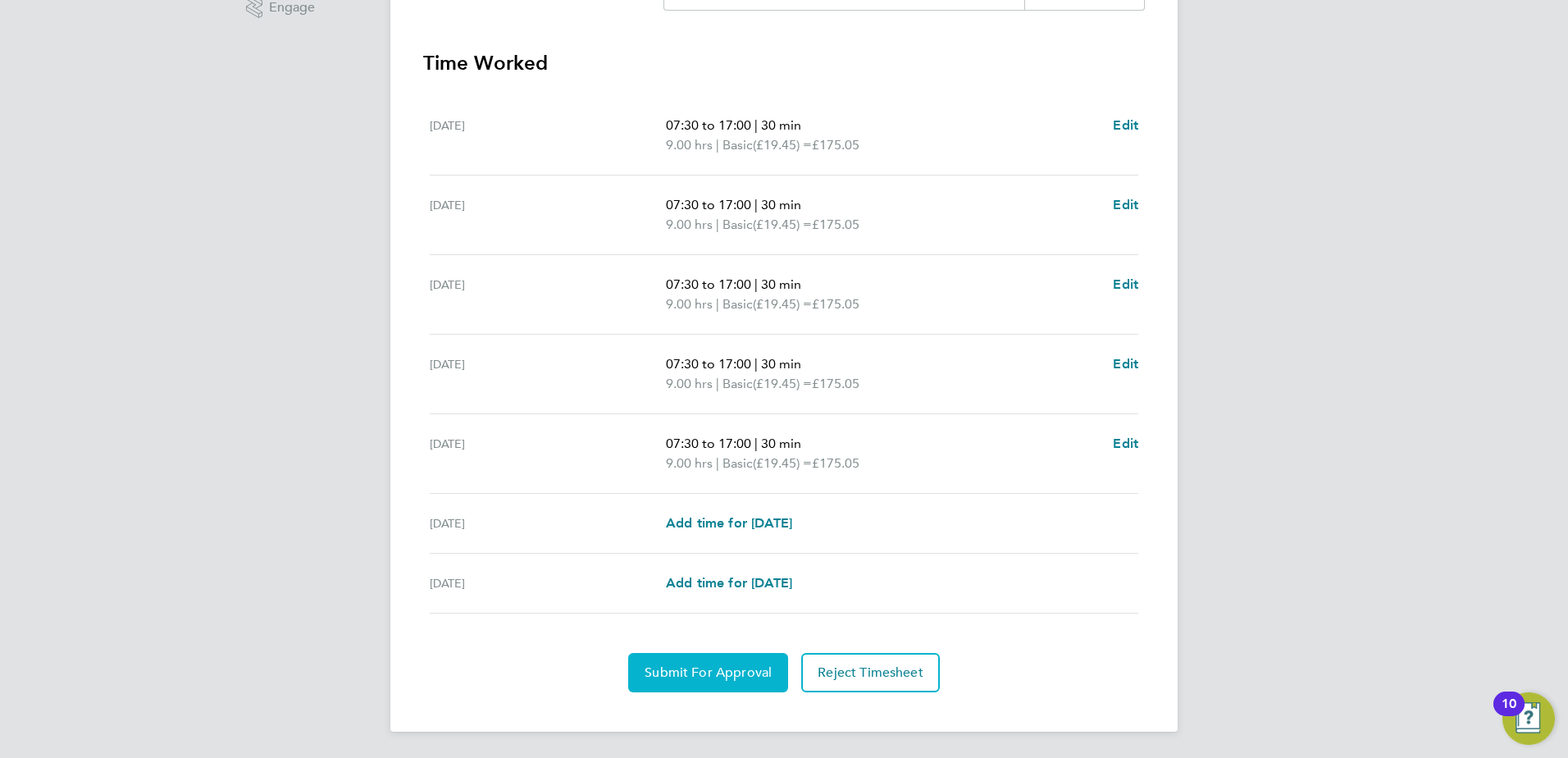
click at [701, 685] on button "Submit For Approval" at bounding box center [708, 672] width 160 height 39
click at [716, 662] on button "Approve Timesheet" at bounding box center [709, 672] width 154 height 39
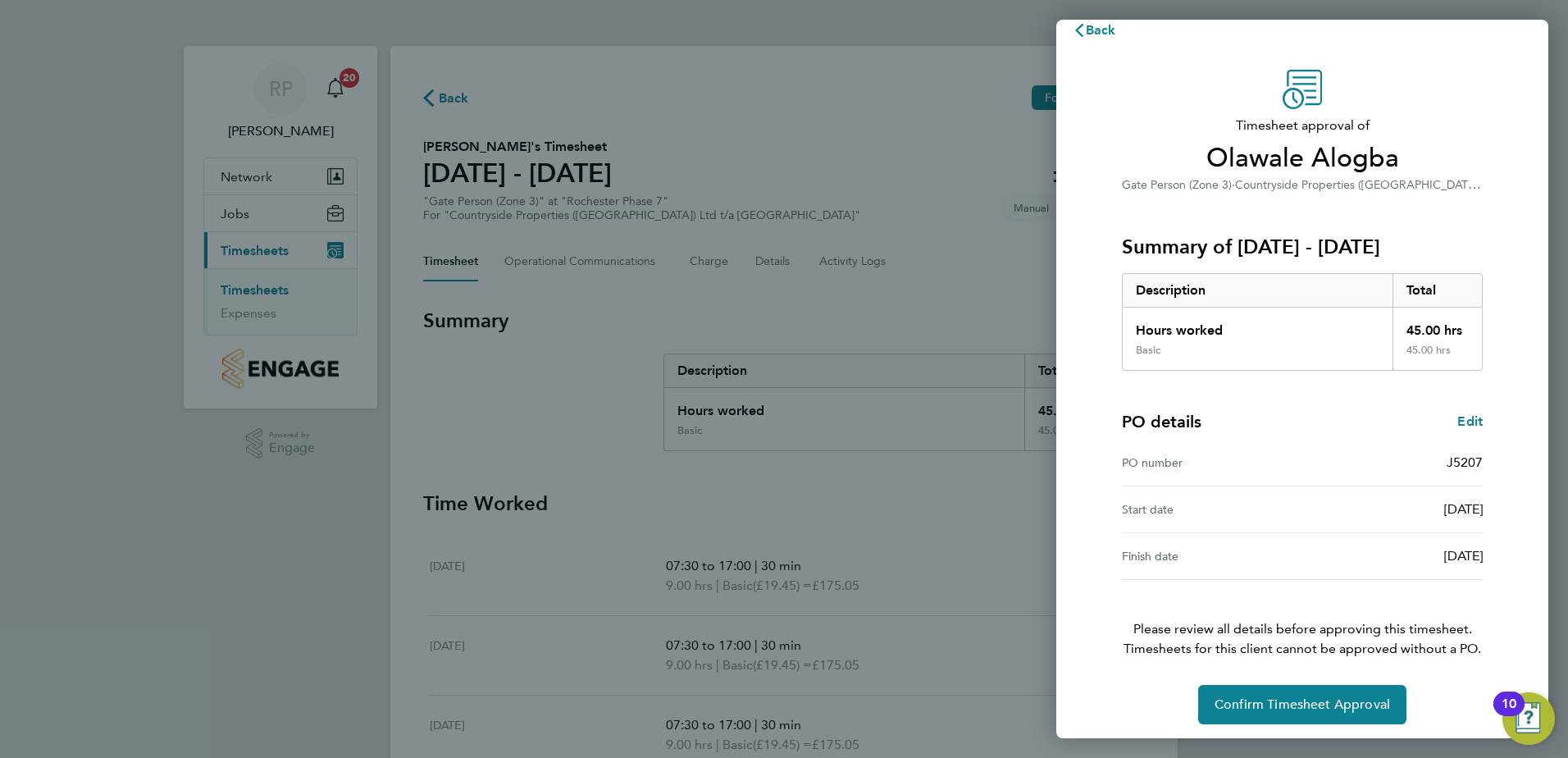
scroll to position [28, 0]
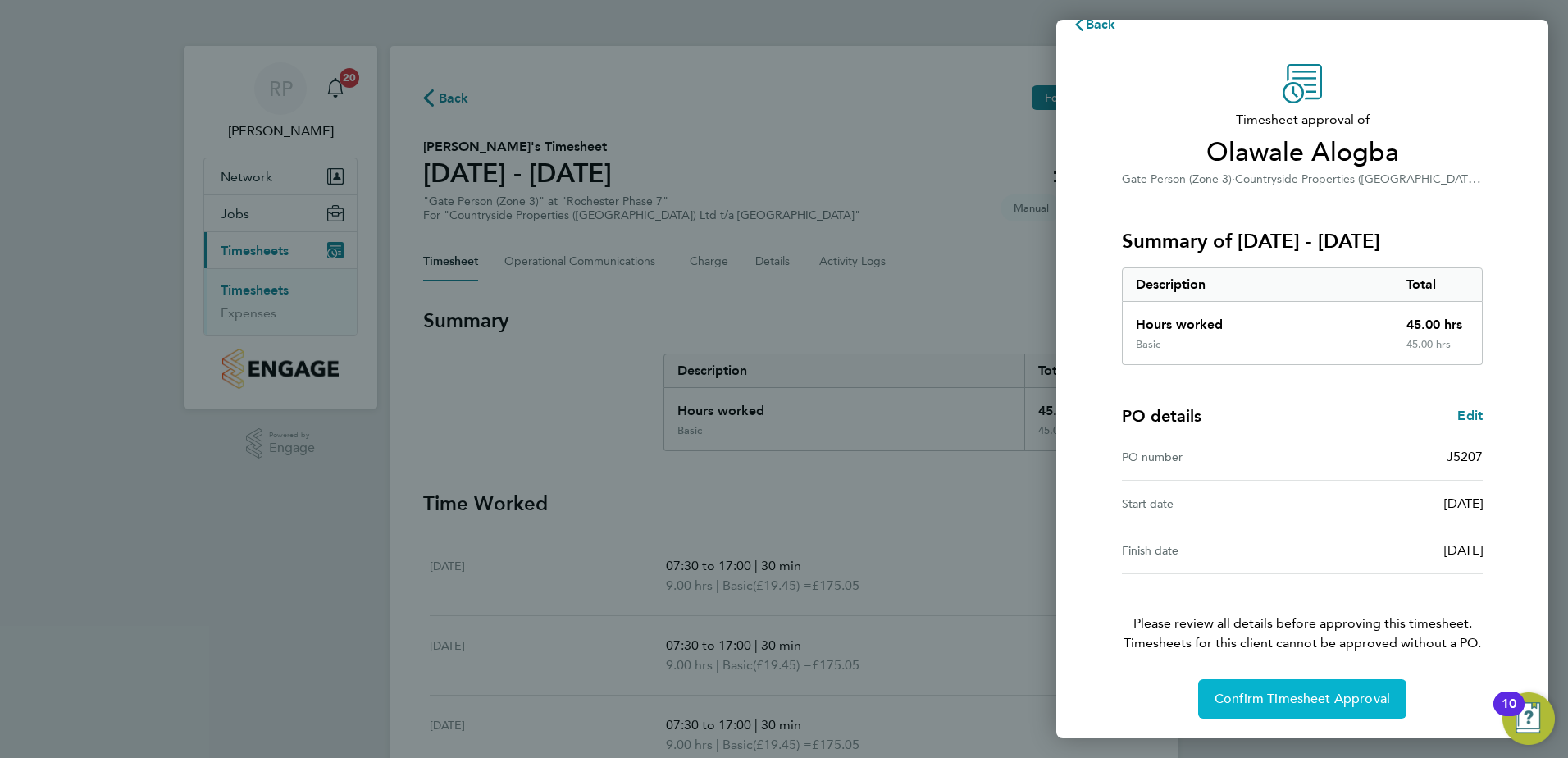
click at [1291, 699] on span "Confirm Timesheet Approval" at bounding box center [1302, 698] width 175 height 17
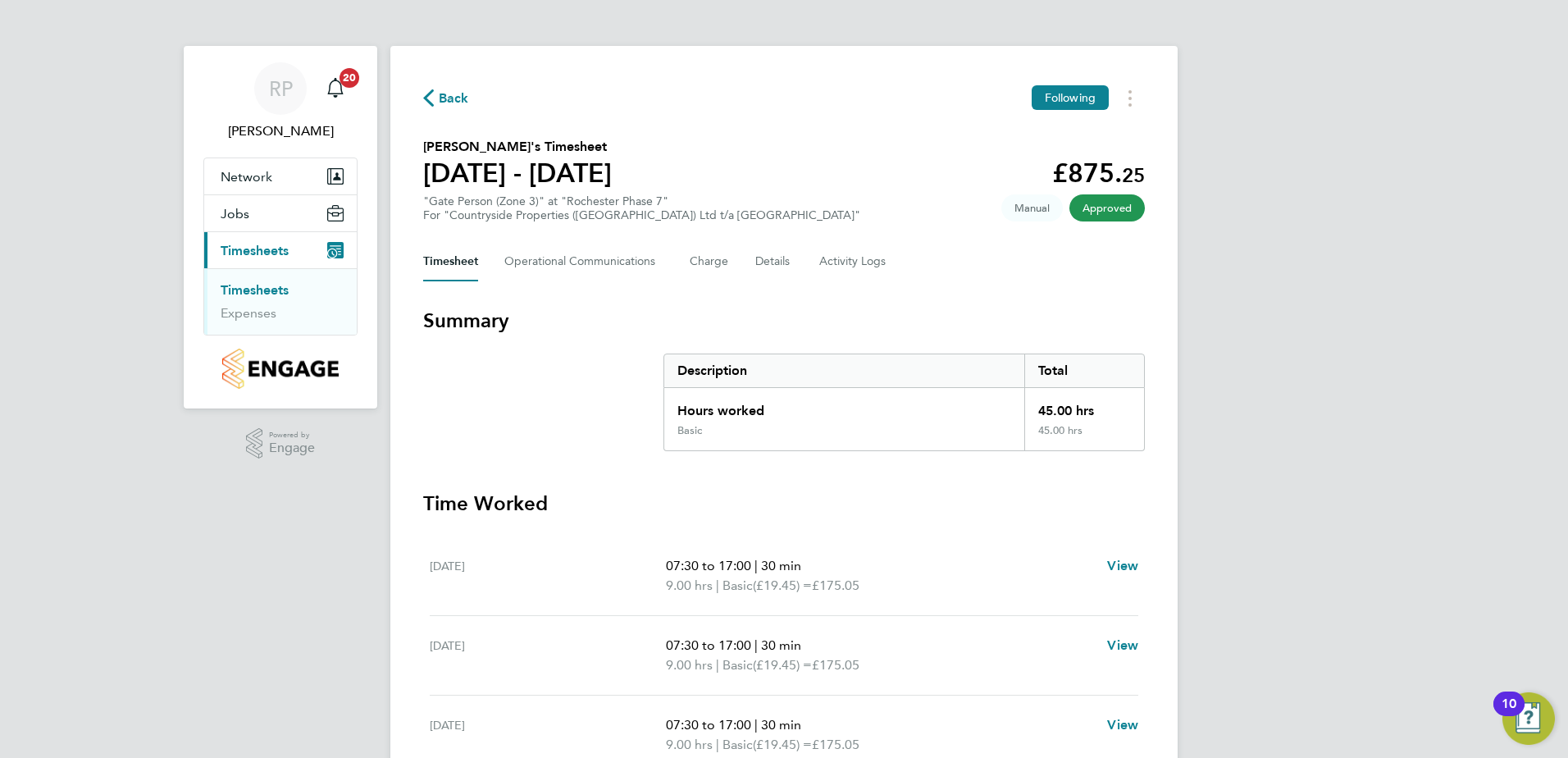
click at [437, 100] on span "Back" at bounding box center [446, 97] width 46 height 16
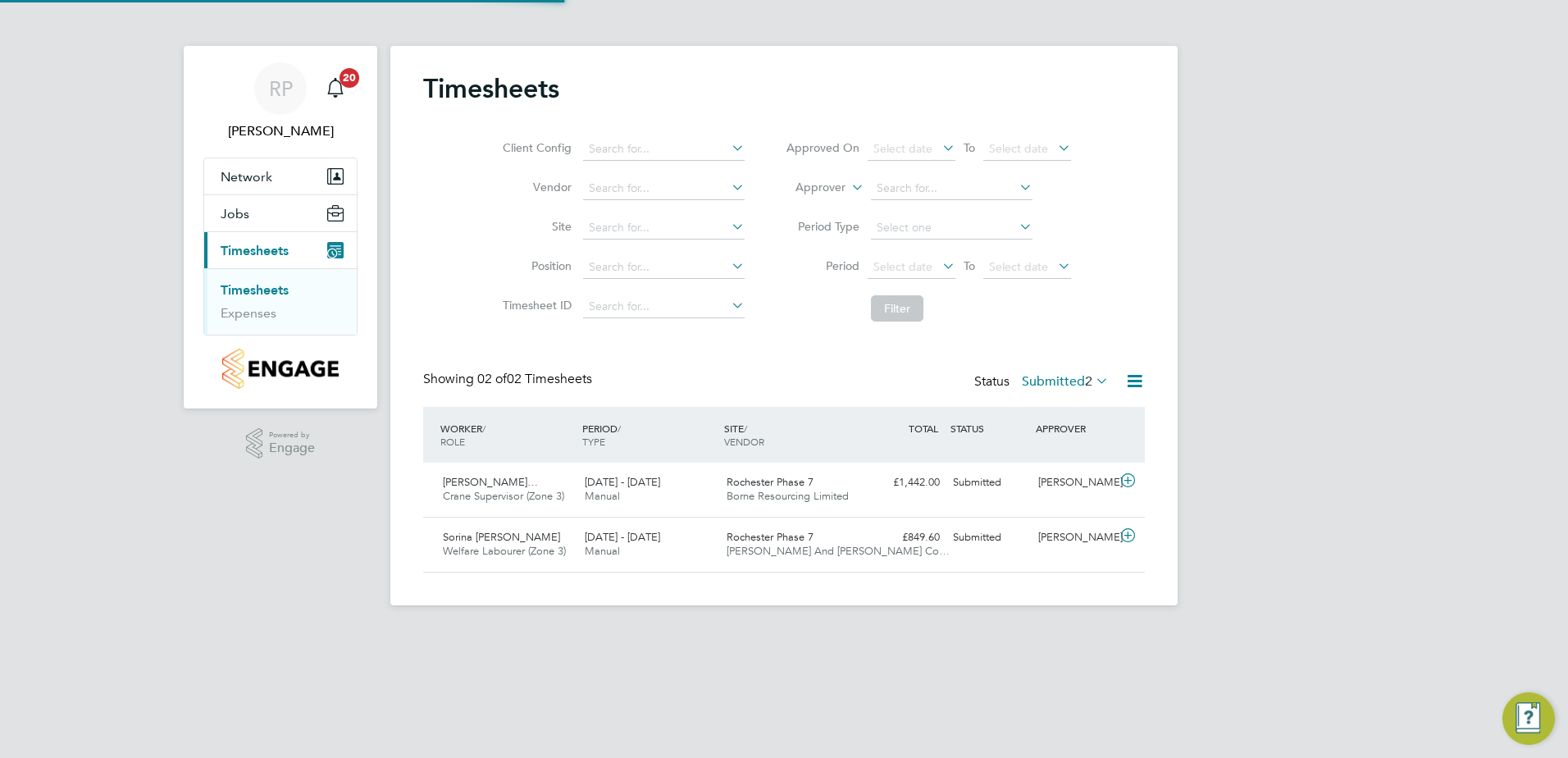
scroll to position [42, 143]
click at [789, 481] on span "Rochester Phase 7" at bounding box center [770, 481] width 87 height 14
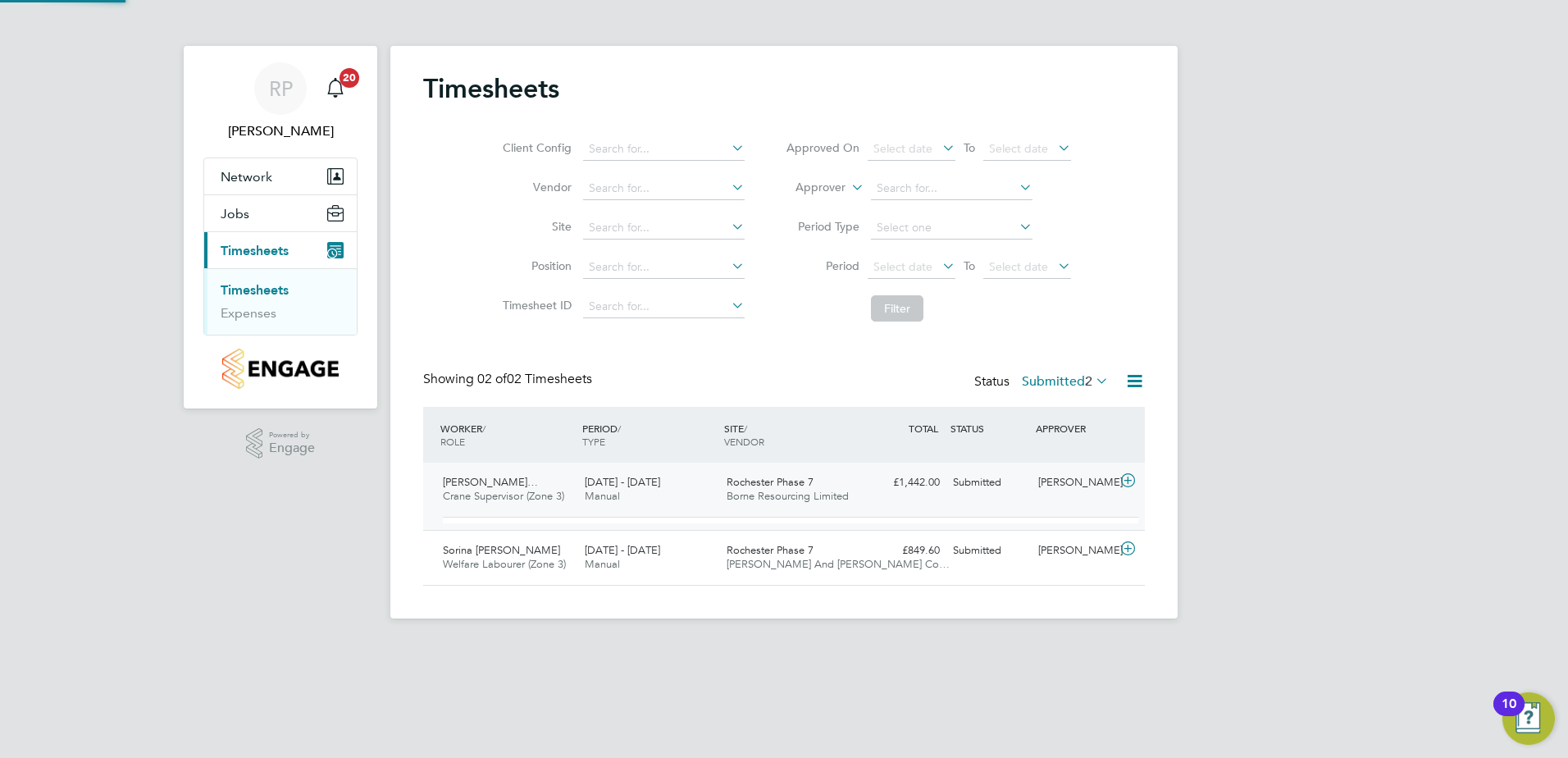
scroll to position [28, 160]
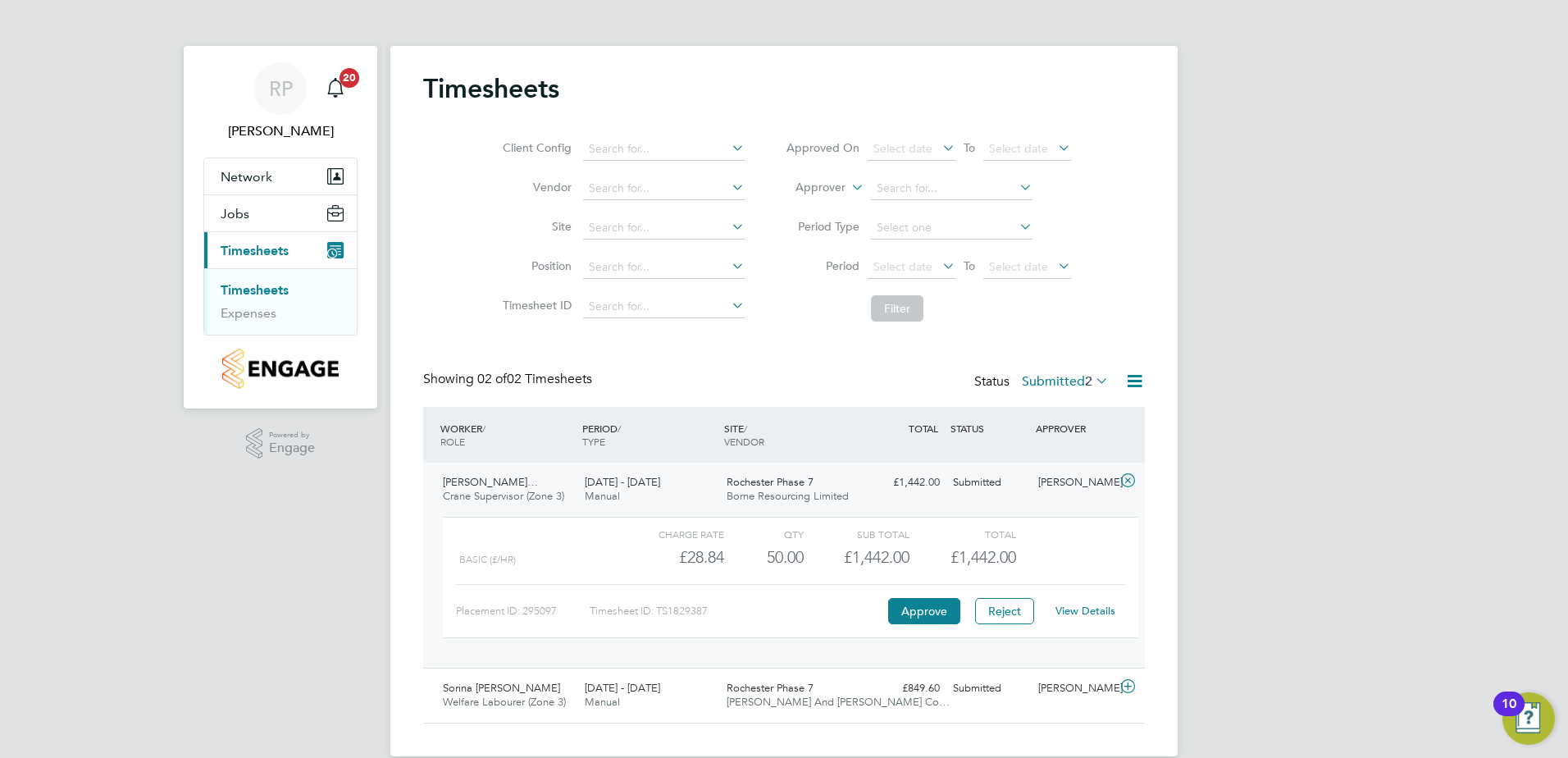
click at [1083, 606] on link "View Details" at bounding box center [1085, 611] width 60 height 14
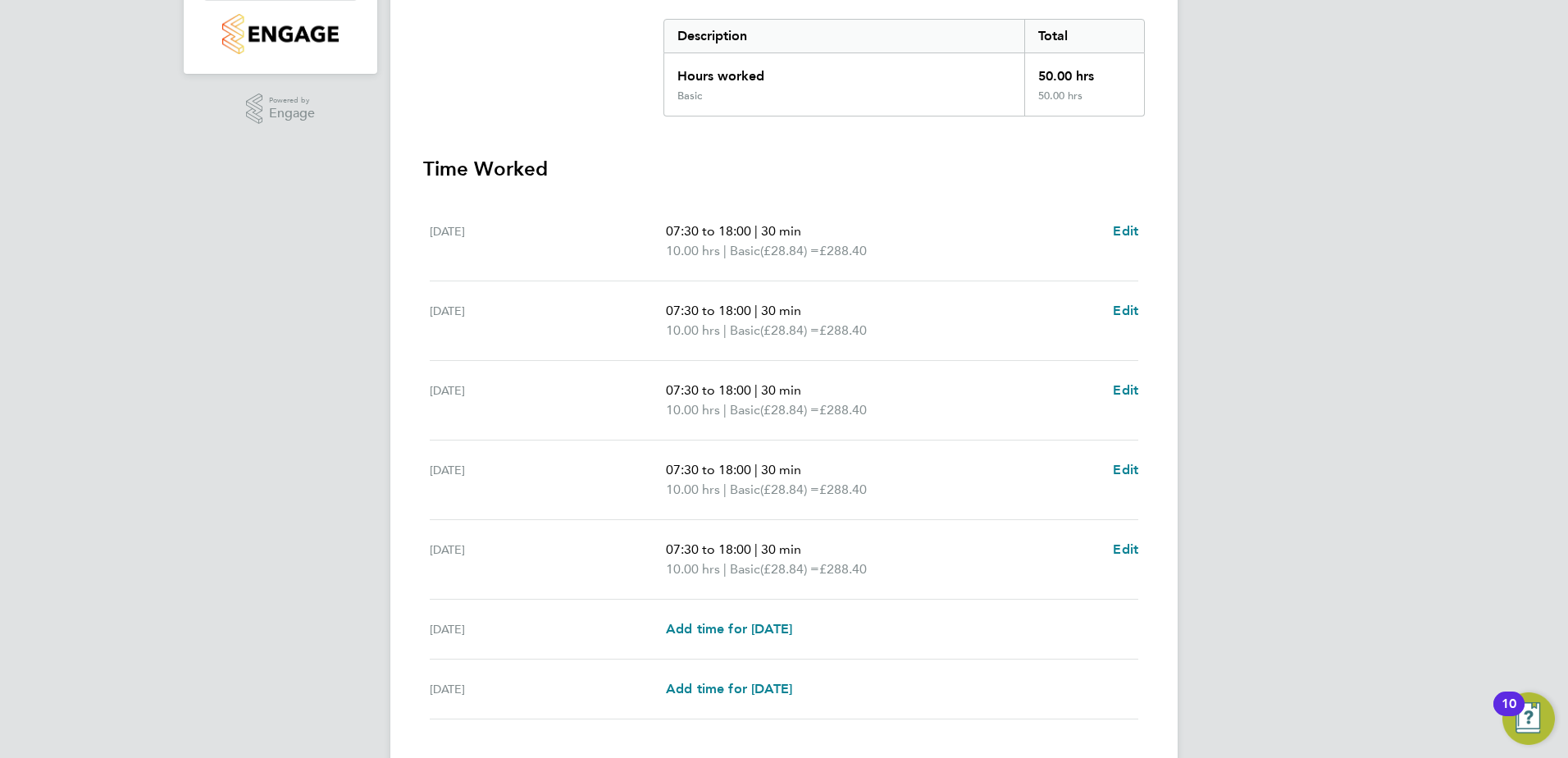
scroll to position [440, 0]
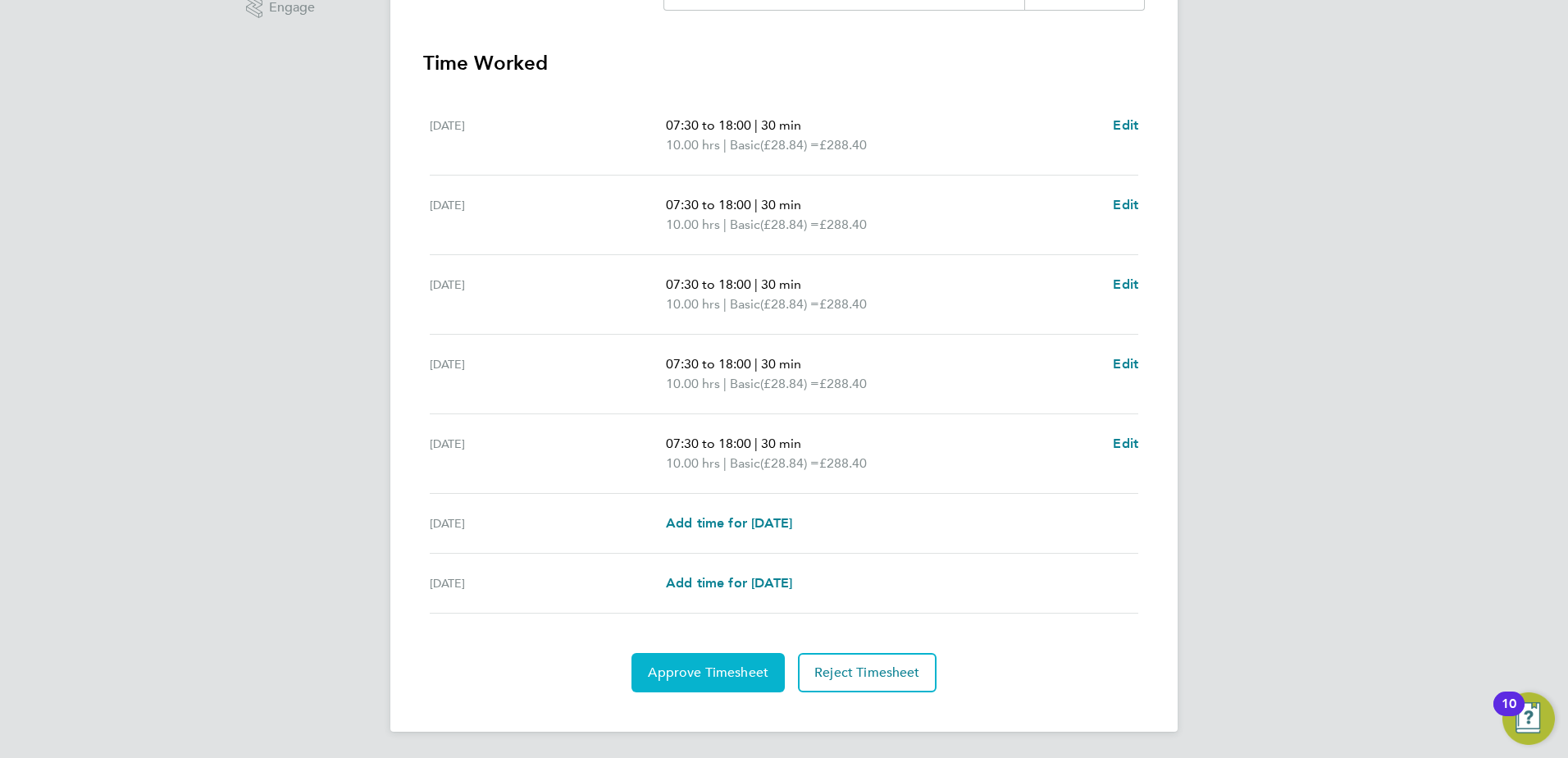
click at [690, 673] on span "Approve Timesheet" at bounding box center [709, 672] width 120 height 17
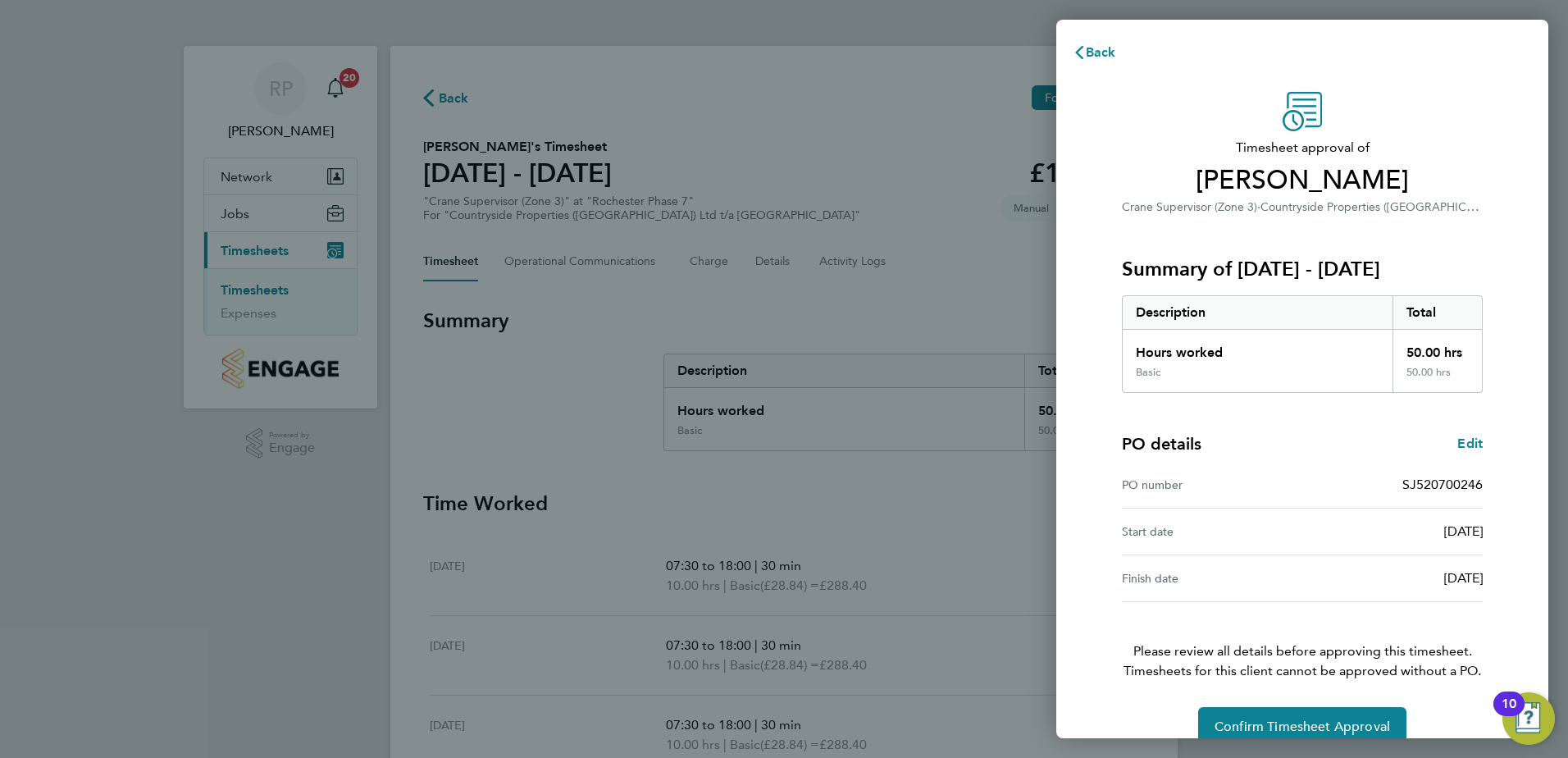
scroll to position [61, 0]
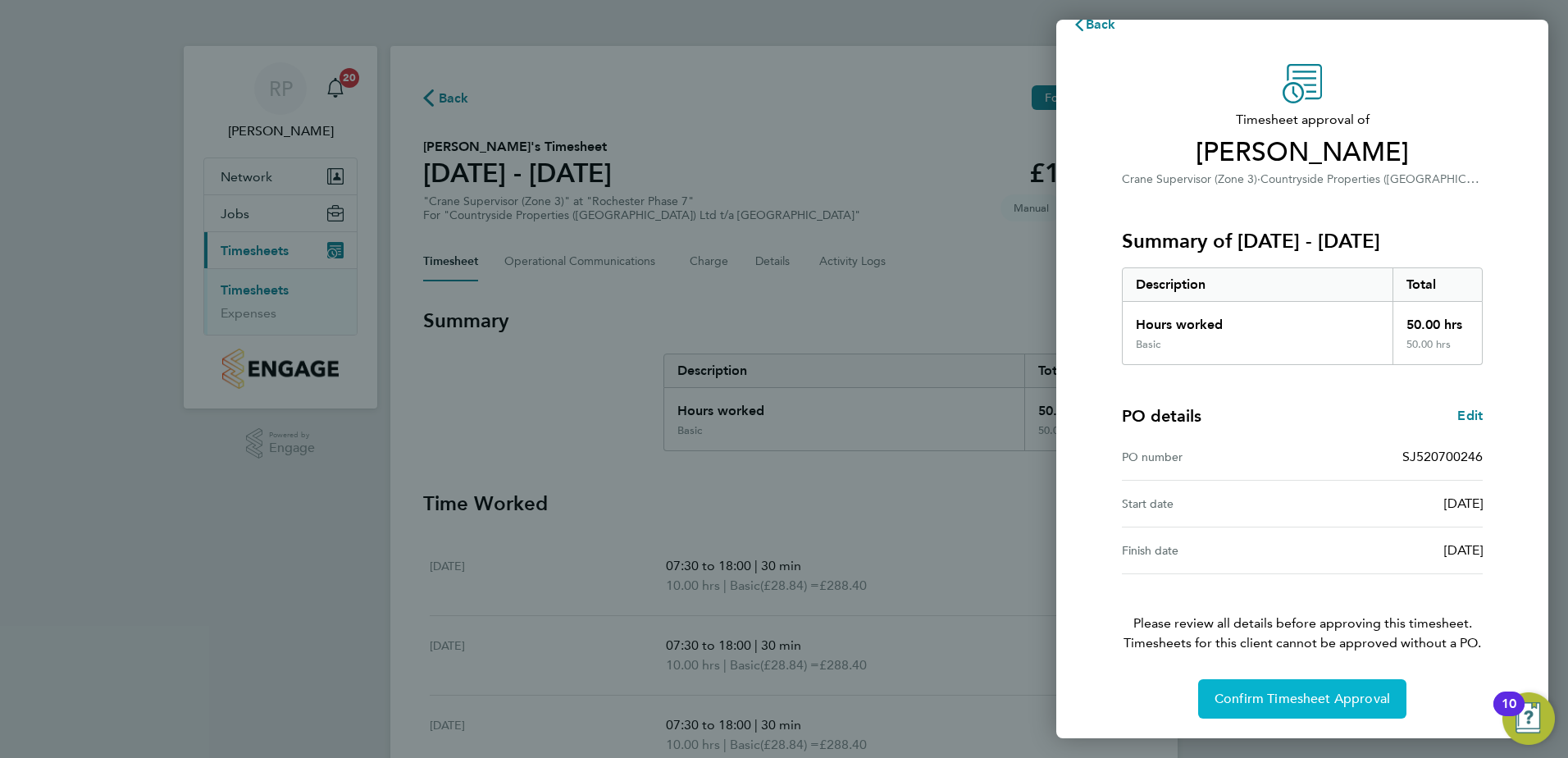
click at [1275, 703] on span "Confirm Timesheet Approval" at bounding box center [1302, 698] width 175 height 17
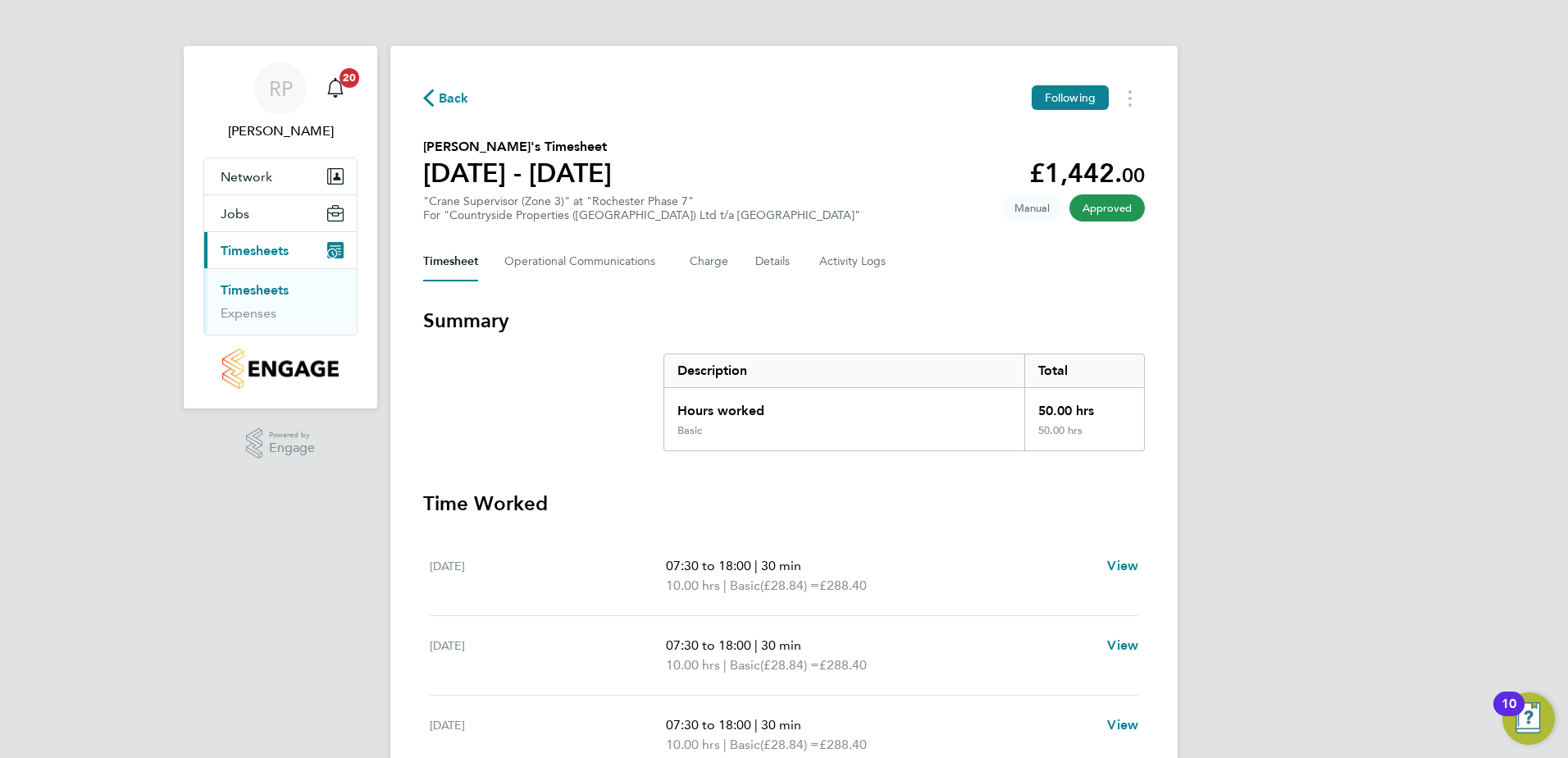
click at [450, 100] on span "Back" at bounding box center [454, 99] width 31 height 20
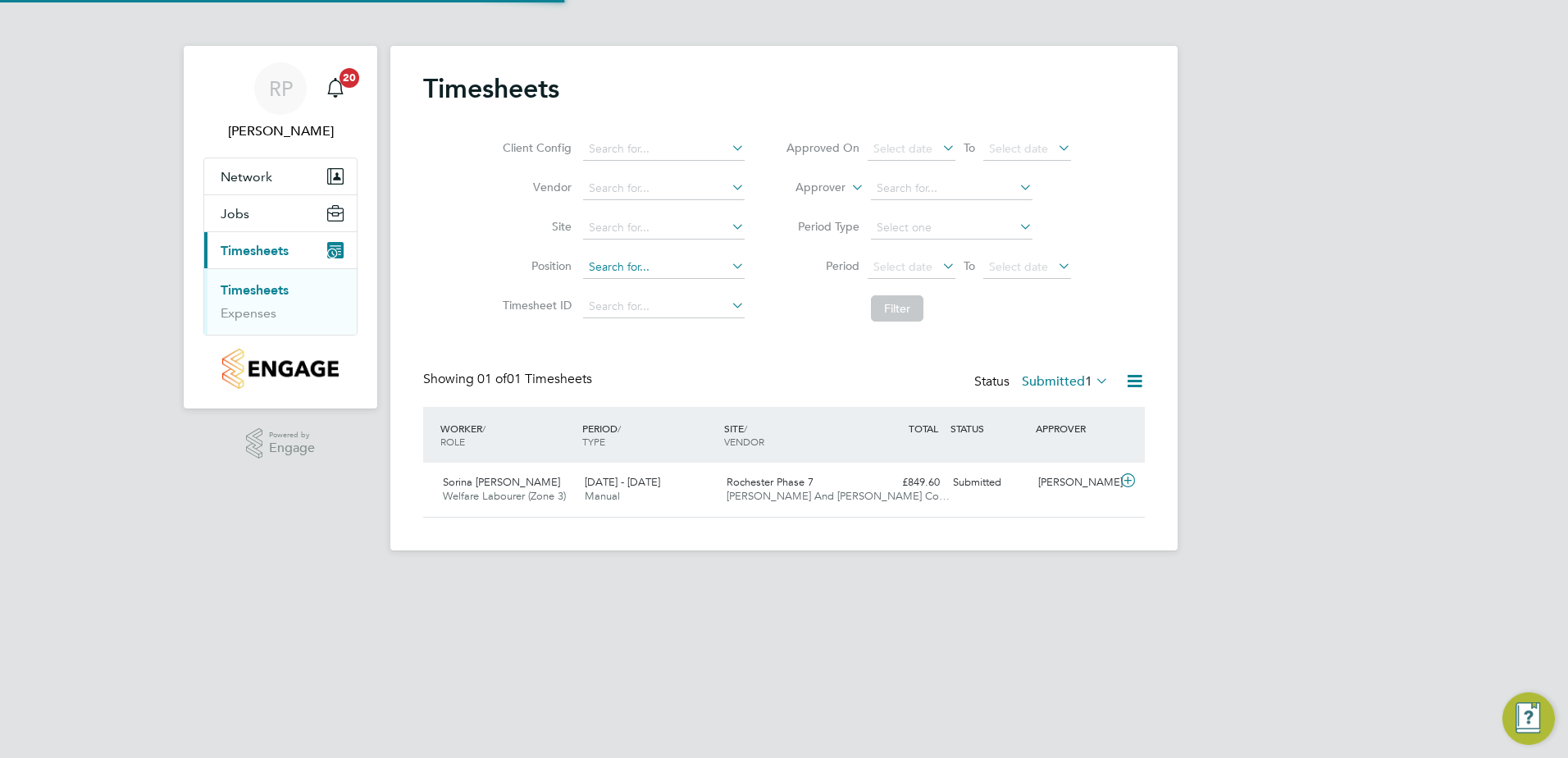
scroll to position [42, 143]
click at [765, 478] on span "Rochester Phase 7" at bounding box center [770, 481] width 87 height 14
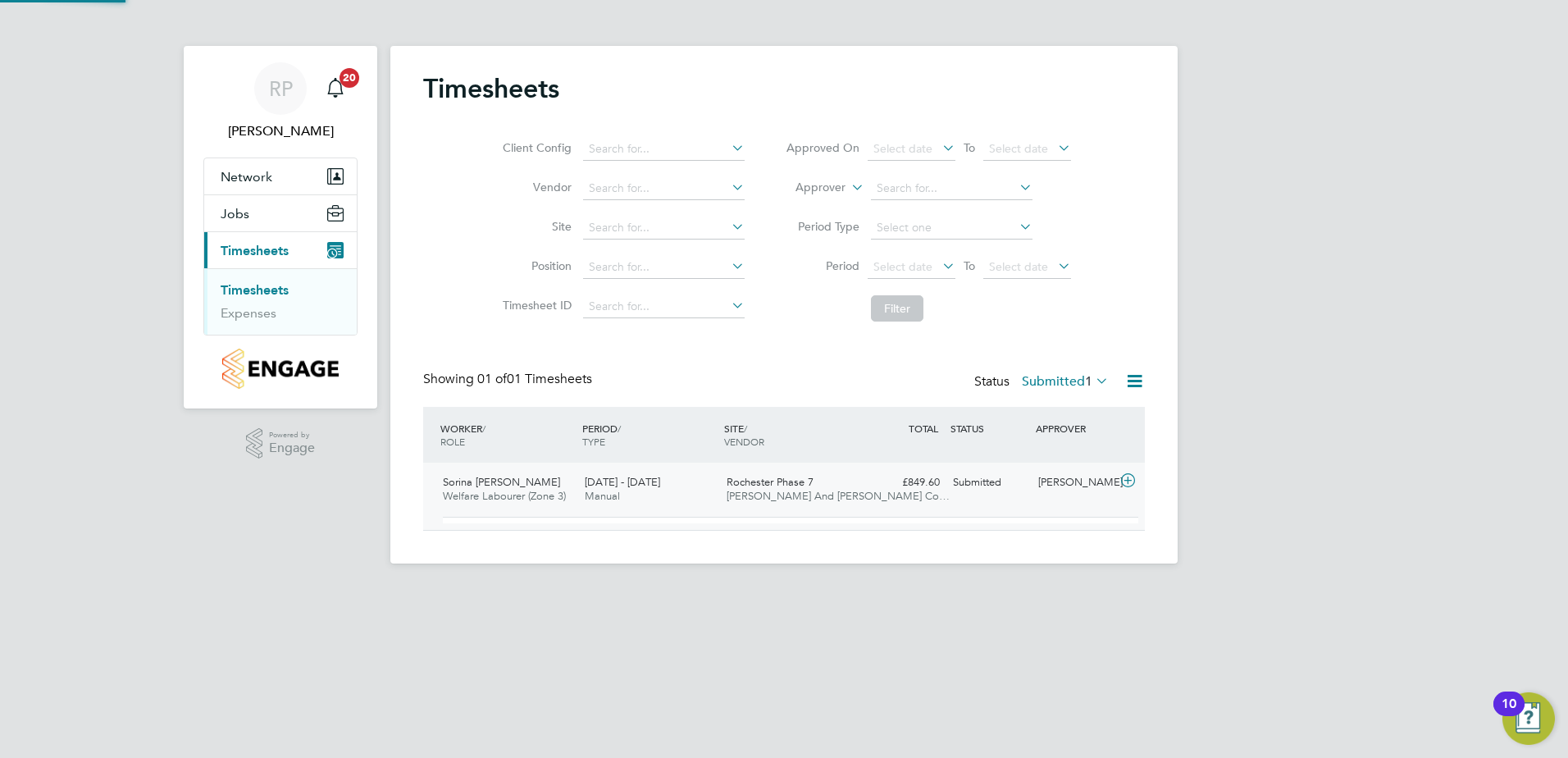
scroll to position [28, 160]
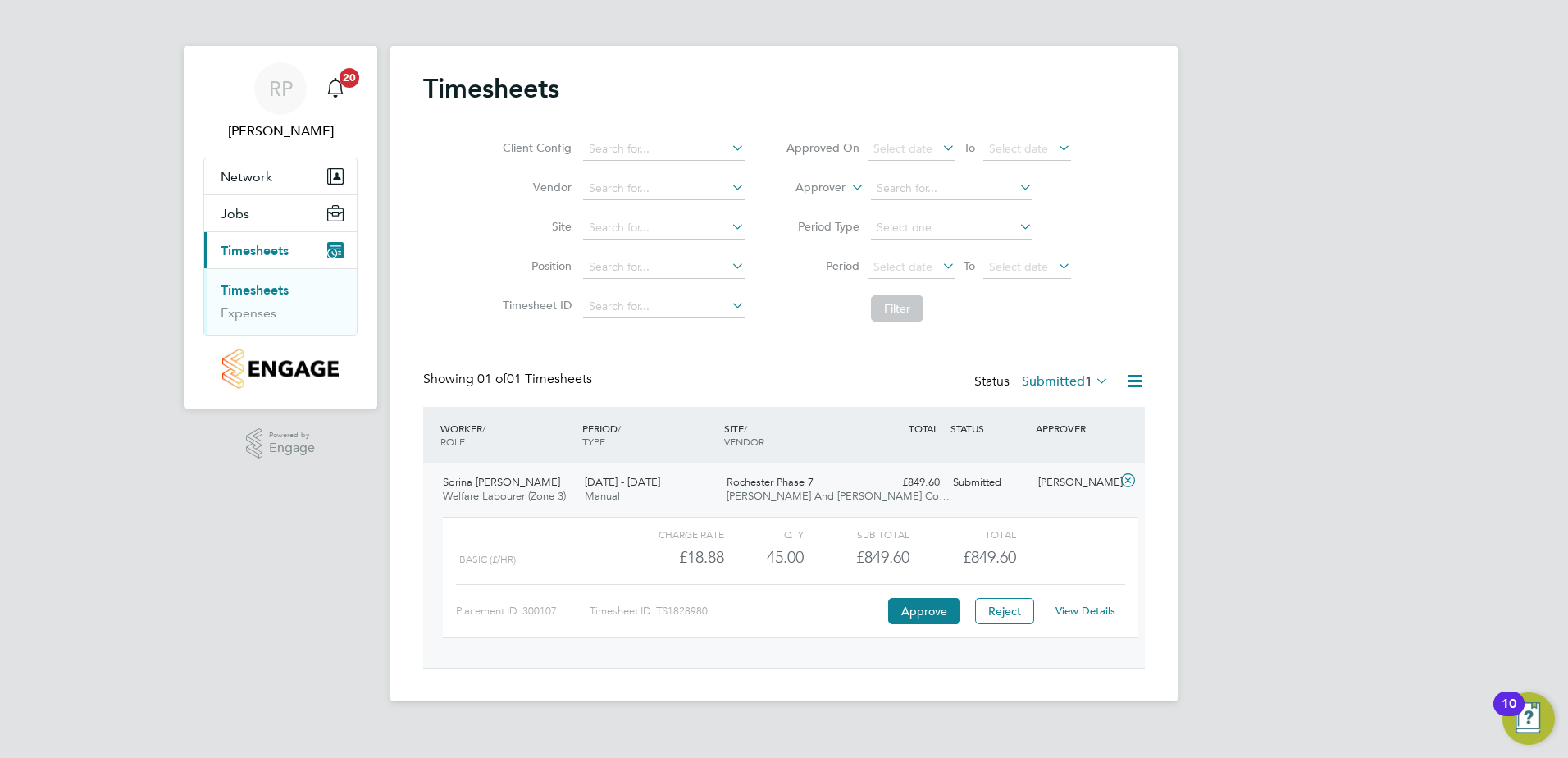
click at [1092, 606] on link "View Details" at bounding box center [1085, 611] width 60 height 14
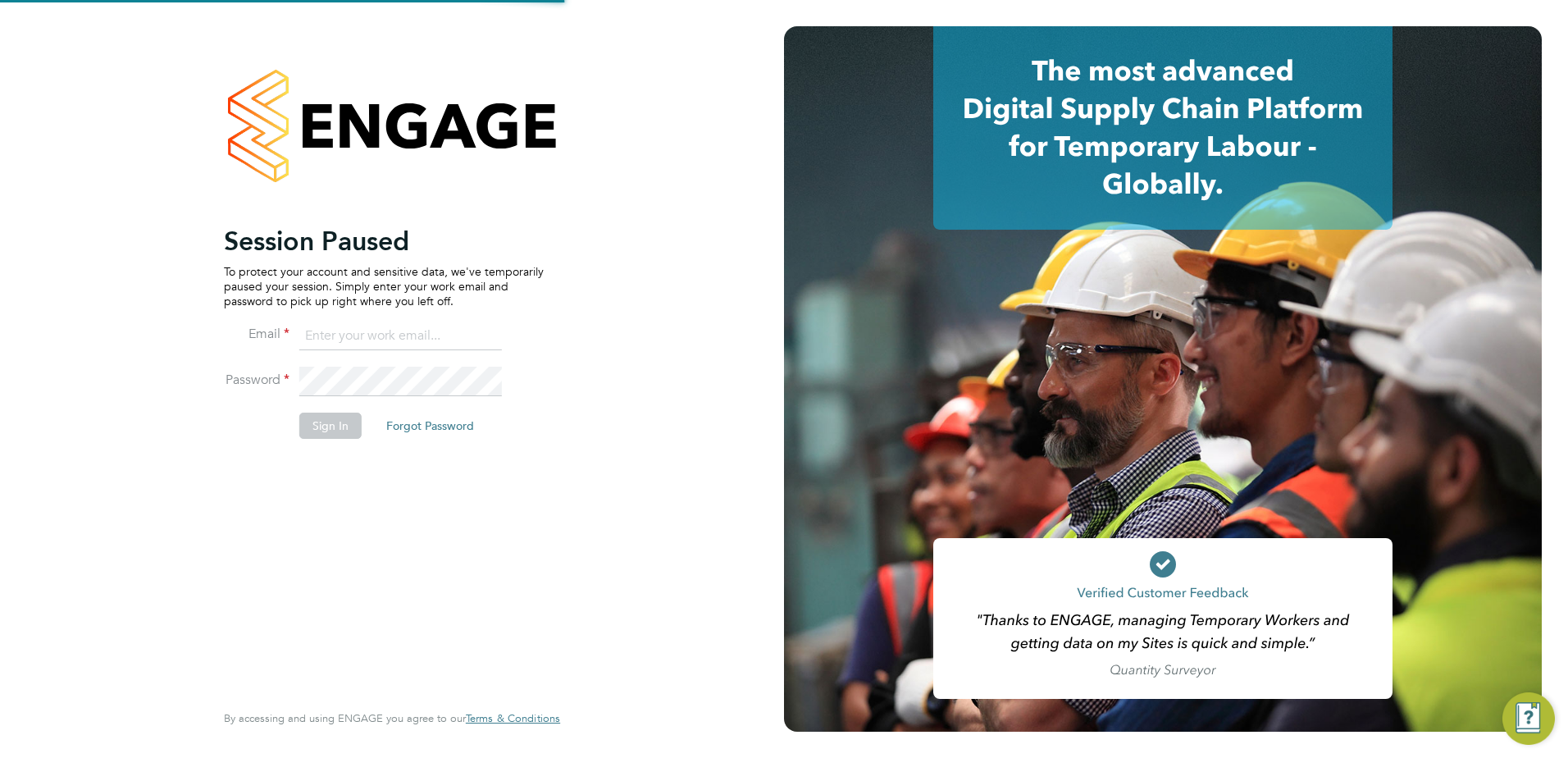
type input "[PERSON_NAME][EMAIL_ADDRESS][PERSON_NAME][DOMAIN_NAME]"
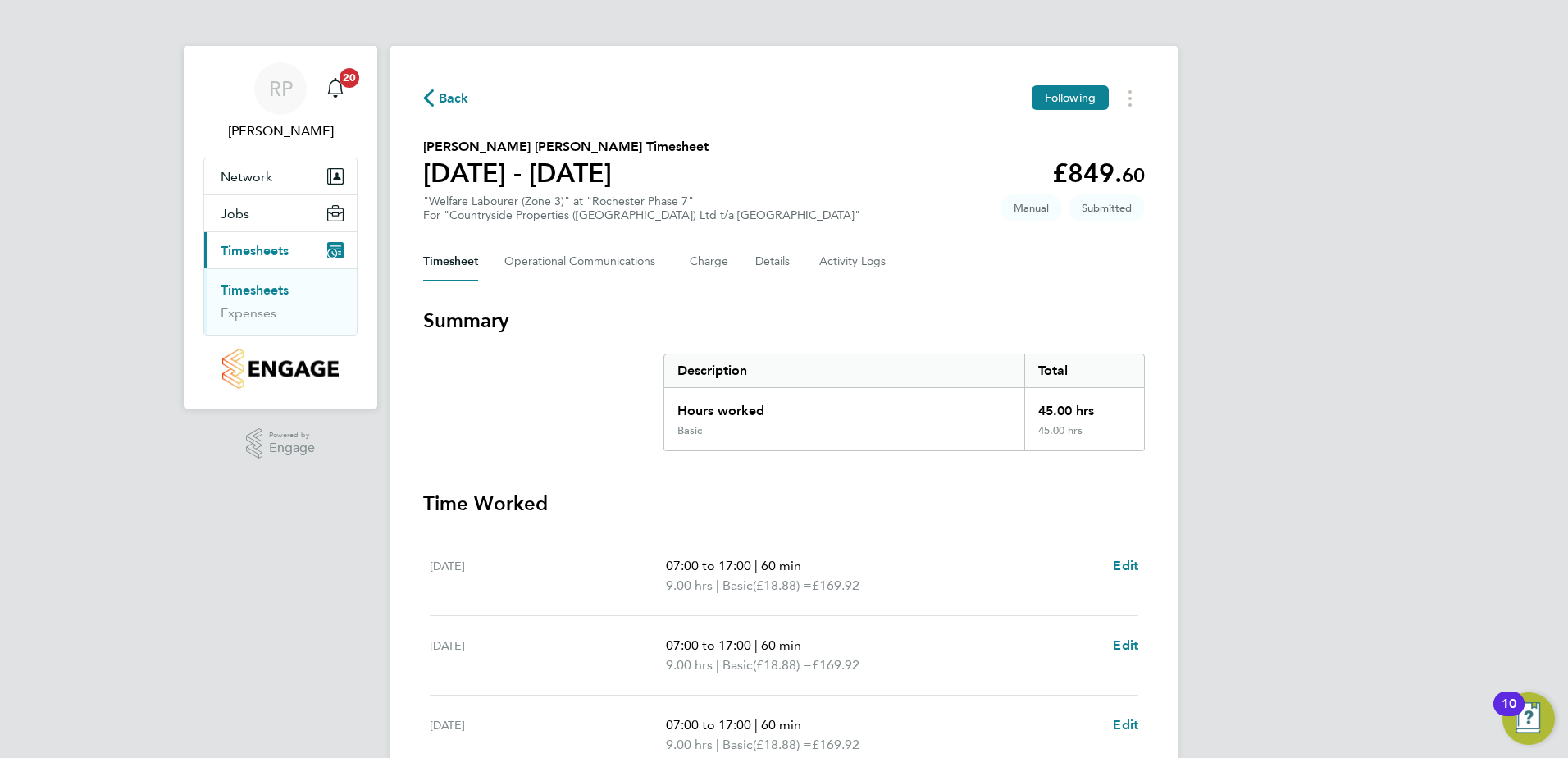
scroll to position [328, 0]
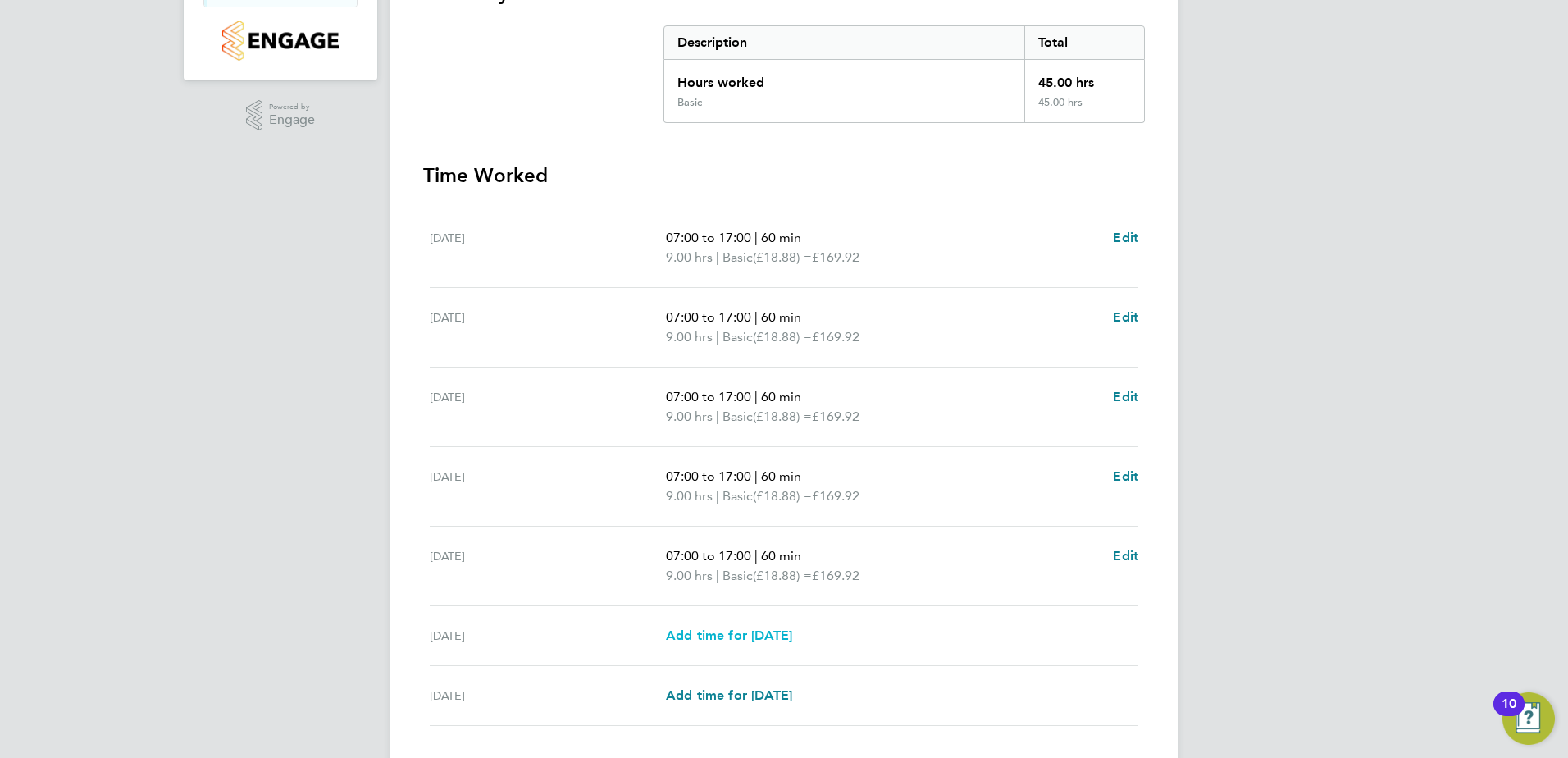
click at [730, 634] on span "Add time for [DATE]" at bounding box center [729, 635] width 127 height 16
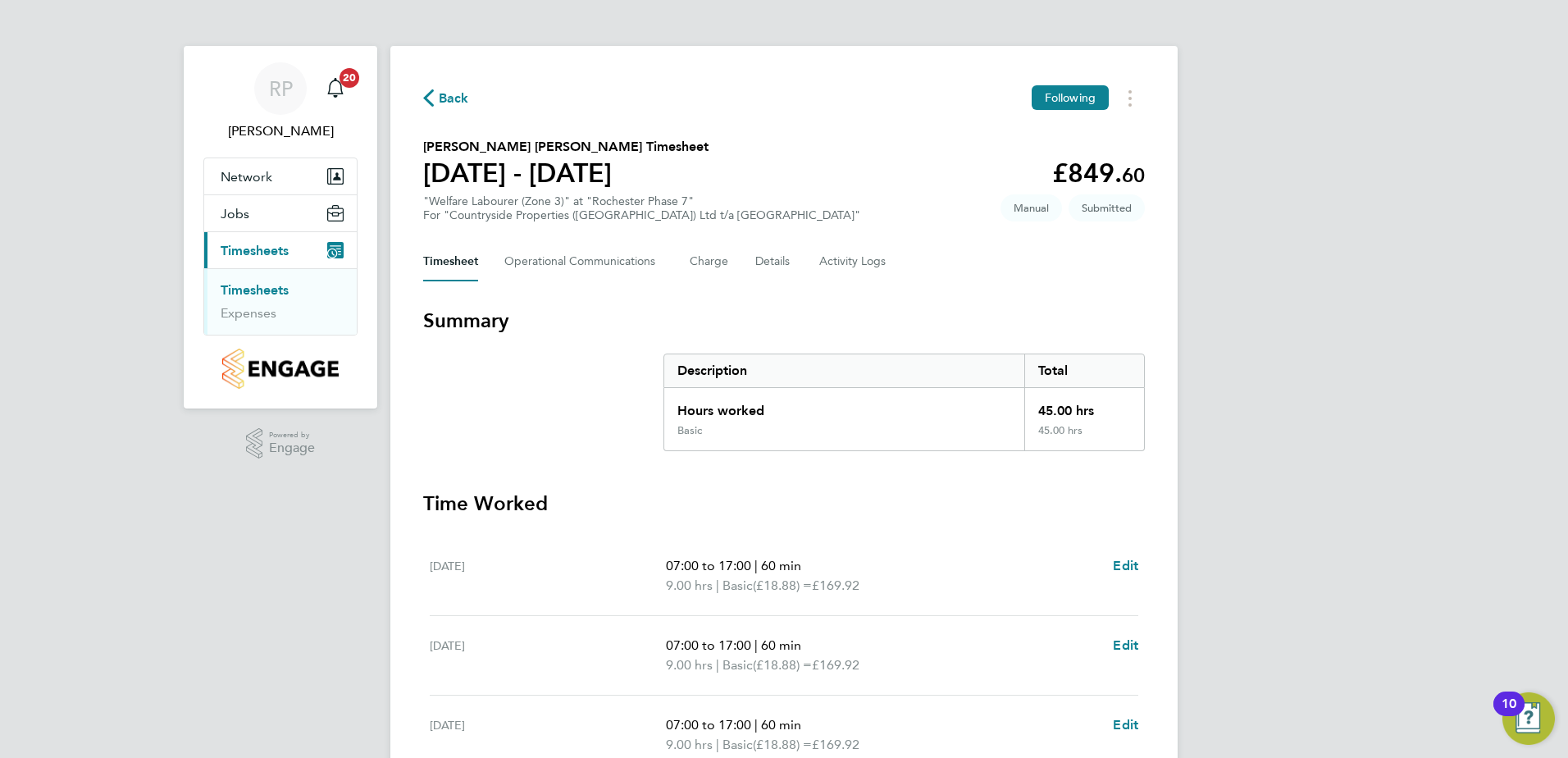
select select "30"
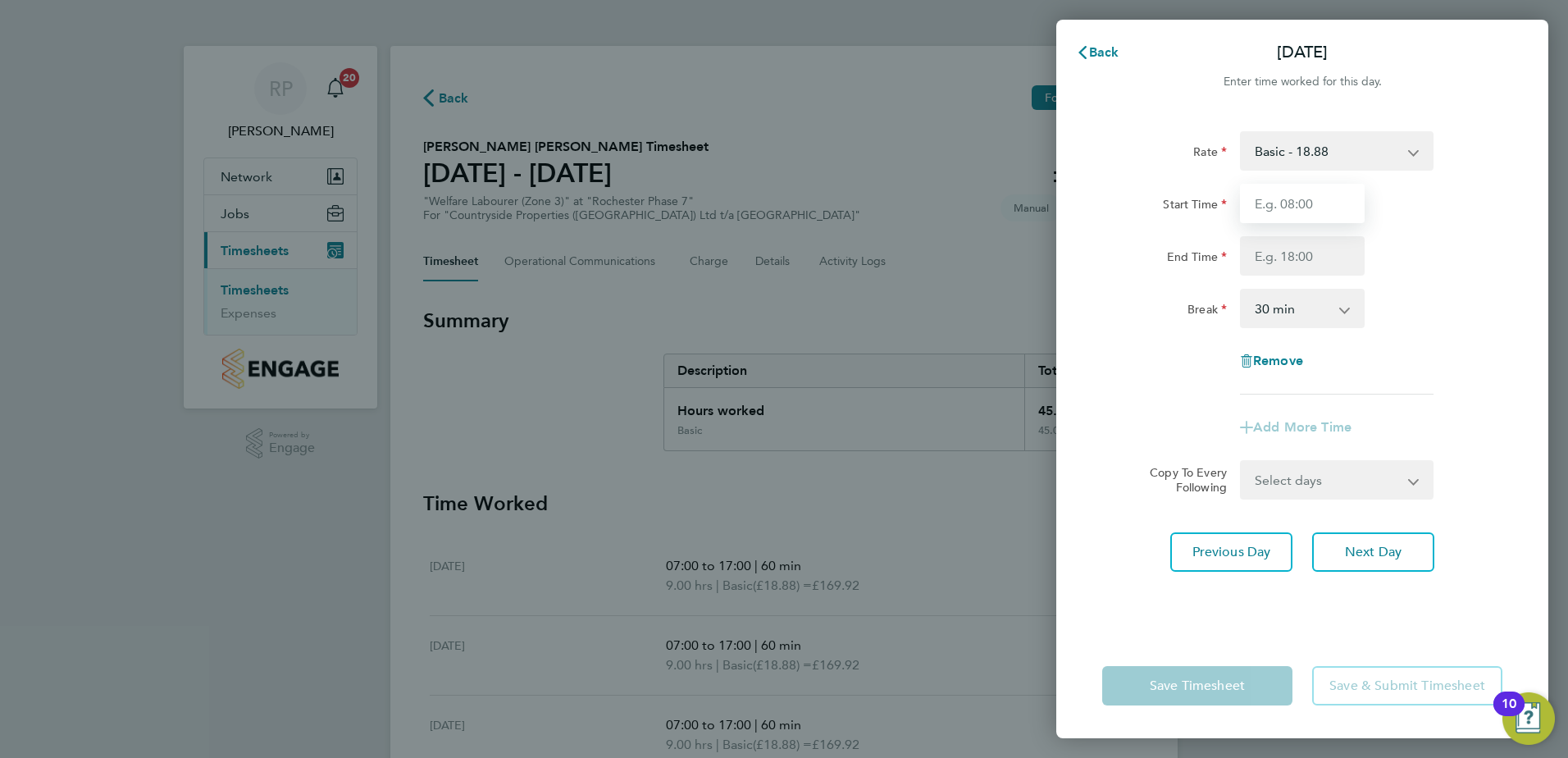
drag, startPoint x: 1293, startPoint y: 201, endPoint x: 1294, endPoint y: 216, distance: 15.0
click at [1293, 201] on input "Start Time" at bounding box center [1302, 203] width 125 height 39
click at [1286, 208] on input "Start Time" at bounding box center [1302, 203] width 125 height 39
type input "07:30"
click at [1298, 255] on input "End Time" at bounding box center [1302, 256] width 125 height 39
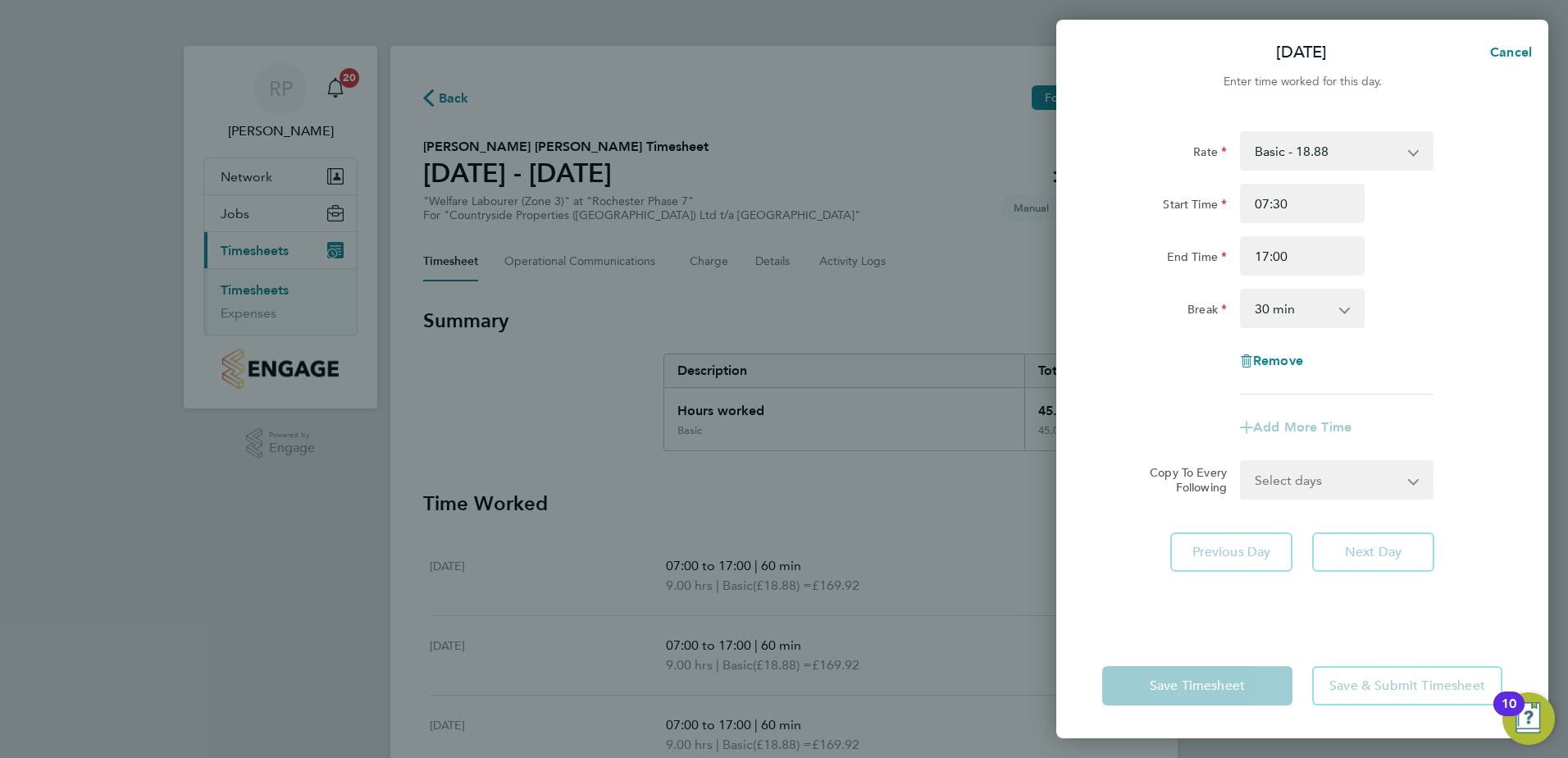
click at [1413, 345] on div "Rate Basic - 18.88 Start Time 07:30 End Time 17:00 Break 0 min 15 min 30 min 45…" at bounding box center [1302, 263] width 401 height 263
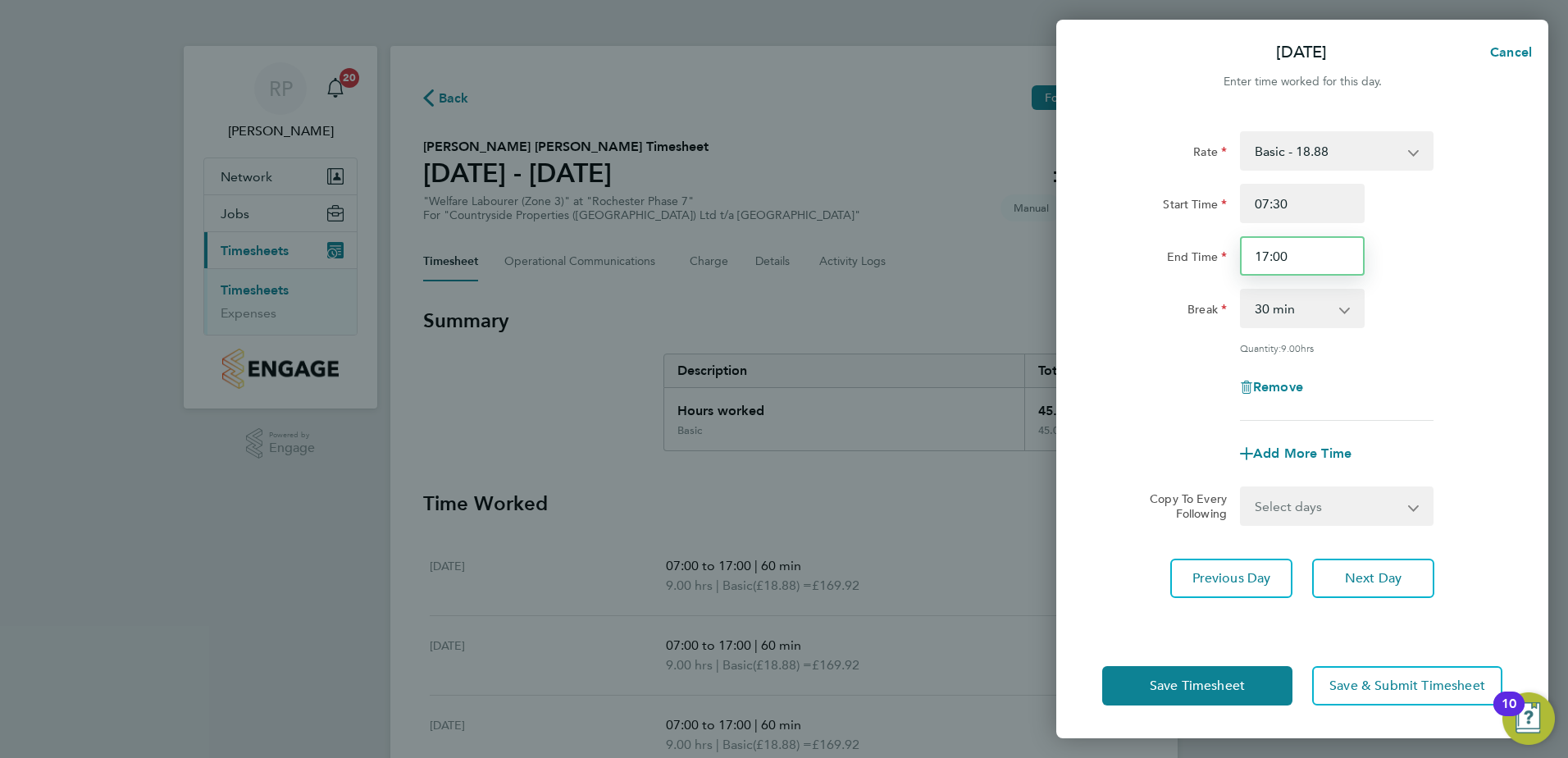
drag, startPoint x: 1266, startPoint y: 253, endPoint x: 1263, endPoint y: 360, distance: 107.0
click at [1266, 254] on input "17:00" at bounding box center [1302, 256] width 125 height 39
type input "16:00"
click at [1414, 406] on div "Rate Basic - 18.88 Start Time 07:30 End Time 16:00 Break 0 min 15 min 30 min 45…" at bounding box center [1302, 276] width 401 height 290
click at [1218, 689] on span "Save Timesheet" at bounding box center [1197, 685] width 95 height 17
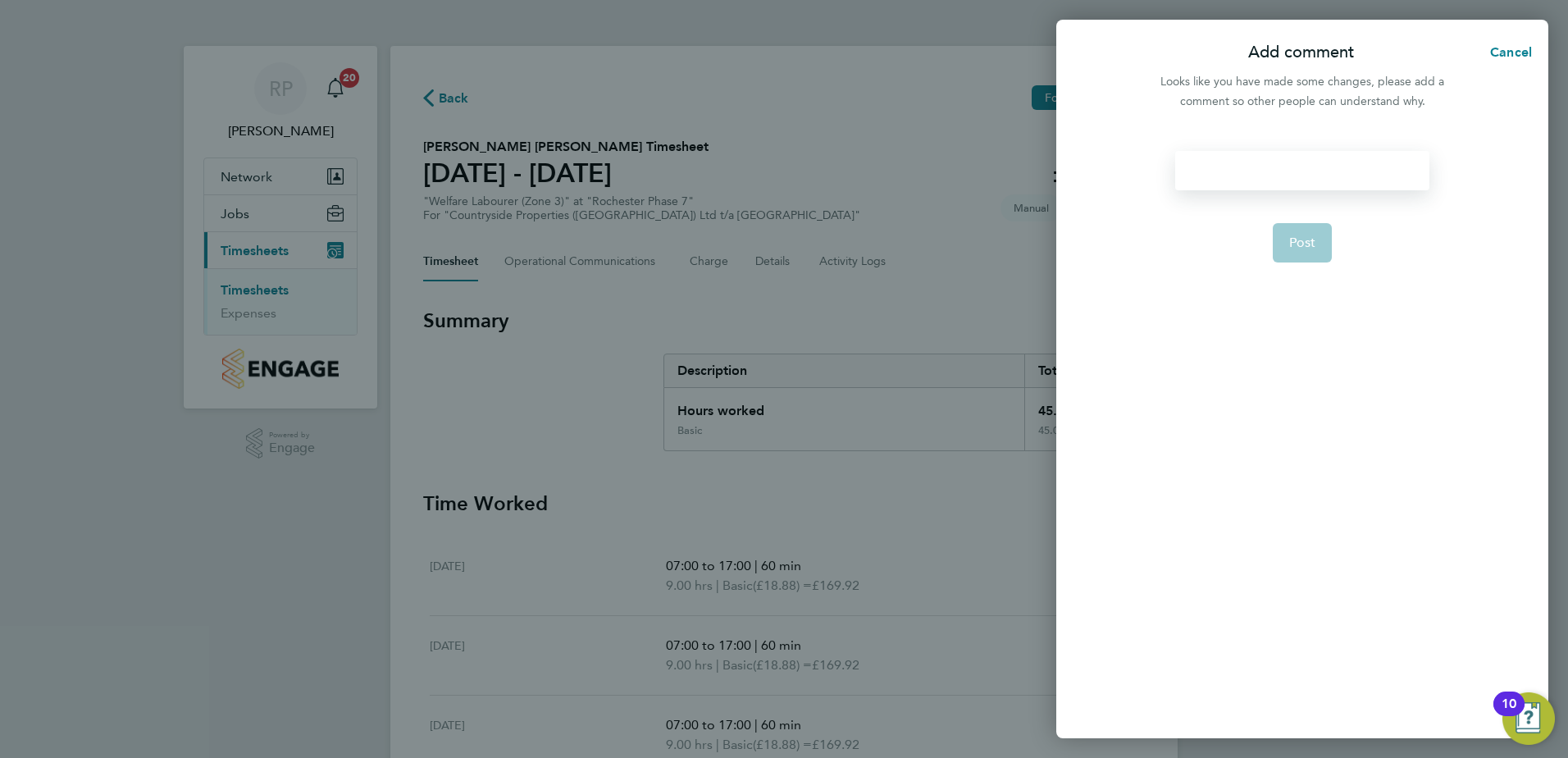
click at [1278, 165] on div at bounding box center [1302, 170] width 253 height 39
click at [1285, 166] on div at bounding box center [1302, 170] width 253 height 39
click at [1318, 251] on button "Post" at bounding box center [1303, 242] width 60 height 39
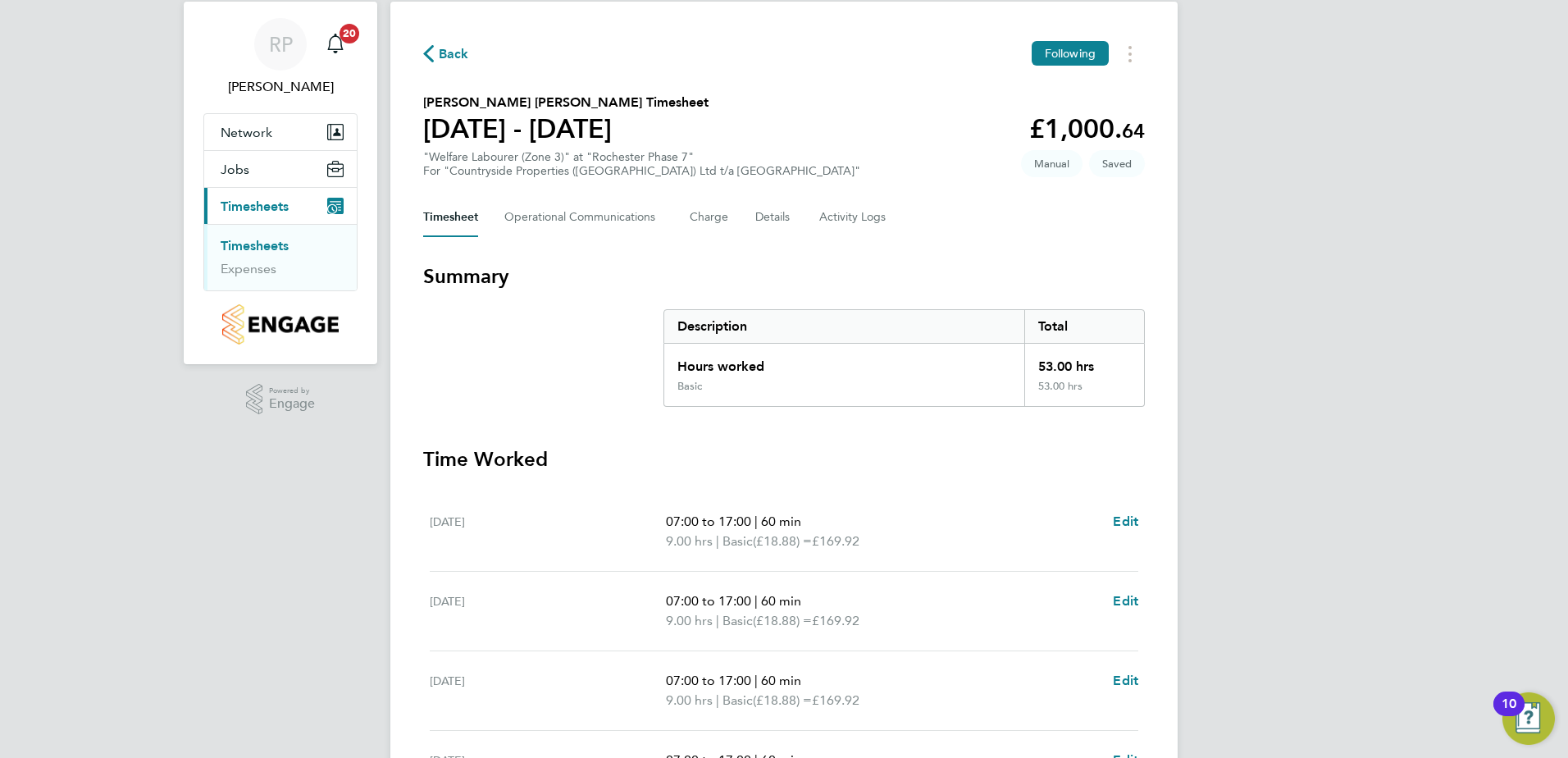
scroll to position [460, 0]
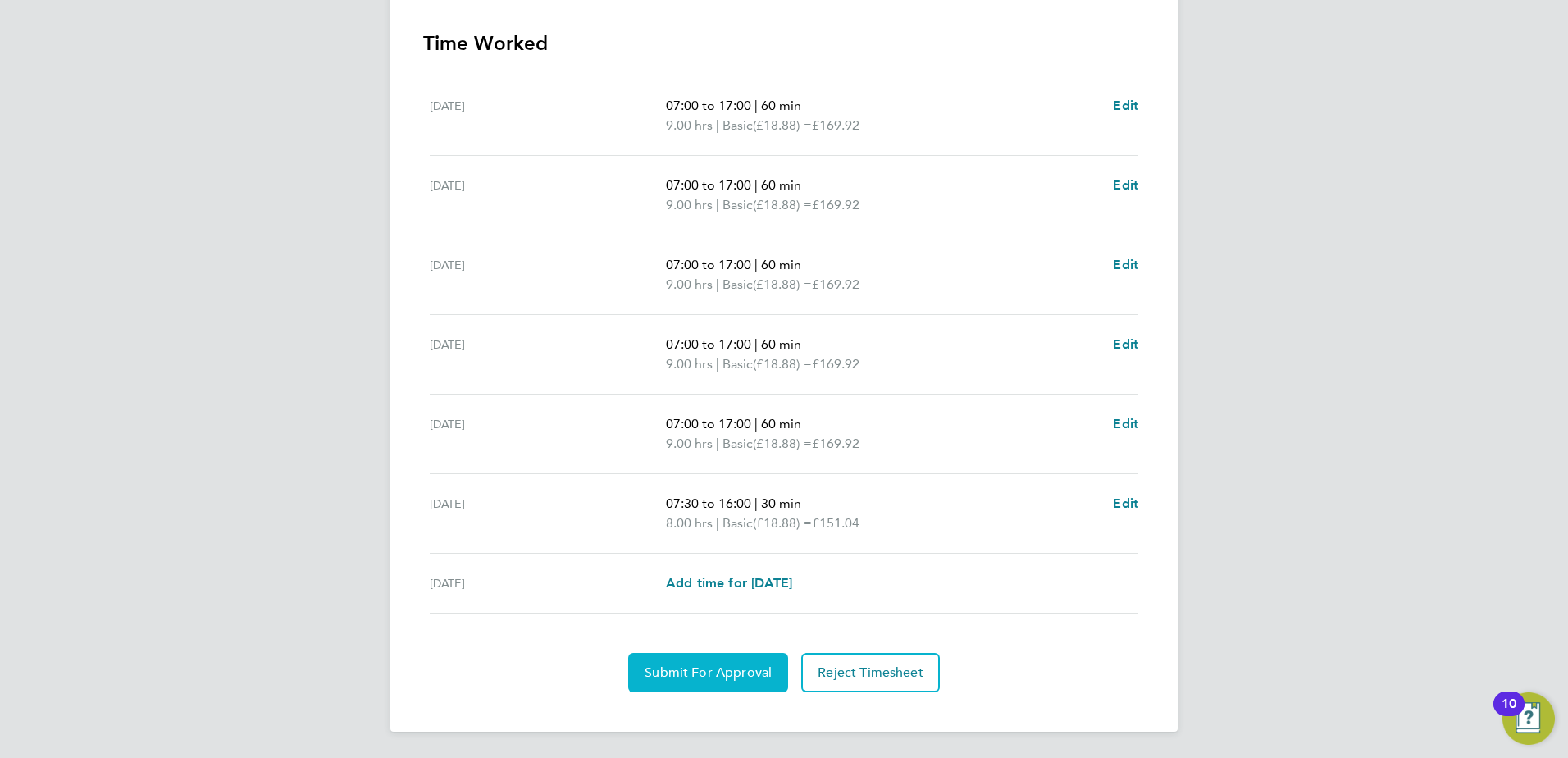
click at [707, 669] on span "Submit For Approval" at bounding box center [709, 672] width 127 height 17
click at [680, 670] on span "Approve Timesheet" at bounding box center [709, 672] width 120 height 17
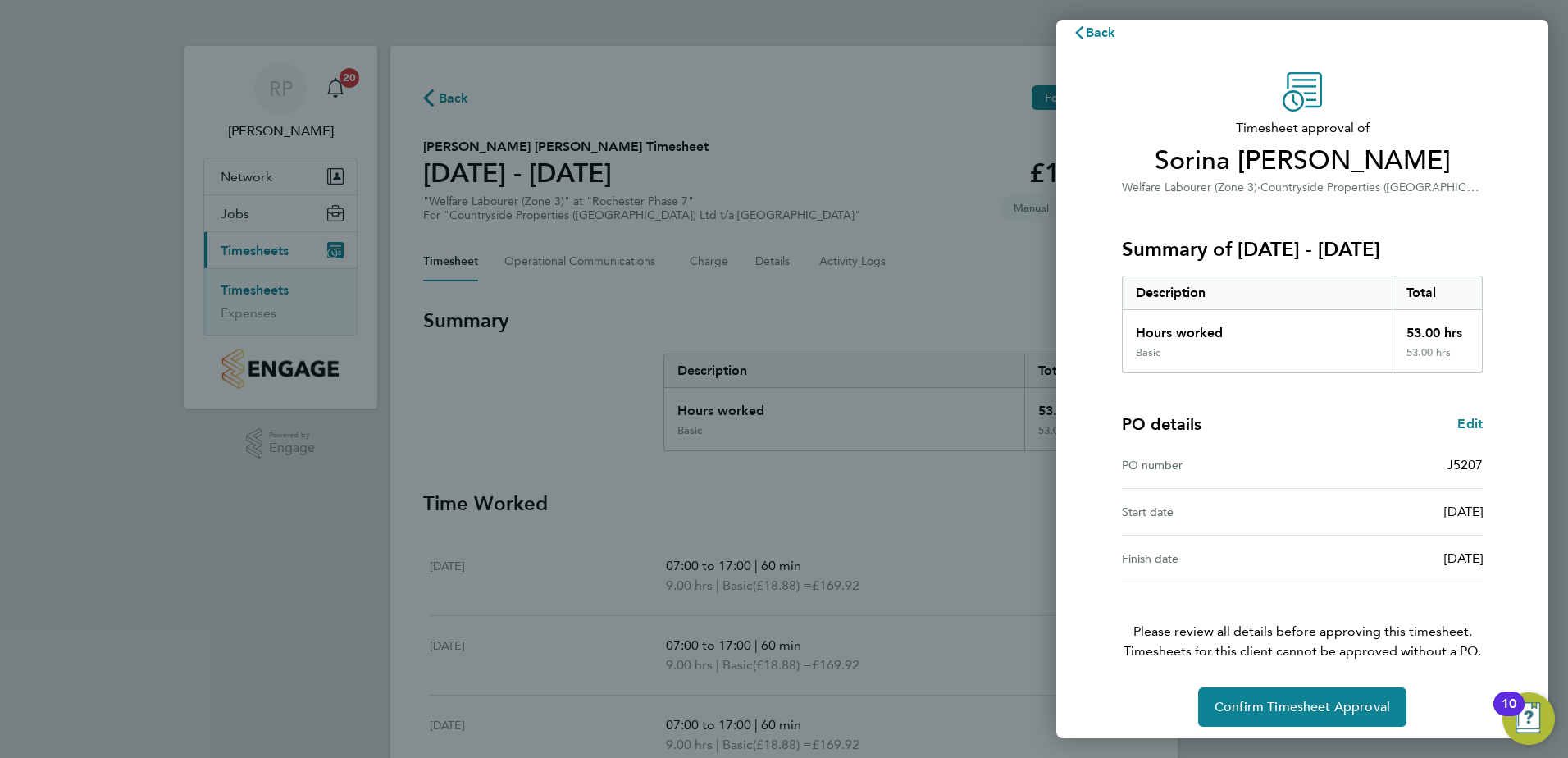
scroll to position [28, 0]
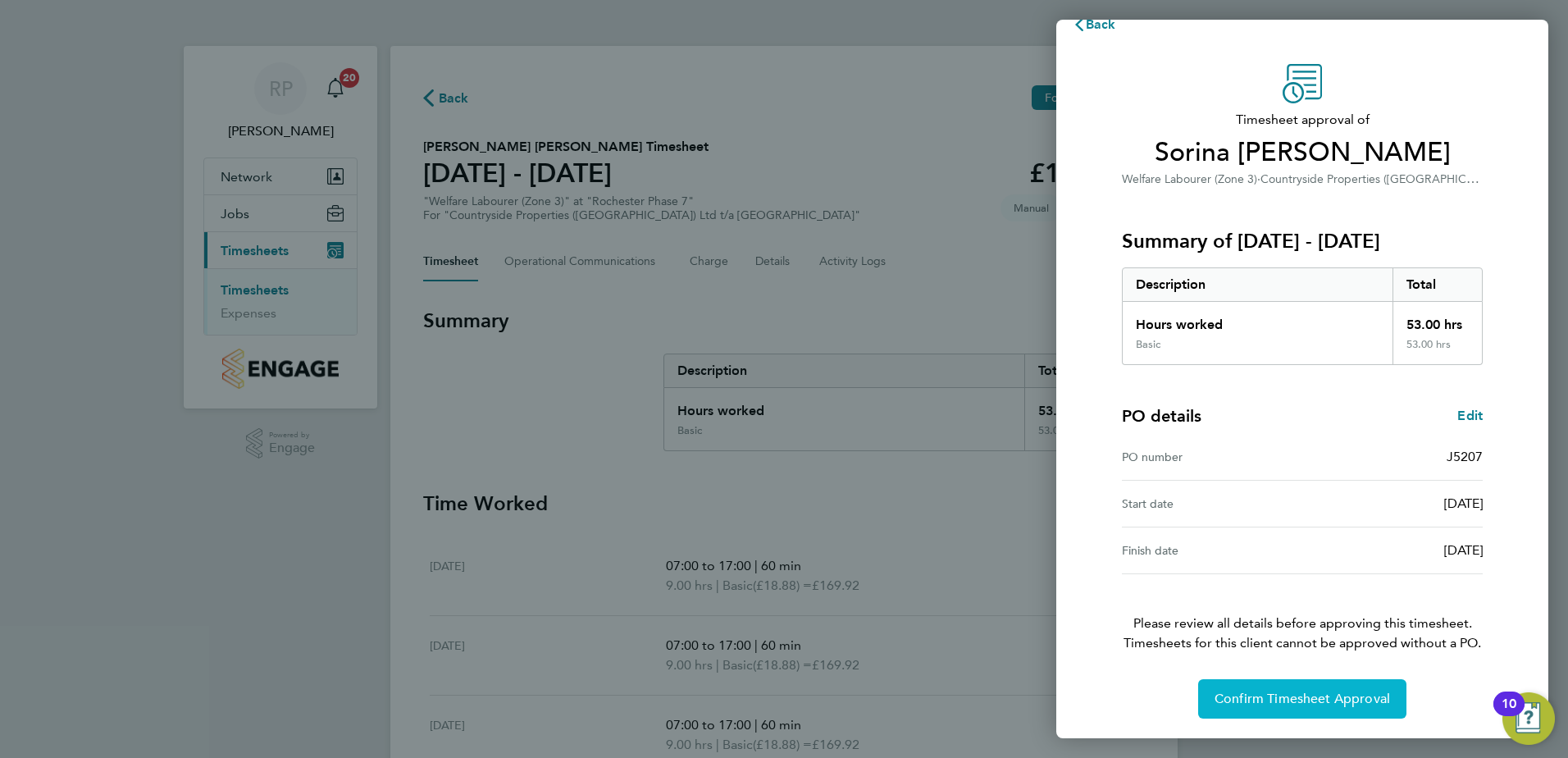
click at [1290, 710] on button "Confirm Timesheet Approval" at bounding box center [1302, 698] width 209 height 39
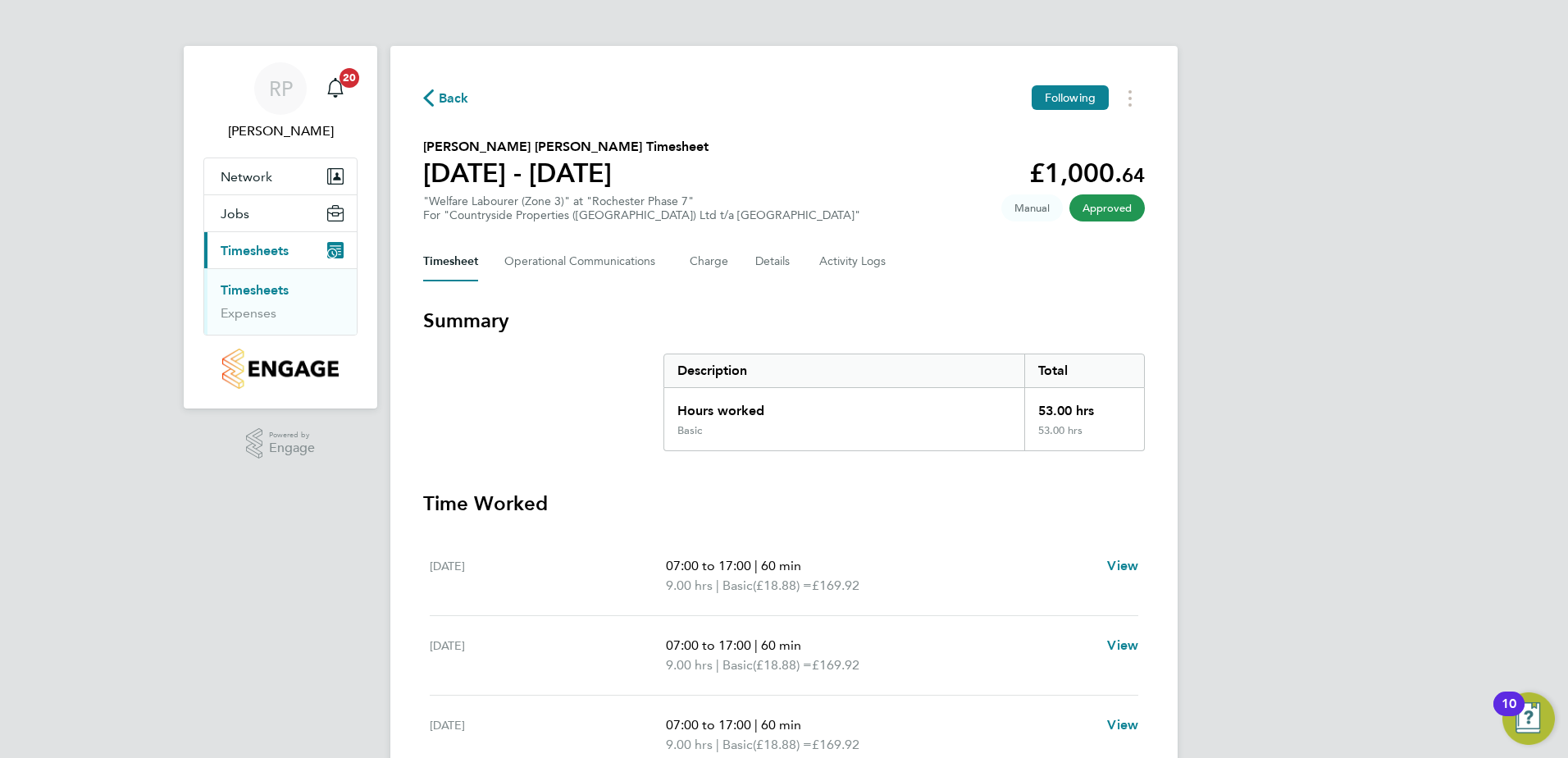
click at [457, 101] on span "Back" at bounding box center [454, 99] width 31 height 20
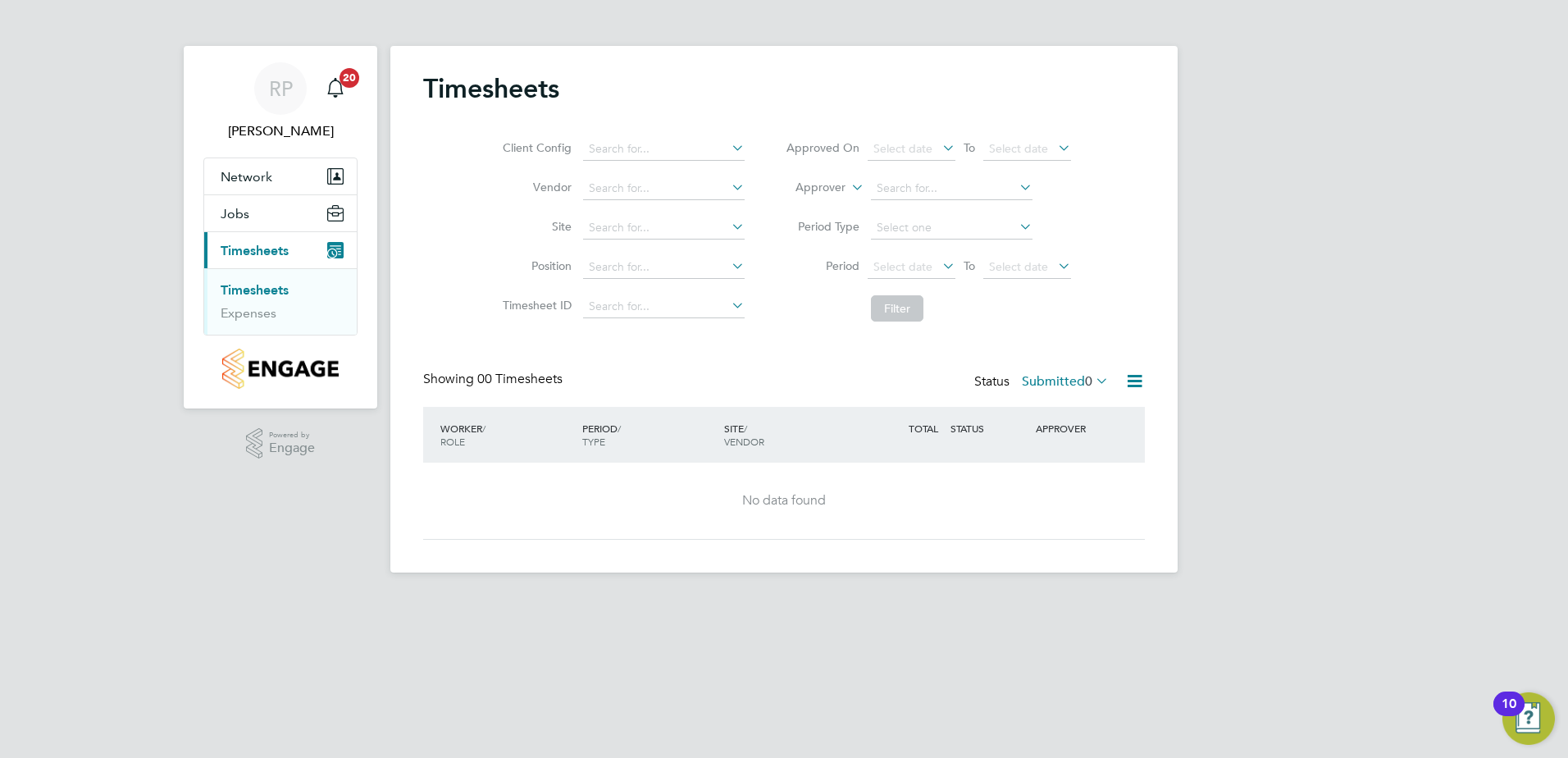
click at [1092, 380] on icon at bounding box center [1092, 380] width 0 height 23
click at [1054, 483] on li "Approved" at bounding box center [1050, 480] width 75 height 23
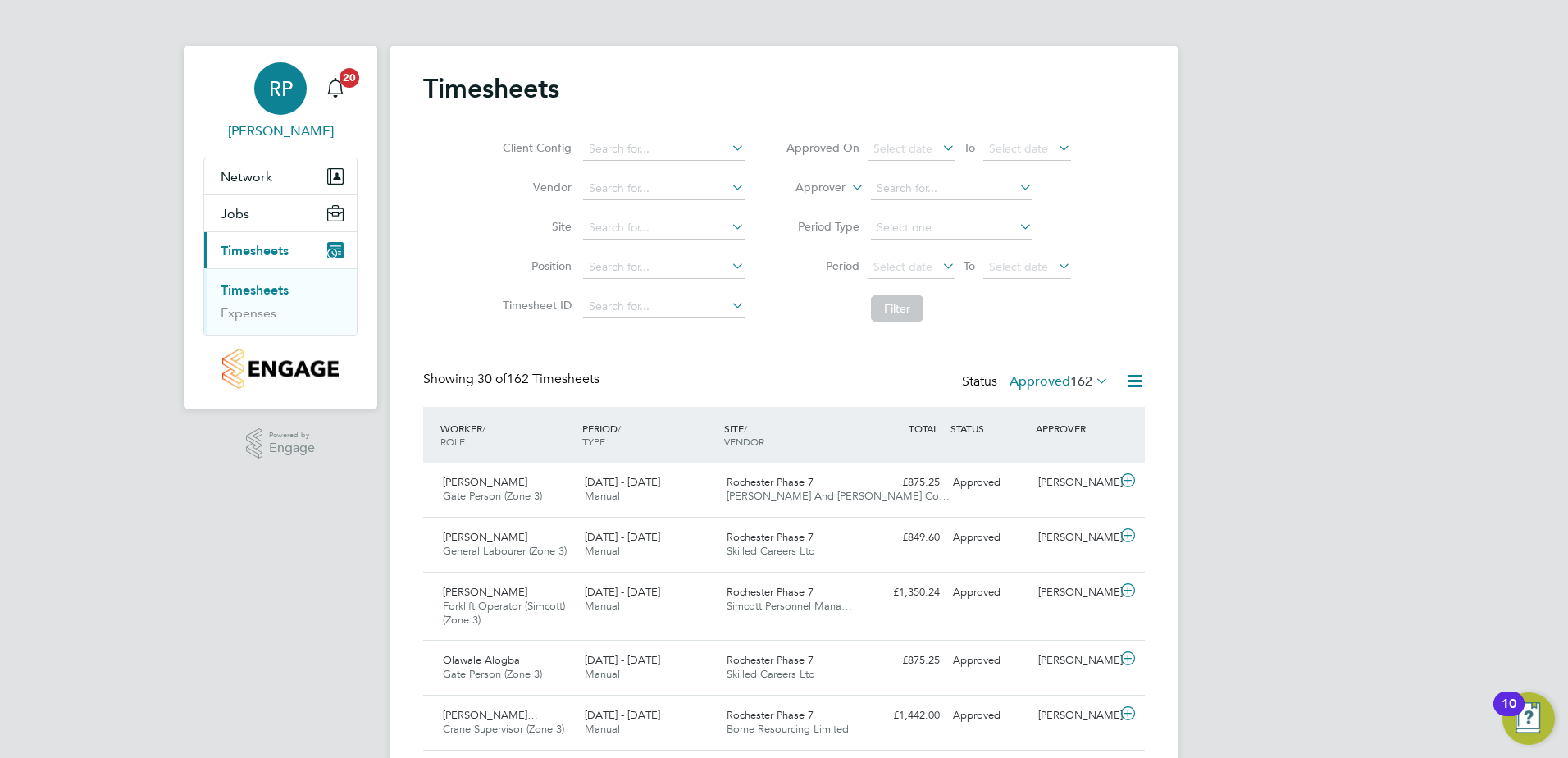
click at [277, 93] on span "RP" at bounding box center [280, 88] width 24 height 21
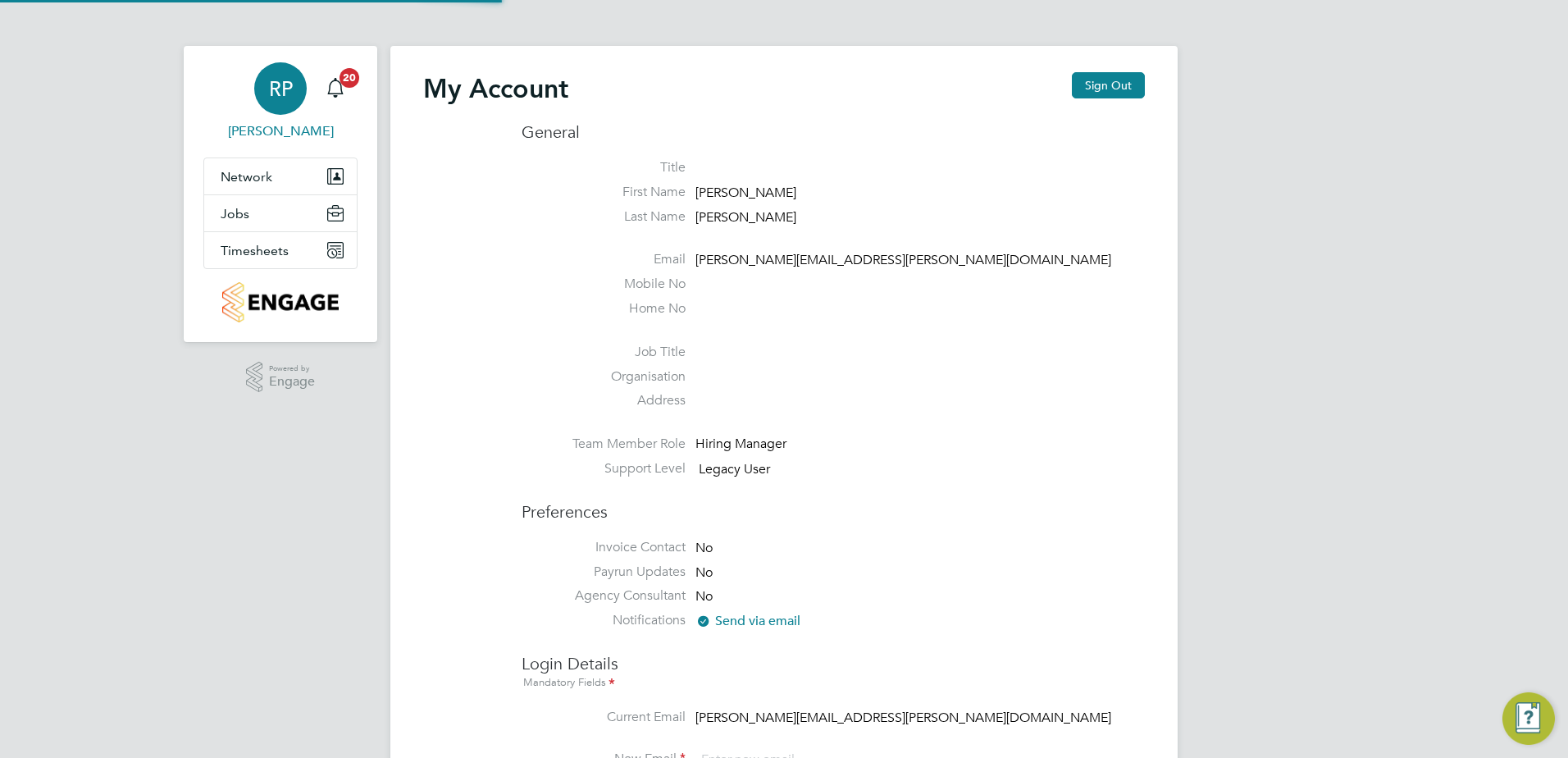
type input "[PERSON_NAME][EMAIL_ADDRESS][PERSON_NAME][DOMAIN_NAME]"
click at [1110, 85] on button "Sign Out" at bounding box center [1108, 85] width 73 height 26
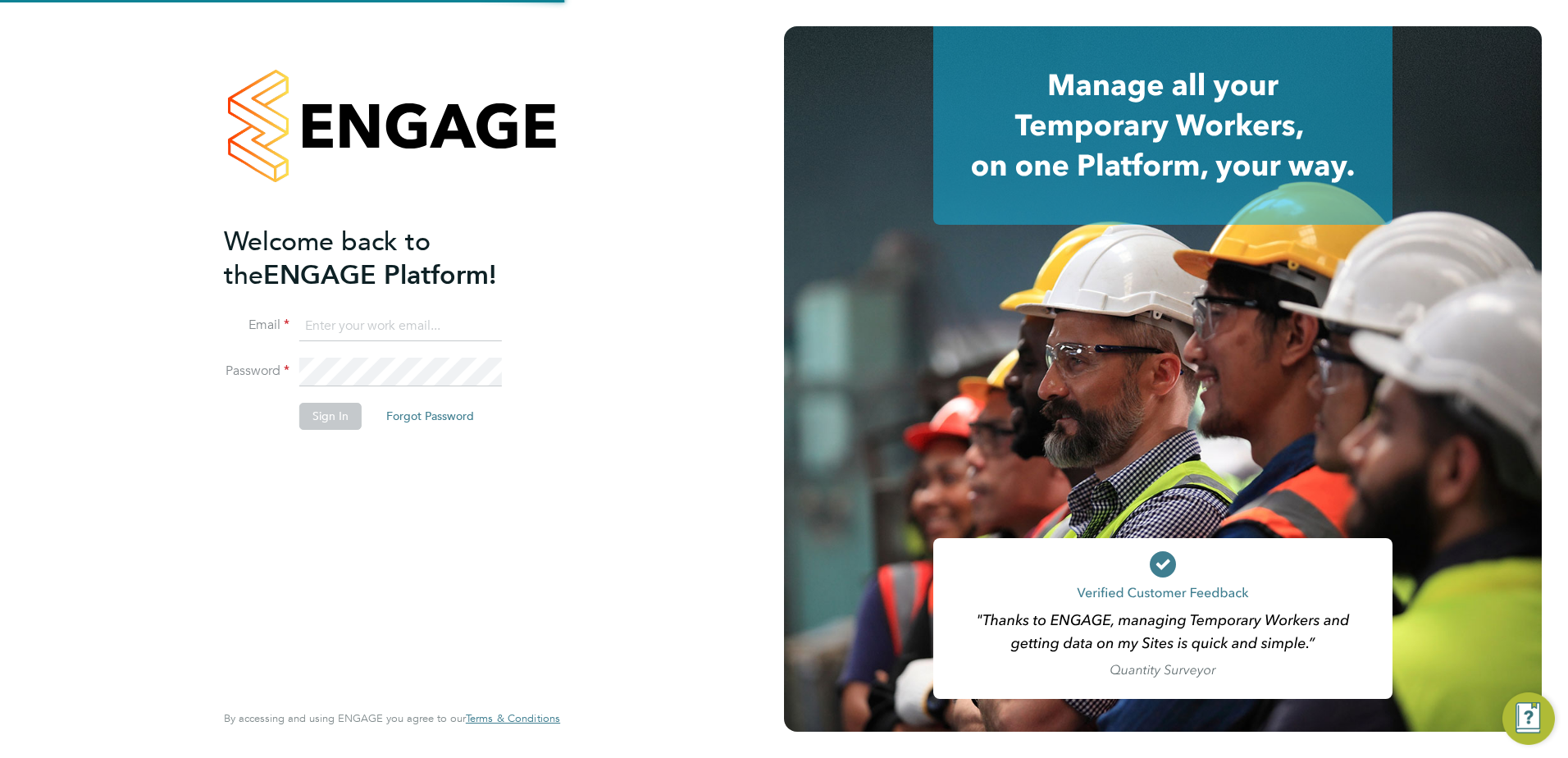
type input "[PERSON_NAME][EMAIL_ADDRESS][PERSON_NAME][DOMAIN_NAME]"
